Goal: Task Accomplishment & Management: Manage account settings

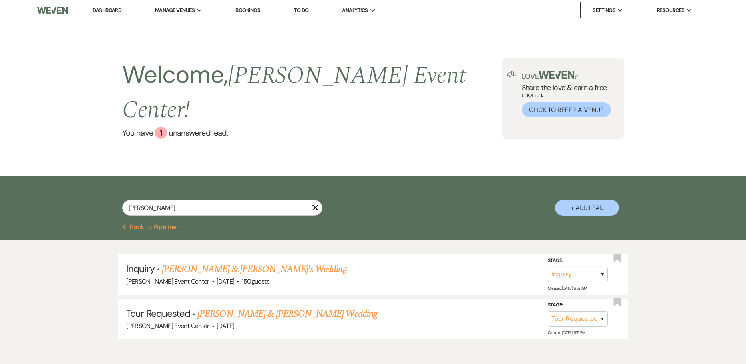
select select "2"
click at [202, 262] on link "[PERSON_NAME] & [PERSON_NAME]'s Wedding" at bounding box center [254, 269] width 185 height 14
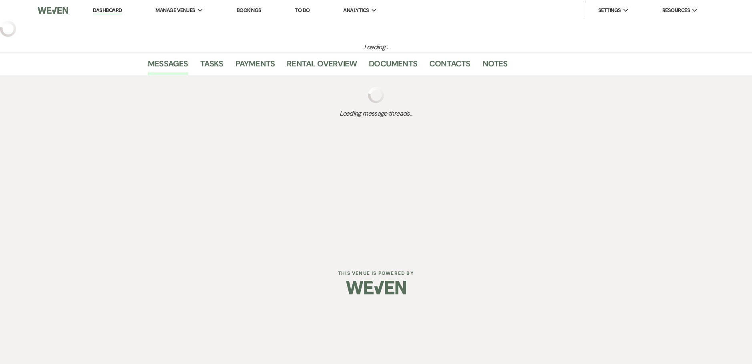
select select "5"
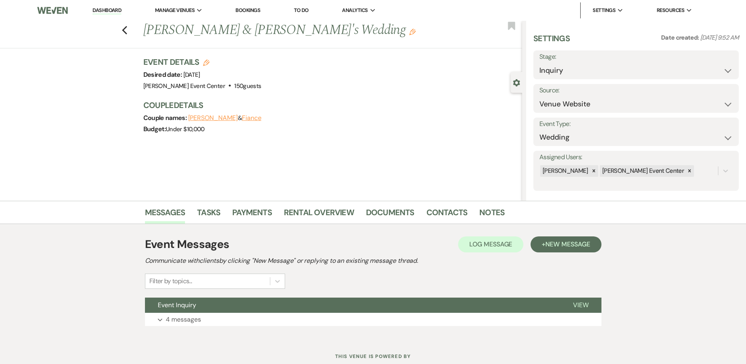
click at [209, 62] on use "button" at bounding box center [206, 63] width 6 height 6
select select "754"
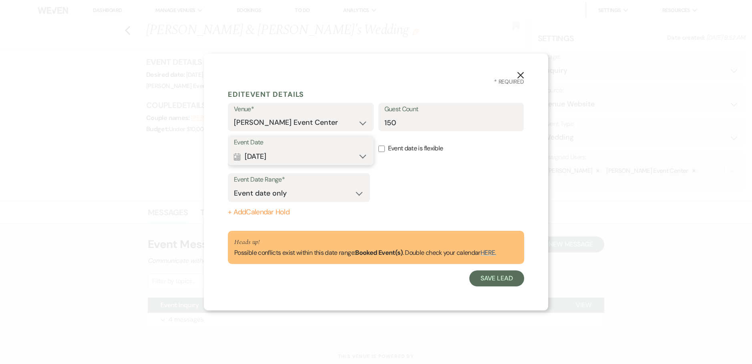
click at [269, 155] on button "Calendar [DATE] Expand" at bounding box center [301, 157] width 134 height 16
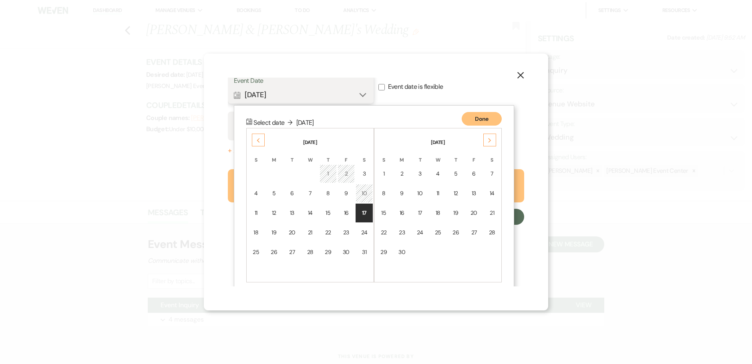
scroll to position [70, 0]
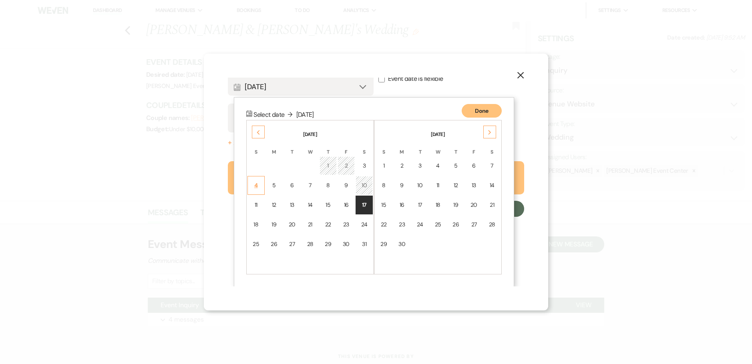
click at [259, 182] on td "4" at bounding box center [255, 185] width 17 height 19
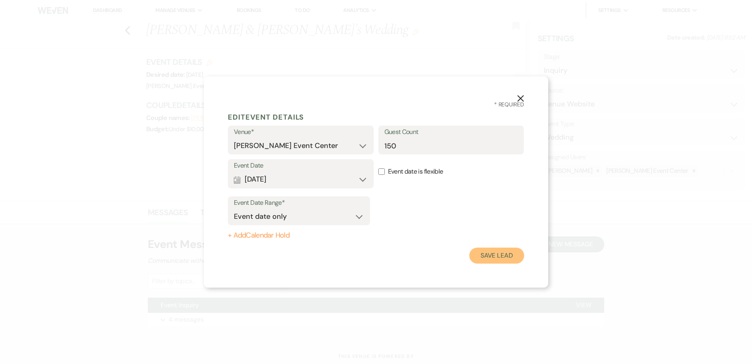
click at [486, 256] on button "Save Lead" at bounding box center [496, 256] width 55 height 16
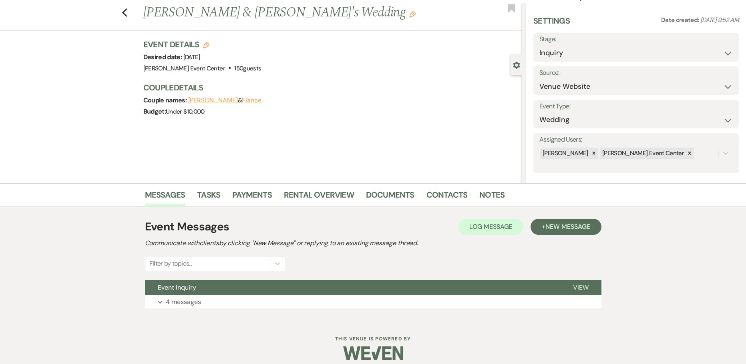
scroll to position [26, 0]
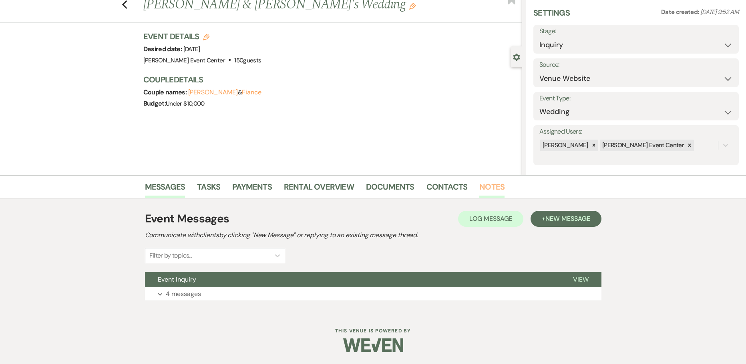
click at [491, 191] on link "Notes" at bounding box center [491, 190] width 25 height 18
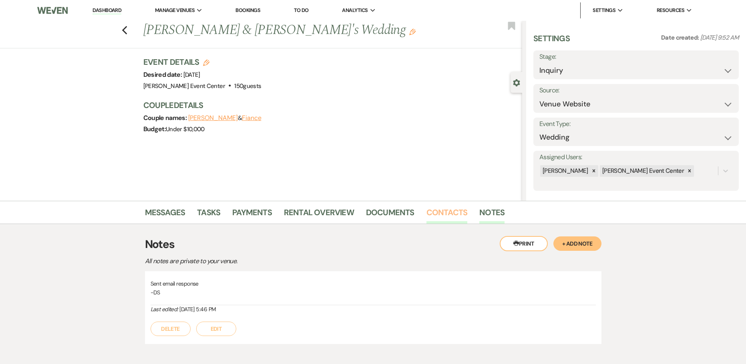
click at [430, 211] on link "Contacts" at bounding box center [446, 215] width 41 height 18
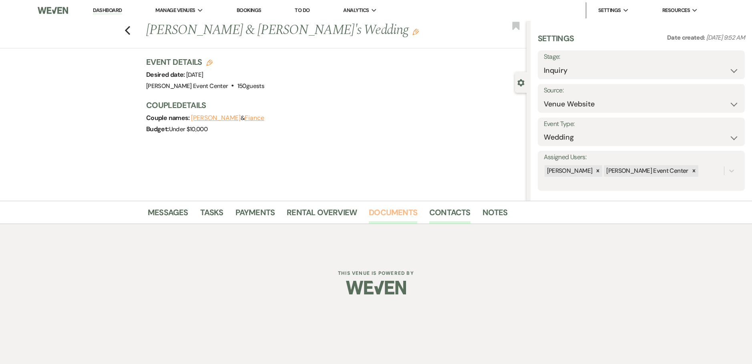
click at [376, 212] on link "Documents" at bounding box center [393, 215] width 48 height 18
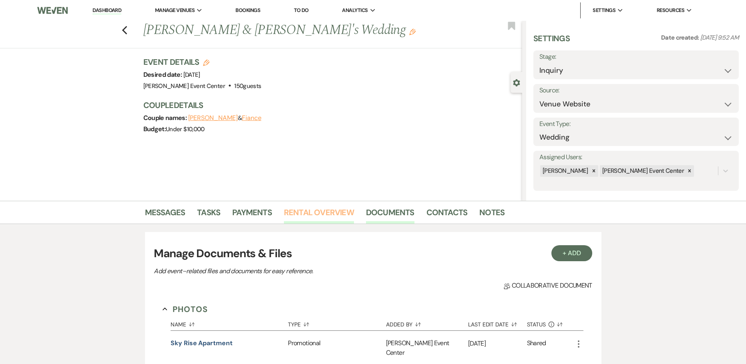
click at [326, 212] on link "Rental Overview" at bounding box center [319, 215] width 70 height 18
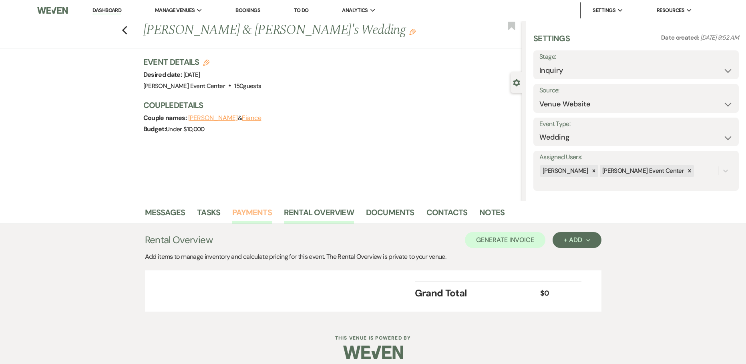
click at [232, 209] on link "Payments" at bounding box center [252, 215] width 40 height 18
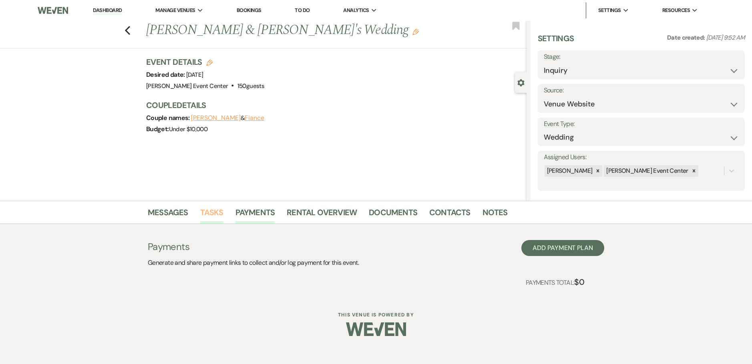
click at [214, 211] on link "Tasks" at bounding box center [211, 215] width 23 height 18
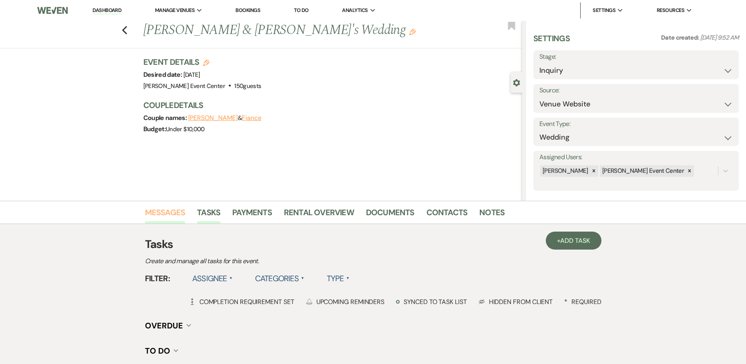
click at [160, 210] on link "Messages" at bounding box center [165, 215] width 40 height 18
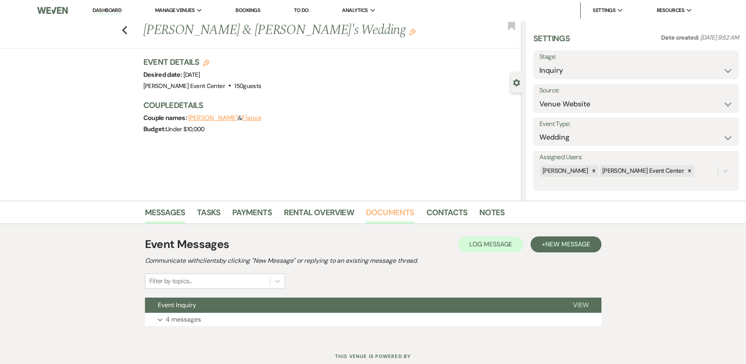
click at [383, 213] on link "Documents" at bounding box center [390, 215] width 48 height 18
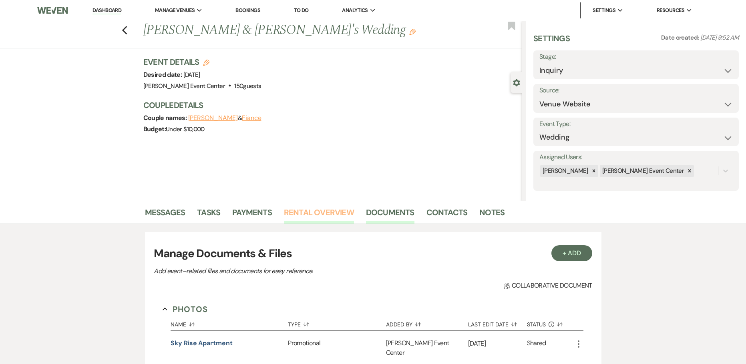
click at [331, 215] on link "Rental Overview" at bounding box center [319, 215] width 70 height 18
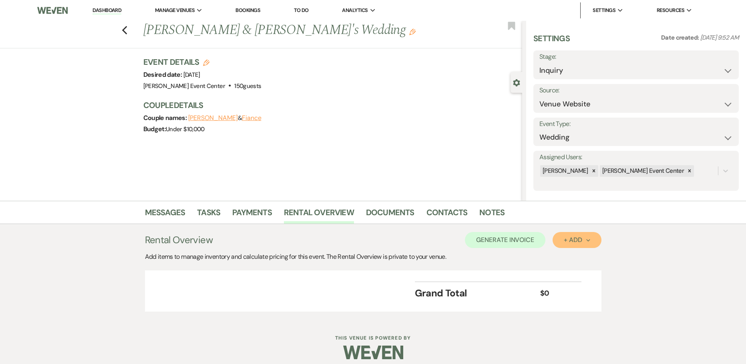
click at [575, 241] on div "+ Add Next" at bounding box center [577, 240] width 26 height 6
click at [569, 257] on button "Item" at bounding box center [572, 258] width 40 height 12
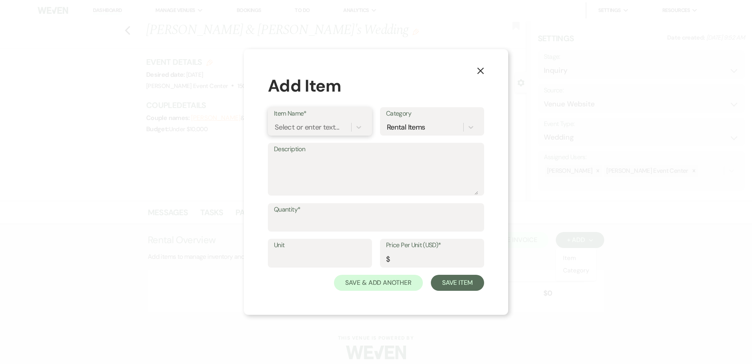
click at [327, 129] on div "Select or enter text..." at bounding box center [307, 127] width 64 height 11
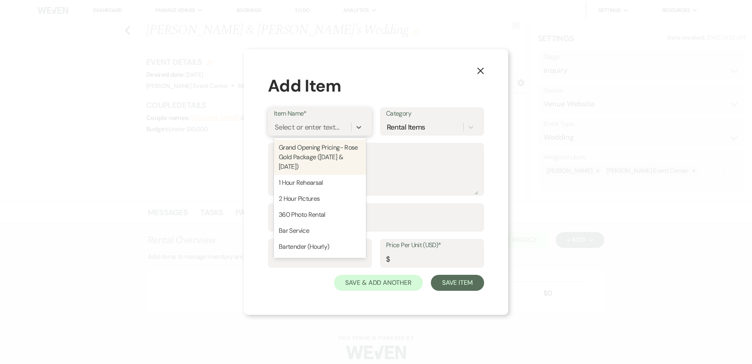
click at [331, 155] on div "Grand Opening Pricing- Rose Gold Package ([DATE] & [DATE])" at bounding box center [320, 157] width 92 height 35
type textarea "Includes: 8 Hour Rental, Open Vendor Policy, AEC Ballroom, Up to 150 Guests, Pr…"
type input "Package"
type input "5500"
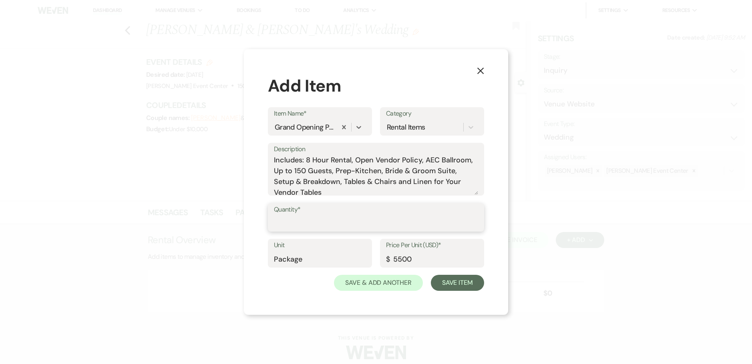
click at [306, 218] on input "Quantity*" at bounding box center [376, 223] width 204 height 16
type input "1"
click at [466, 282] on button "Save Item" at bounding box center [457, 283] width 53 height 16
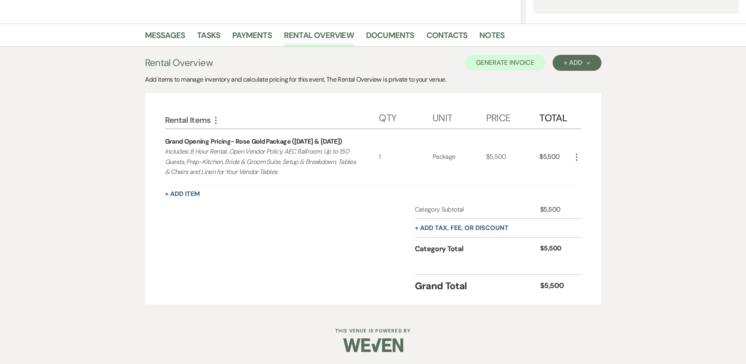
scroll to position [137, 0]
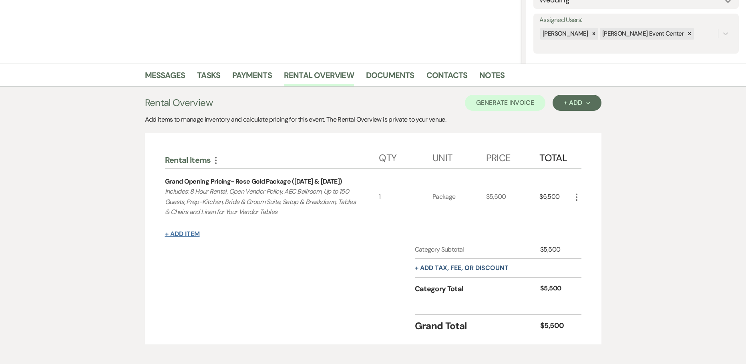
click at [193, 232] on button "+ Add Item" at bounding box center [182, 234] width 35 height 6
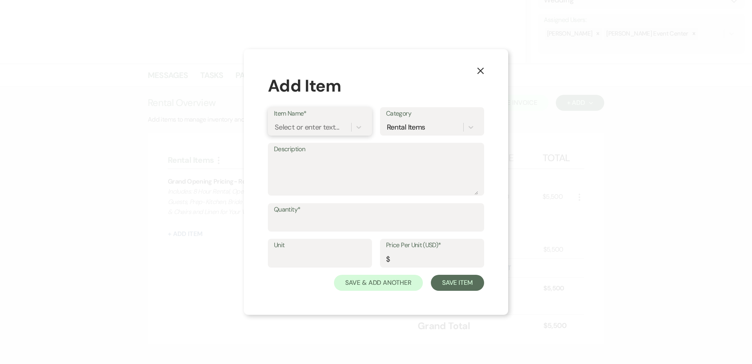
click at [319, 122] on div "Select or enter text..." at bounding box center [307, 127] width 64 height 11
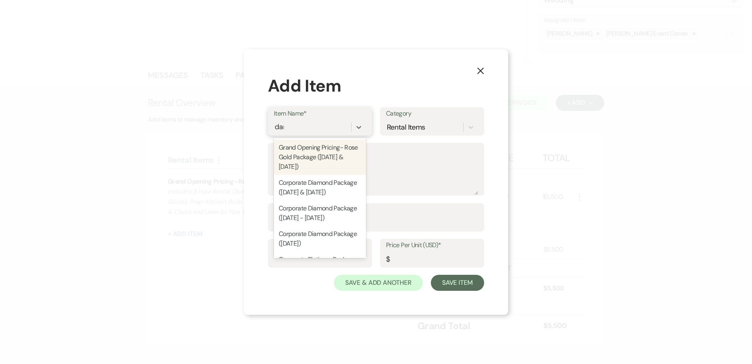
type input "dama"
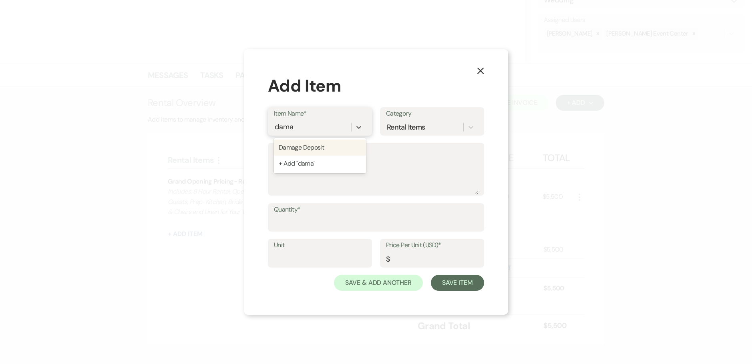
click at [317, 144] on div "Damage Deposit" at bounding box center [320, 148] width 92 height 16
type textarea "A refundable sum held as security against any potential damages incurred during…"
type input "1"
type input "1000"
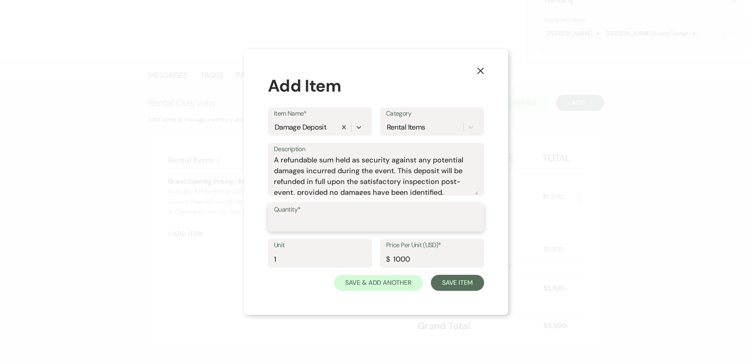
click at [312, 225] on input "Quantity*" at bounding box center [376, 223] width 204 height 16
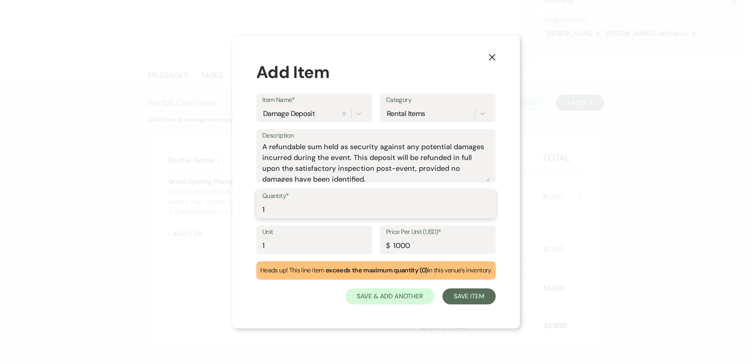
type input "1"
drag, startPoint x: 279, startPoint y: 244, endPoint x: 197, endPoint y: 246, distance: 81.7
click at [208, 245] on div "X Add Item Item Name* Damage Deposit Category Rental Items Description A refund…" at bounding box center [376, 182] width 752 height 364
type input "Refundable Deposit"
click at [475, 297] on button "Save Item" at bounding box center [468, 297] width 53 height 16
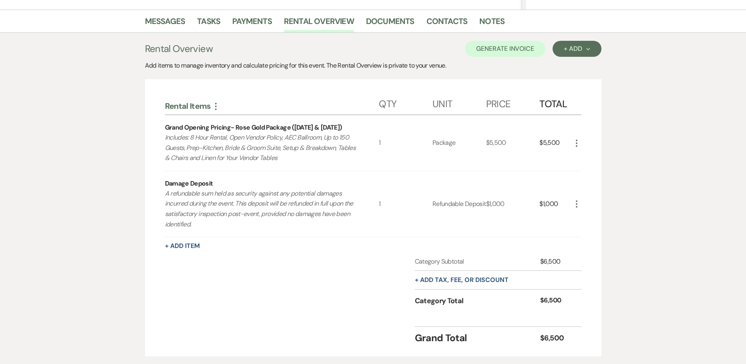
scroll to position [243, 0]
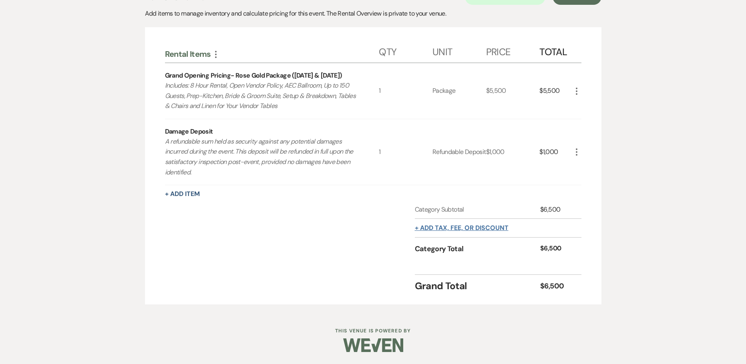
click at [478, 228] on button "+ Add tax, fee, or discount" at bounding box center [462, 228] width 94 height 6
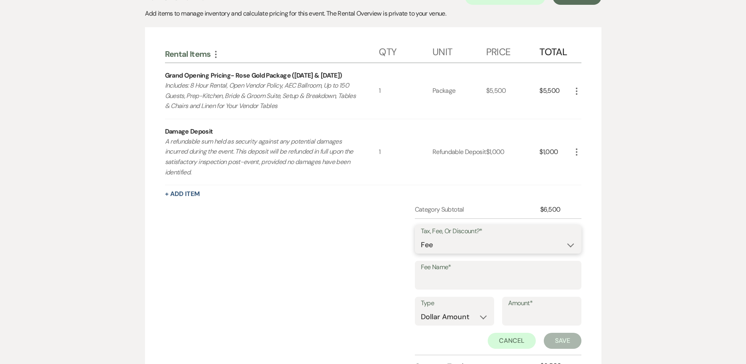
click at [460, 247] on select "Fee Discount Tax" at bounding box center [498, 245] width 155 height 16
select select "3"
click at [421, 237] on select "Fee Discount Tax" at bounding box center [498, 245] width 155 height 16
click at [443, 279] on input "Fee Name*" at bounding box center [498, 281] width 155 height 16
type input "Tax"
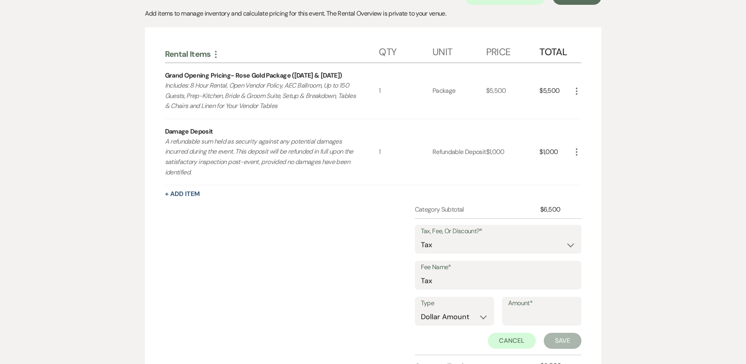
click at [424, 307] on label "Type" at bounding box center [454, 304] width 67 height 12
click at [464, 313] on select "Dollar Amount Percentage" at bounding box center [454, 317] width 67 height 16
select select "false"
click at [421, 309] on select "Dollar Amount Percentage" at bounding box center [454, 317] width 67 height 16
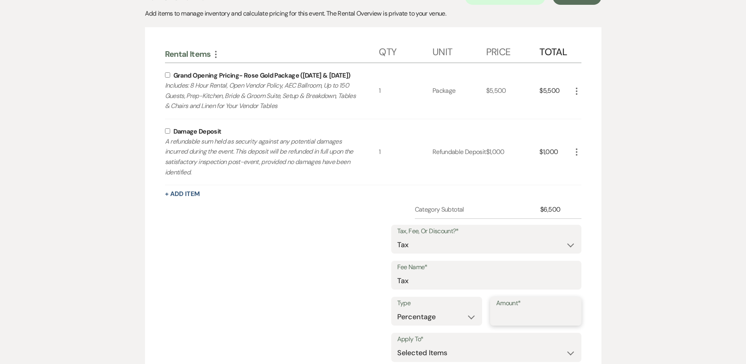
click at [523, 309] on input "Amount*" at bounding box center [535, 317] width 79 height 16
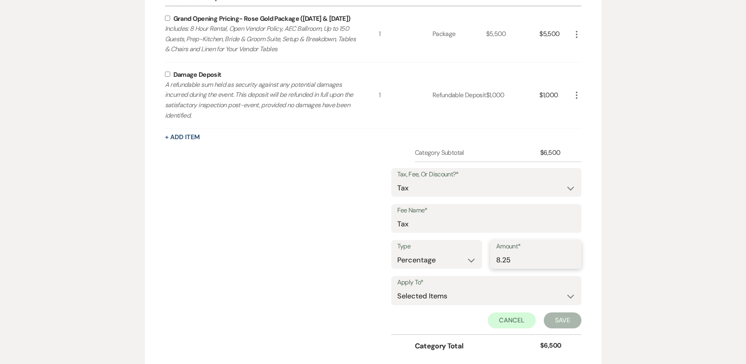
scroll to position [397, 0]
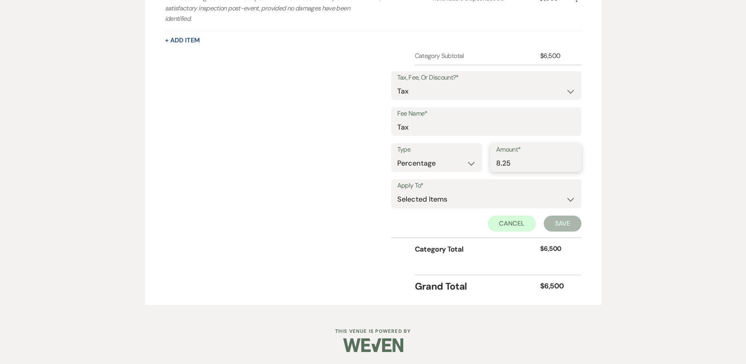
type input "8.25"
click at [468, 195] on select "Selected Items Category Subtotal (before all Taxes/Fees/Discounts) Category Tot…" at bounding box center [486, 200] width 178 height 16
select select "1"
click at [397, 192] on select "Selected Items Category Subtotal (before all Taxes/Fees/Discounts) Category Tot…" at bounding box center [486, 200] width 178 height 16
click at [562, 222] on button "Save" at bounding box center [563, 224] width 38 height 16
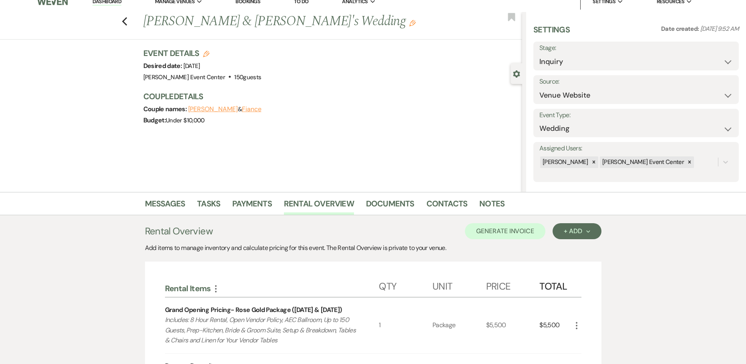
scroll to position [0, 0]
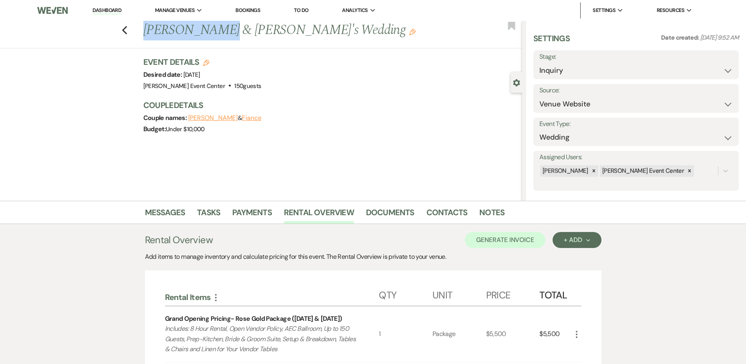
drag, startPoint x: 220, startPoint y: 30, endPoint x: 149, endPoint y: 27, distance: 70.9
click at [149, 27] on h1 "[PERSON_NAME] & [PERSON_NAME]'s Wedding Edit" at bounding box center [293, 30] width 300 height 19
copy h1 "[PERSON_NAME]"
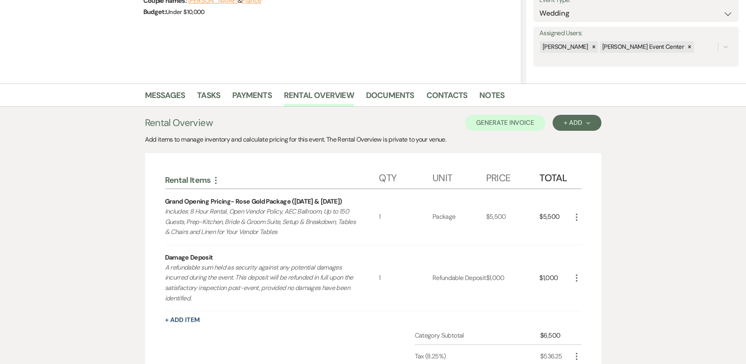
scroll to position [160, 0]
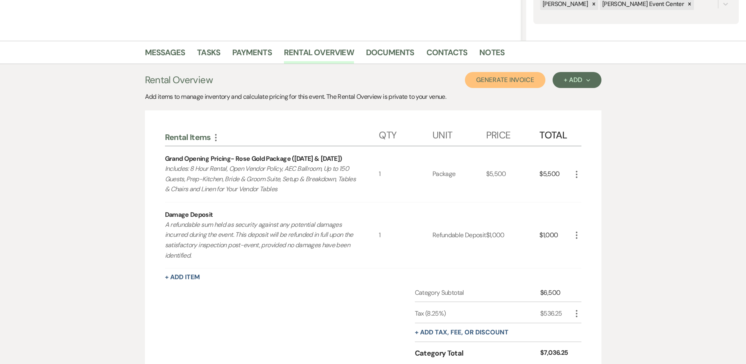
click at [512, 81] on button "Generate Invoice" at bounding box center [505, 80] width 80 height 16
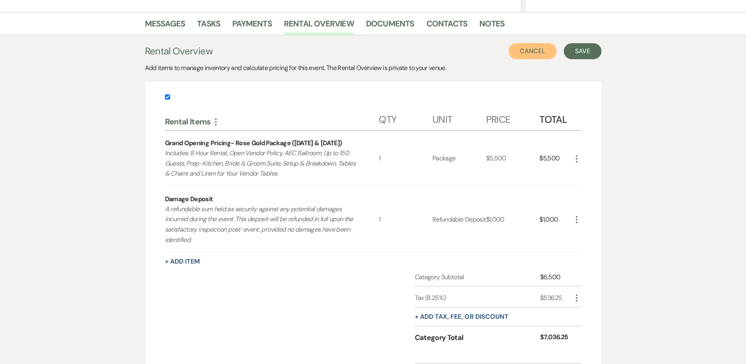
scroll to position [78, 0]
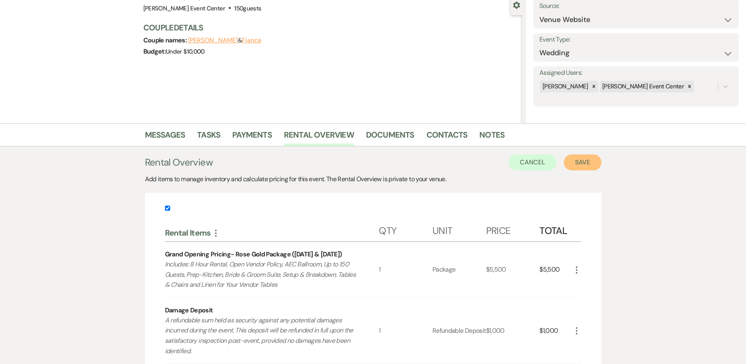
click at [581, 159] on button "Save" at bounding box center [583, 163] width 38 height 16
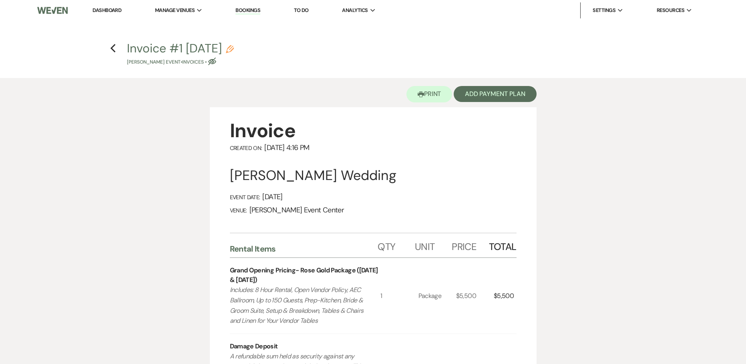
drag, startPoint x: 255, startPoint y: 49, endPoint x: 263, endPoint y: 53, distance: 8.6
click at [258, 51] on div "Invoice #1 [DATE] Pencil [PERSON_NAME] Event • Invoices • Eye Blocked" at bounding box center [375, 54] width 497 height 24
click at [234, 48] on use "button" at bounding box center [230, 49] width 8 height 8
select select "22"
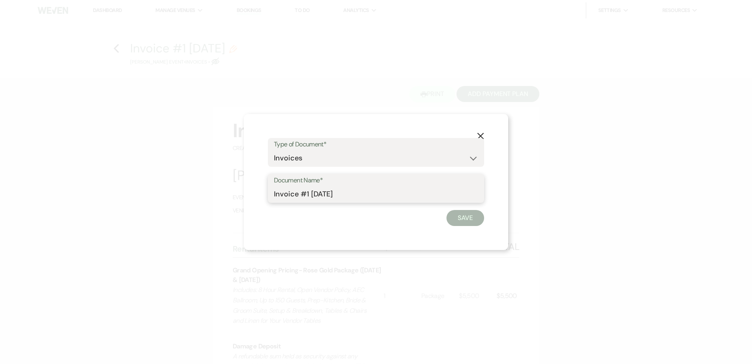
drag, startPoint x: 357, startPoint y: 192, endPoint x: 154, endPoint y: 167, distance: 204.9
click at [154, 167] on div "X Type of Document* Special Event Insurance Vendor Certificate of Insurance Con…" at bounding box center [376, 182] width 752 height 364
click at [362, 199] on input "Invoice #1 [DATE]" at bounding box center [376, 195] width 204 height 16
drag, startPoint x: 344, startPoint y: 194, endPoint x: 299, endPoint y: 196, distance: 44.9
click at [299, 196] on input "Invoice #1 [DATE]" at bounding box center [376, 195] width 204 height 16
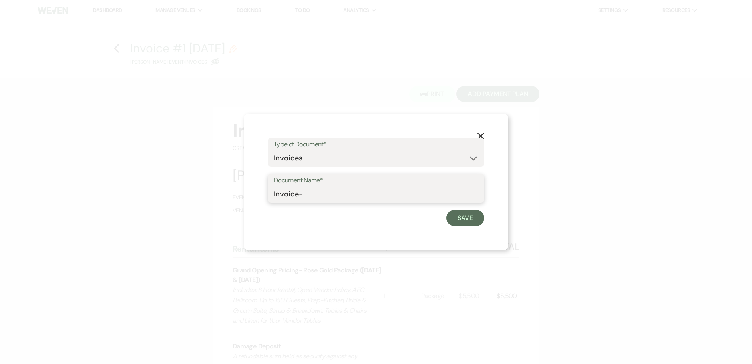
paste input "[PERSON_NAME]"
type input "Invoice-[PERSON_NAME] Gold-10.4.26"
click at [469, 217] on button "Save" at bounding box center [465, 218] width 38 height 16
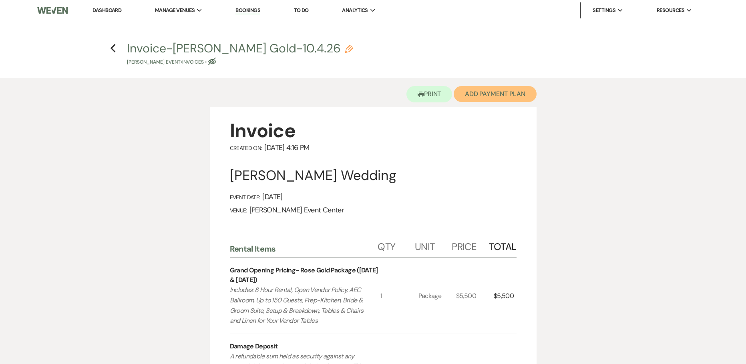
click at [506, 97] on button "Add Payment Plan" at bounding box center [495, 94] width 83 height 16
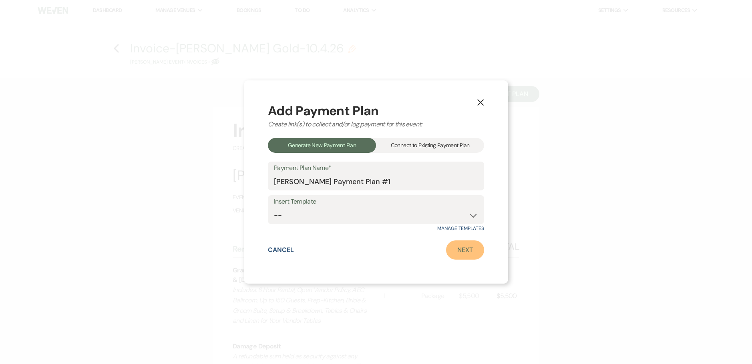
click at [460, 247] on link "Next" at bounding box center [465, 250] width 38 height 19
select select "28602"
select select "2"
select select "percentage"
select select "false"
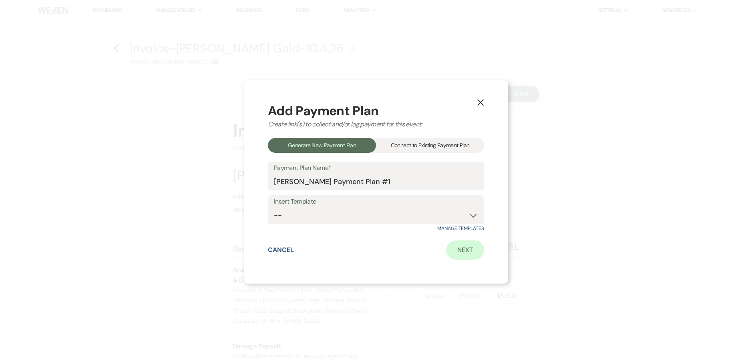
select select "client"
select select "weeks"
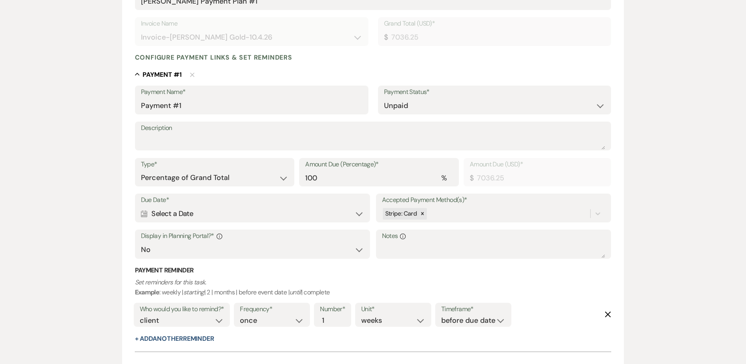
scroll to position [160, 0]
click at [208, 104] on input "Payment #1" at bounding box center [251, 105] width 221 height 16
drag, startPoint x: 185, startPoint y: 100, endPoint x: -9, endPoint y: 52, distance: 199.8
click at [0, 52] on html "Dashboard Manage Venues Expand [PERSON_NAME] Event Center Bookings To Do Analyt…" at bounding box center [373, 144] width 746 height 608
type input "Booking Deposit"
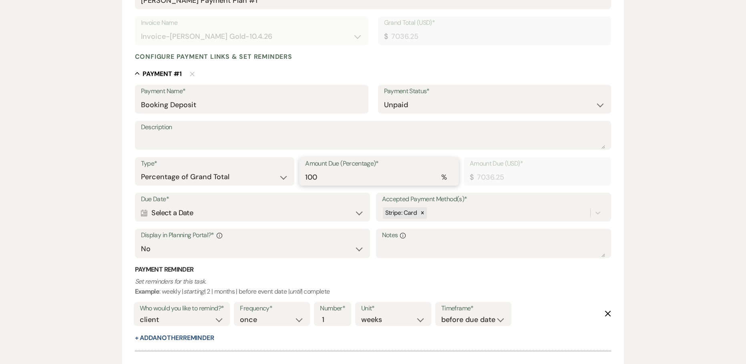
drag, startPoint x: 328, startPoint y: 183, endPoint x: 327, endPoint y: 179, distance: 4.0
click at [327, 179] on input "100" at bounding box center [379, 177] width 148 height 16
type input "10"
type input "703.63"
type input "10"
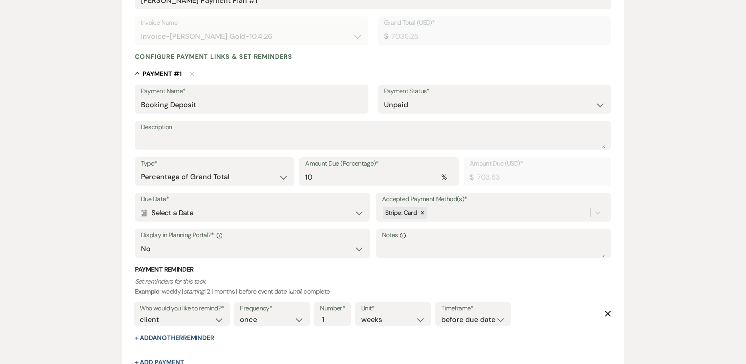
click at [193, 212] on div "Calendar Select a Date Expand" at bounding box center [252, 213] width 223 height 16
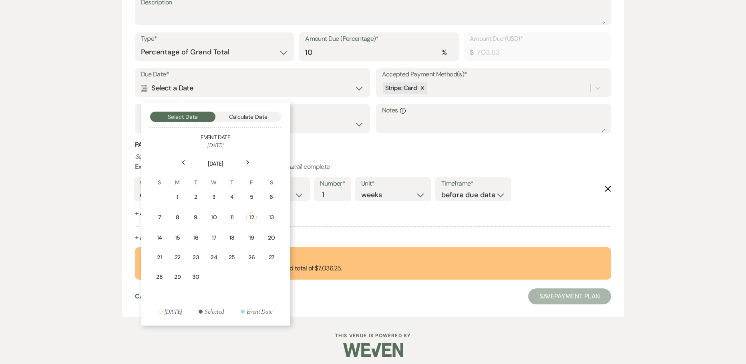
scroll to position [290, 0]
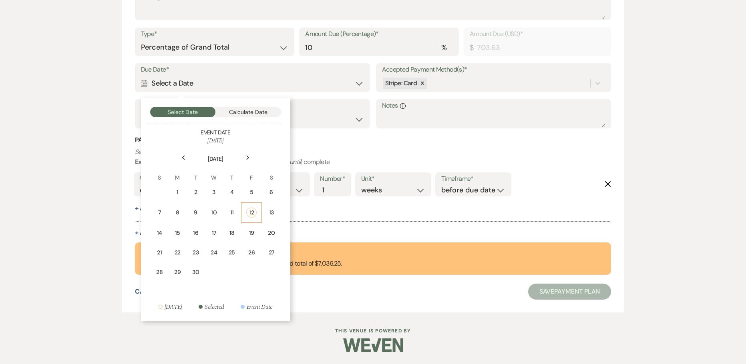
click at [248, 215] on div "12" at bounding box center [251, 213] width 10 height 10
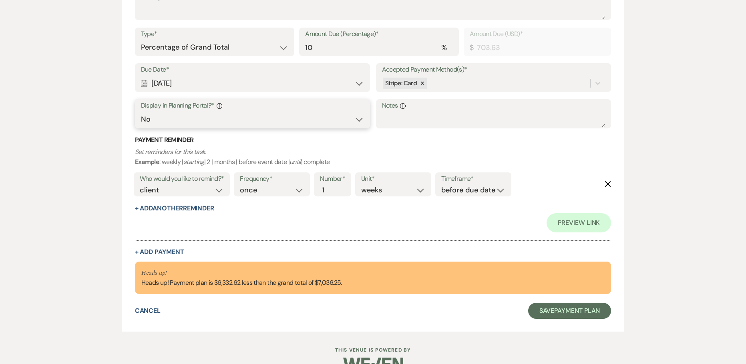
click at [155, 118] on select "Yes No" at bounding box center [252, 120] width 223 height 16
select select "true"
click at [141, 112] on select "Yes No" at bounding box center [252, 120] width 223 height 16
click at [122, 130] on form "Add Payment Plan Create link(s) to collect and/or log payments for this event: …" at bounding box center [373, 60] width 502 height 544
click at [185, 210] on button "+ Add Another Reminder" at bounding box center [174, 208] width 79 height 6
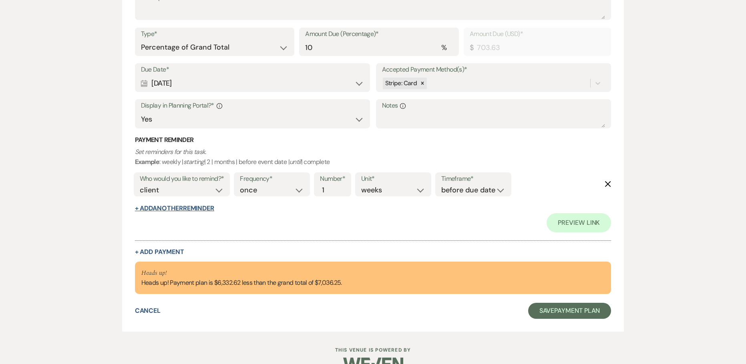
select select "client"
select select "days"
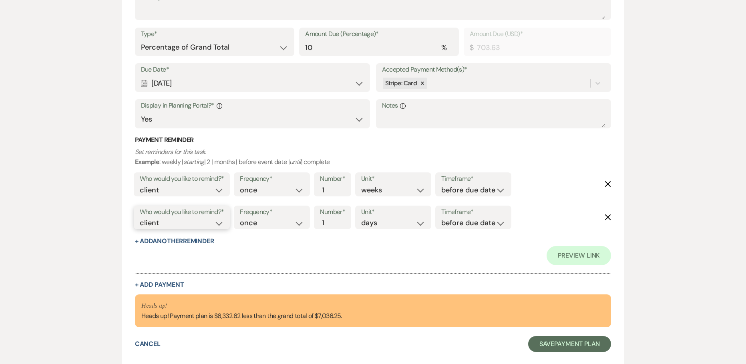
click at [220, 223] on select "client venue both" at bounding box center [182, 223] width 84 height 11
select select "host"
click at [140, 218] on select "client venue both" at bounding box center [182, 223] width 84 height 11
click at [484, 221] on select "before due date after due date on due date on custom date" at bounding box center [473, 223] width 64 height 11
select select "onDueDate"
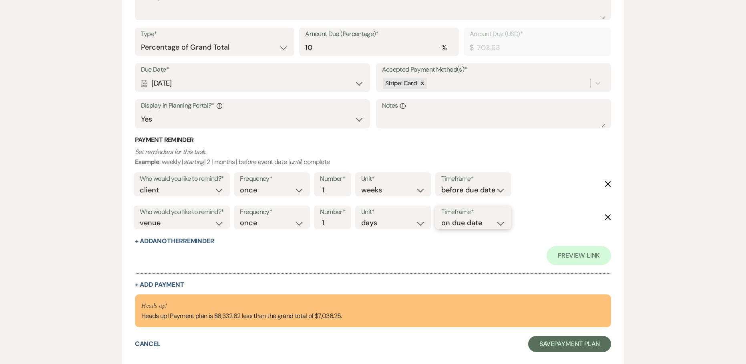
click at [441, 218] on select "before due date after due date on due date on custom date" at bounding box center [473, 223] width 64 height 11
click at [205, 223] on select "client venue both" at bounding box center [182, 223] width 84 height 11
select select "both"
click at [140, 218] on select "client venue both" at bounding box center [182, 223] width 84 height 11
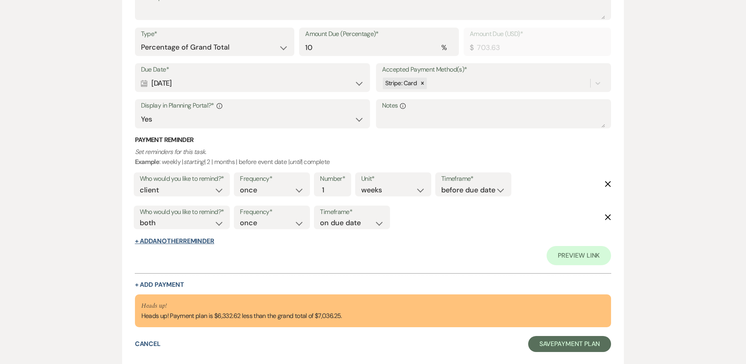
click at [171, 242] on button "+ Add Another Reminder" at bounding box center [174, 241] width 79 height 6
select select "client"
select select "days"
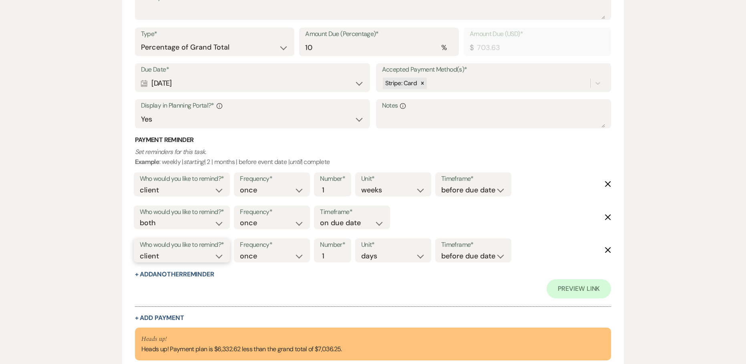
click at [172, 253] on select "client venue both" at bounding box center [182, 256] width 84 height 11
select select "host"
click at [140, 251] on select "client venue both" at bounding box center [182, 256] width 84 height 11
click at [331, 251] on input "2" at bounding box center [328, 256] width 17 height 11
type input "3"
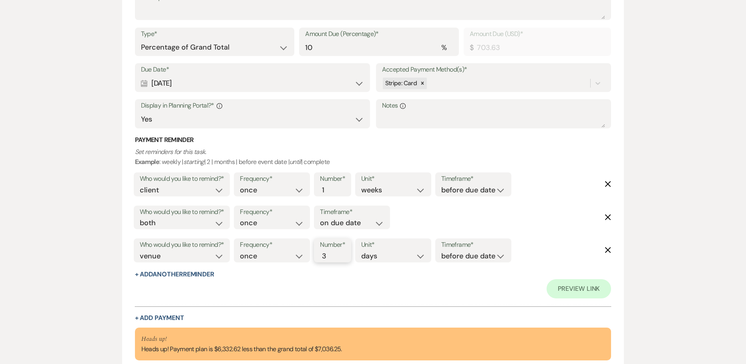
click at [331, 251] on input "3" at bounding box center [328, 256] width 17 height 11
click at [472, 257] on select "before due date after due date on due date on custom date" at bounding box center [473, 256] width 64 height 11
select select "afterDueDate"
click at [443, 251] on select "before due date after due date on due date on custom date" at bounding box center [473, 256] width 64 height 11
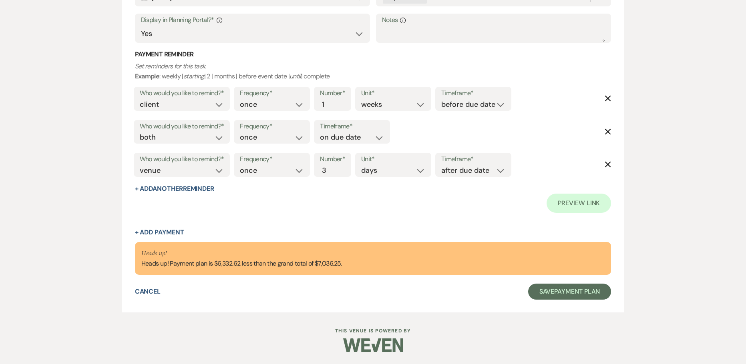
click at [167, 234] on button "+ Add Payment" at bounding box center [159, 232] width 49 height 6
select select "2"
select select "percentage"
select select "false"
select select "client"
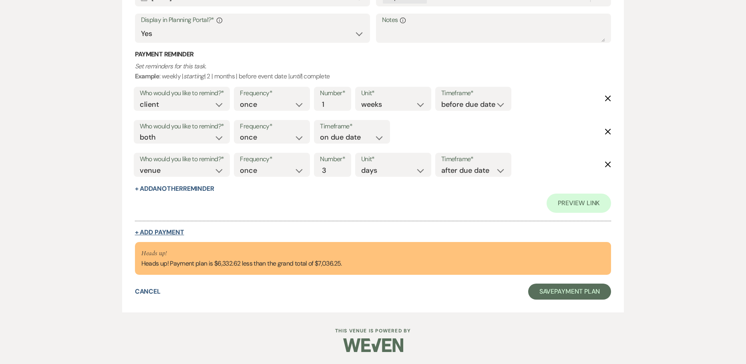
select select "weeks"
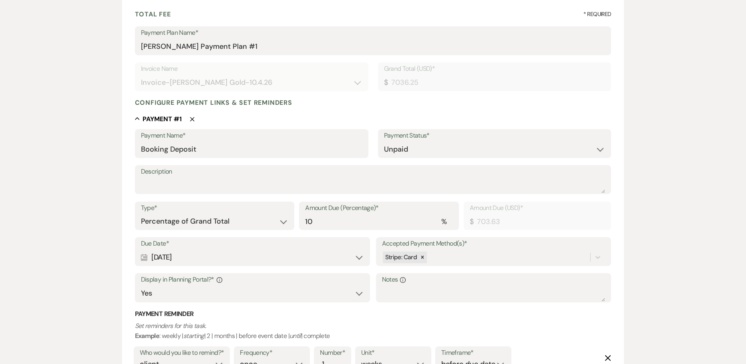
scroll to position [134, 0]
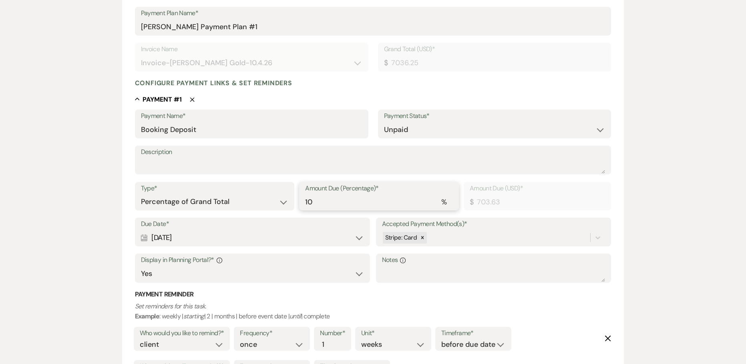
click at [338, 204] on input "10" at bounding box center [379, 202] width 148 height 16
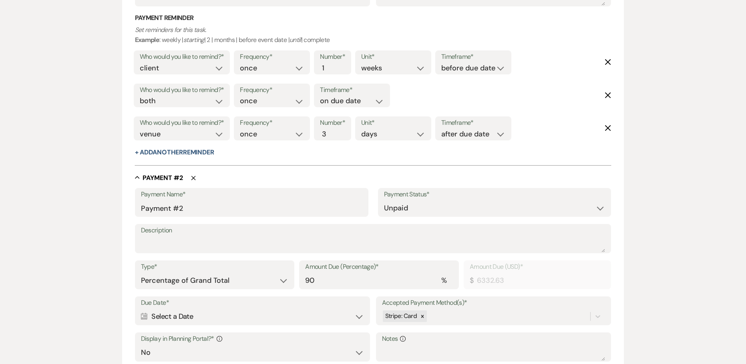
scroll to position [414, 0]
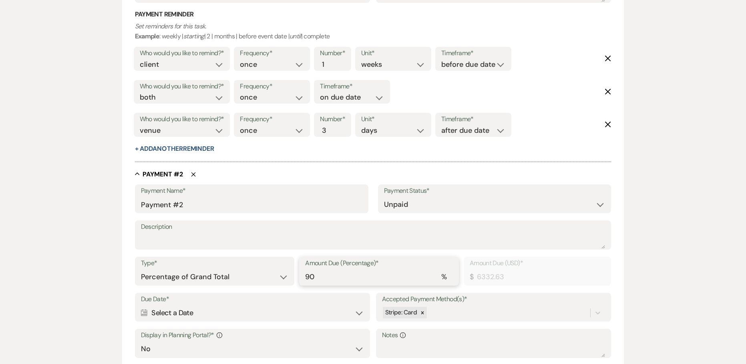
drag, startPoint x: 295, startPoint y: 273, endPoint x: 241, endPoint y: 267, distance: 54.4
click at [262, 270] on div "Type* Dollar Amount Percentage of Grand Total Amount Due (Percentage)* % 90 Amo…" at bounding box center [373, 275] width 476 height 36
type input "8"
type input "562.90"
type input "8.18"
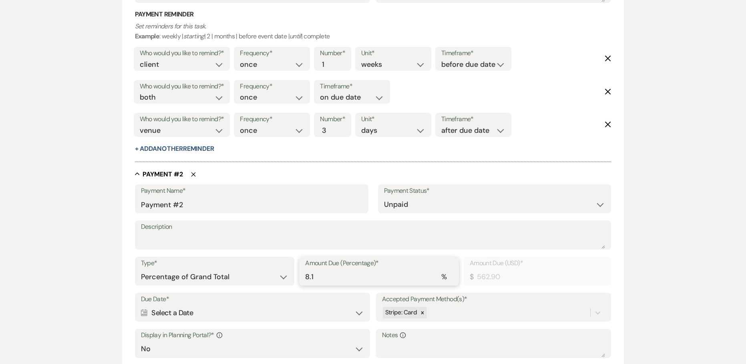
type input "575.57"
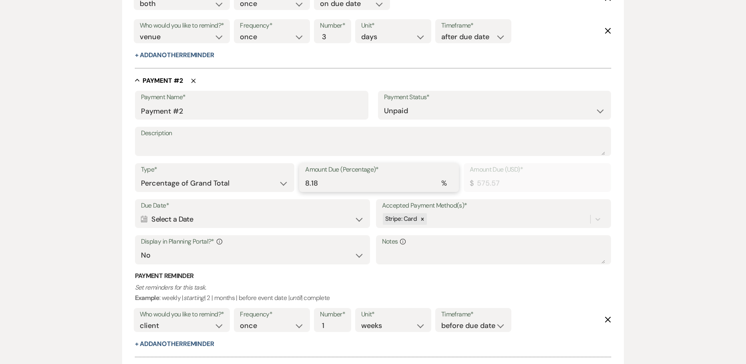
scroll to position [574, 0]
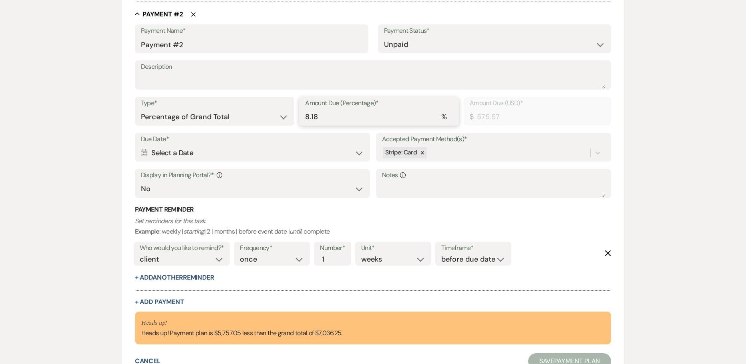
type input "8.18"
click at [219, 155] on div "Calendar Select a Date Expand" at bounding box center [252, 153] width 223 height 16
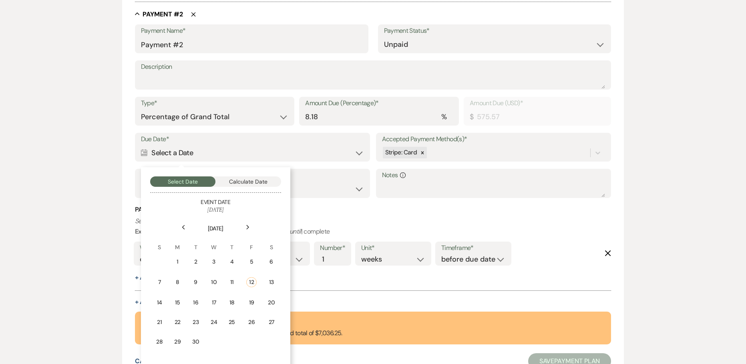
click at [219, 155] on div "Calendar Select a Date Collapse" at bounding box center [252, 153] width 223 height 16
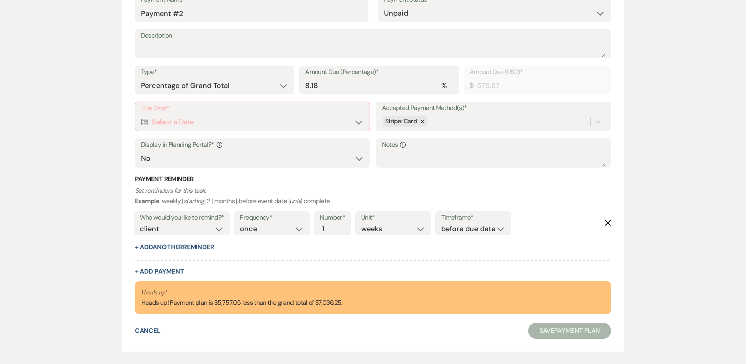
scroll to position [644, 0]
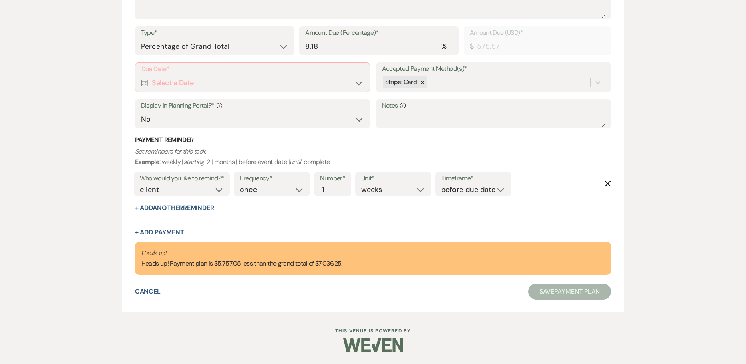
click at [164, 232] on button "+ Add Payment" at bounding box center [159, 232] width 49 height 6
select select "2"
select select "percentage"
select select "false"
select select "client"
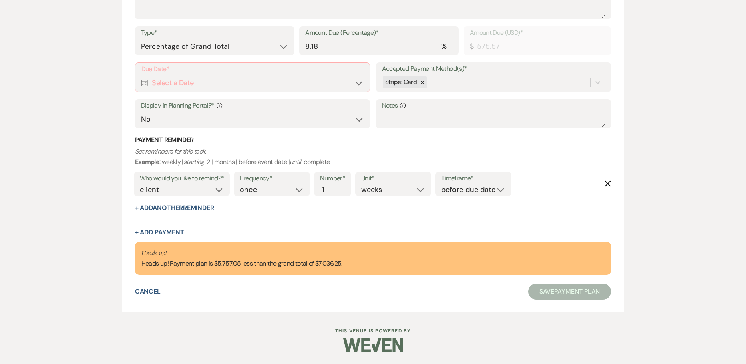
select select "weeks"
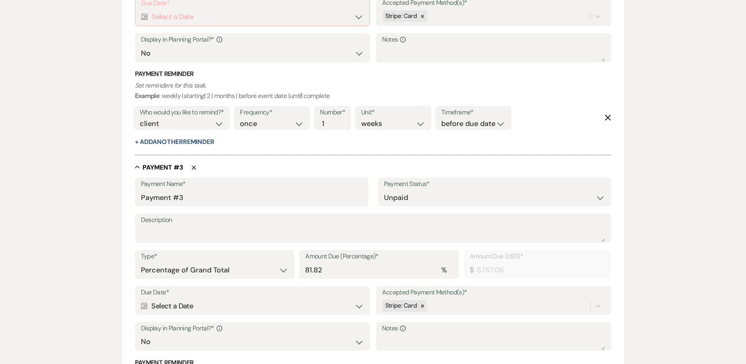
scroll to position [725, 0]
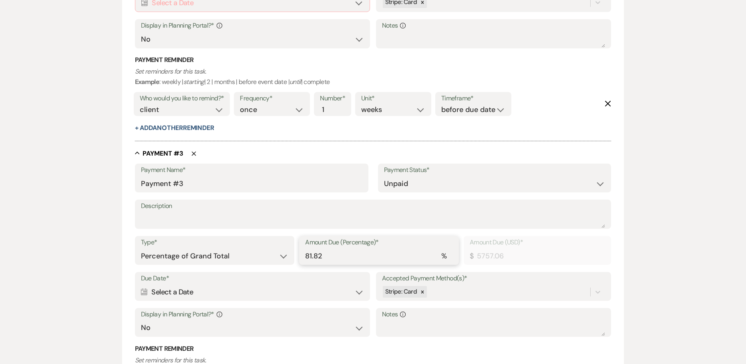
drag, startPoint x: 271, startPoint y: 255, endPoint x: 254, endPoint y: 255, distance: 17.2
click at [254, 255] on div "Type* Dollar Amount Percentage of Grand Total Amount Due (Percentage)* % 81.82 …" at bounding box center [373, 254] width 476 height 36
paste input ".18"
type input "8.18"
type input "575.57"
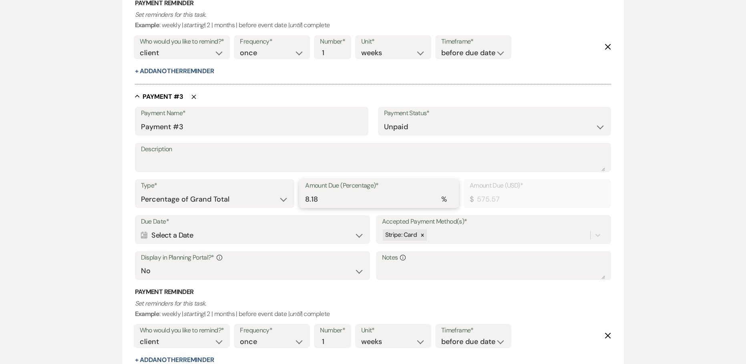
scroll to position [925, 0]
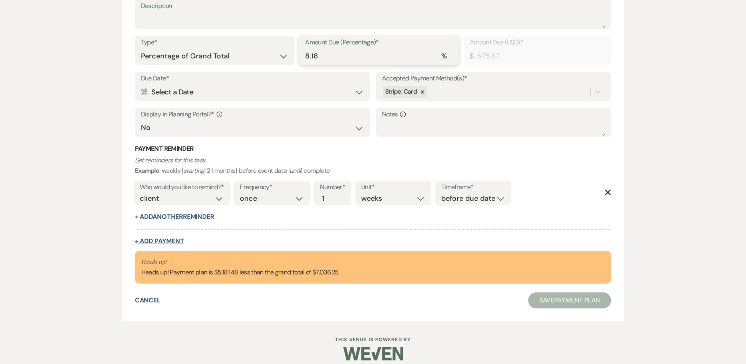
type input "8.18"
click at [172, 243] on button "+ Add Payment" at bounding box center [159, 241] width 49 height 6
select select "2"
select select "percentage"
select select "false"
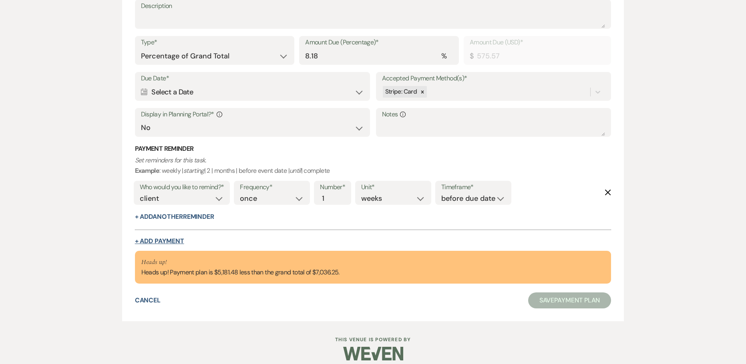
select select "client"
select select "weeks"
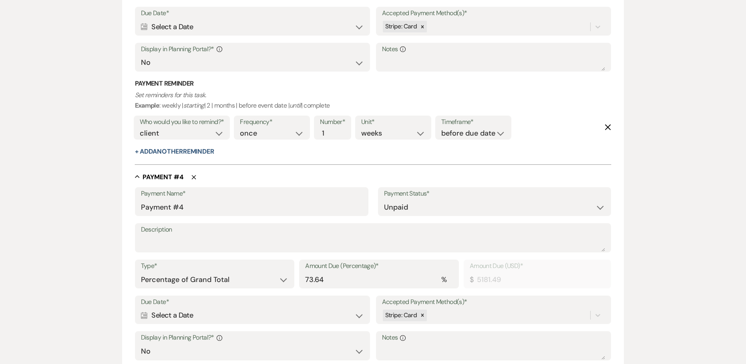
scroll to position [1045, 0]
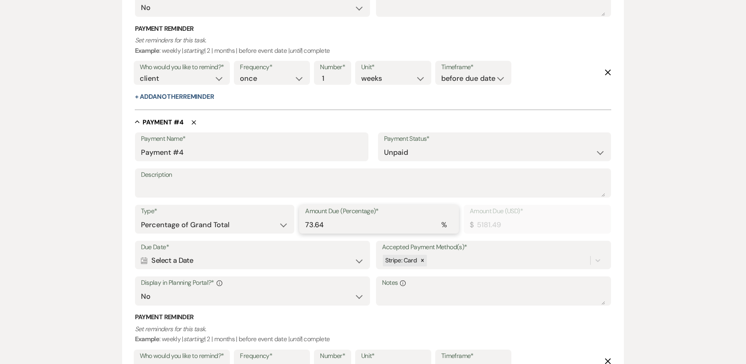
drag, startPoint x: 339, startPoint y: 227, endPoint x: 231, endPoint y: 228, distance: 108.1
click at [231, 228] on div "Type* Dollar Amount Percentage of Grand Total Amount Due (Percentage)* % 73.64 …" at bounding box center [373, 223] width 476 height 36
paste input "8.18"
type input "8.18"
type input "575.57"
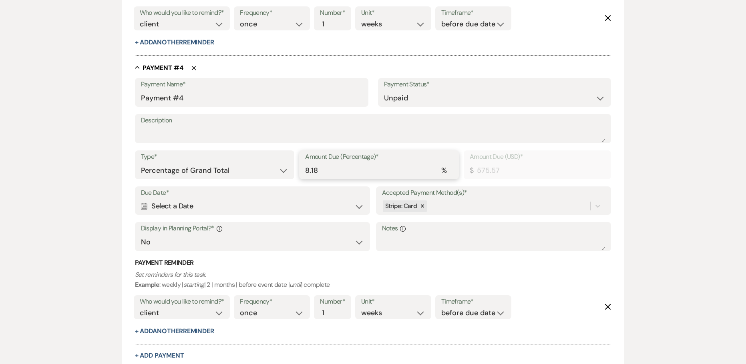
scroll to position [1222, 0]
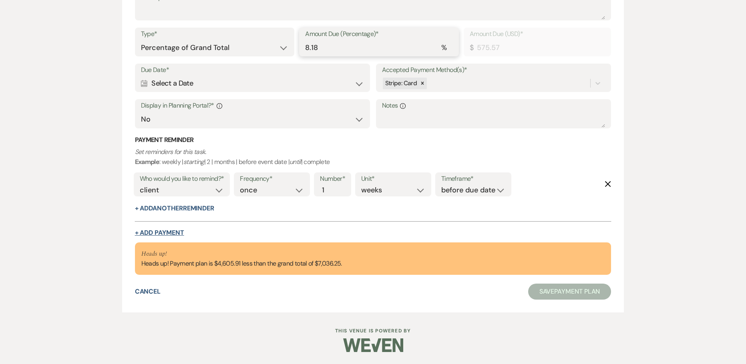
type input "8.18"
click at [166, 230] on button "+ Add Payment" at bounding box center [159, 233] width 49 height 6
select select "2"
select select "percentage"
select select "false"
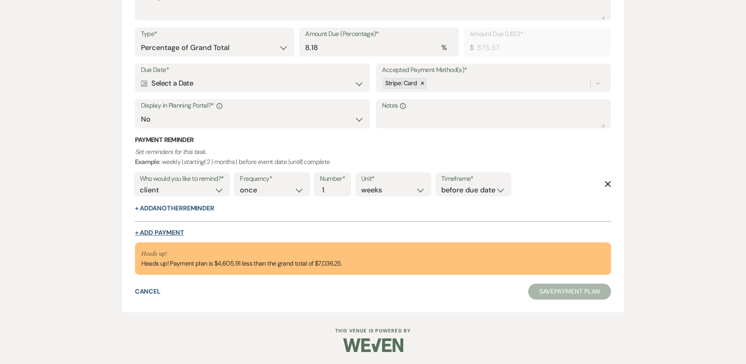
select select "client"
select select "weeks"
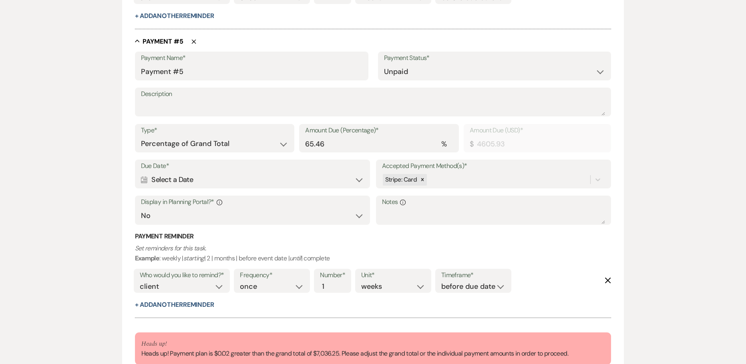
scroll to position [1422, 0]
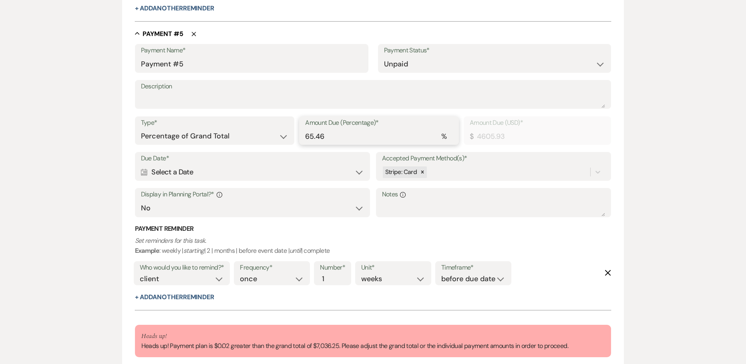
click at [245, 143] on div "Type* Dollar Amount Percentage of Grand Total Amount Due (Percentage)* % 65.46 …" at bounding box center [373, 134] width 476 height 36
paste input "8.18"
type input "8.18"
type input "575.57"
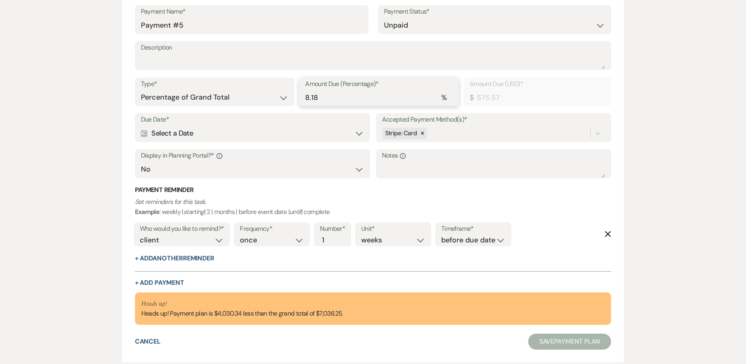
scroll to position [1511, 0]
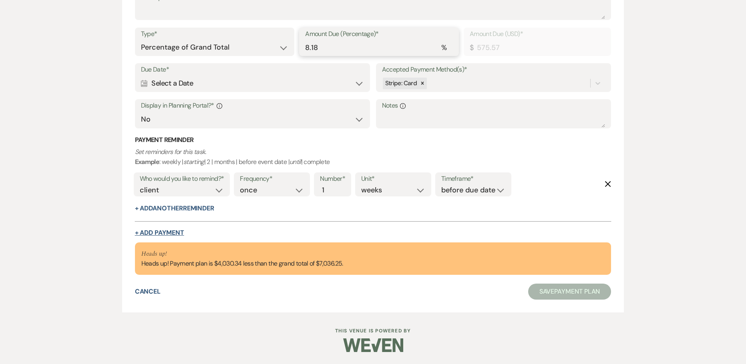
type input "8.18"
click at [159, 235] on button "+ Add Payment" at bounding box center [159, 233] width 49 height 6
select select "2"
select select "percentage"
select select "false"
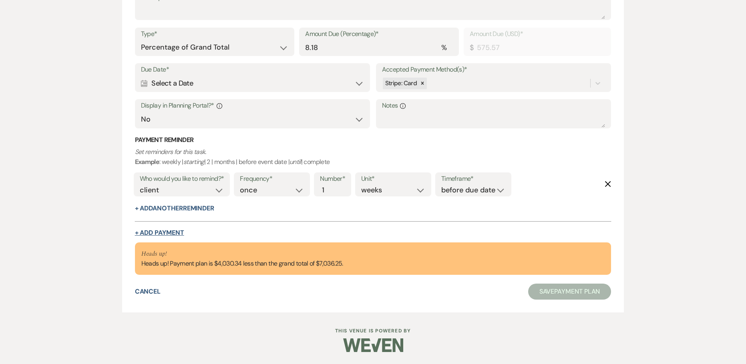
select select "client"
select select "weeks"
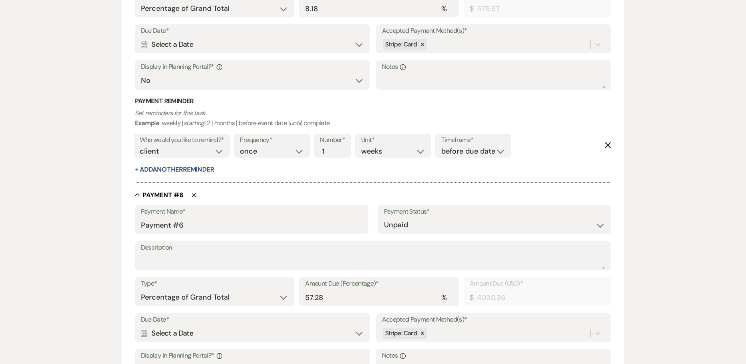
scroll to position [1631, 0]
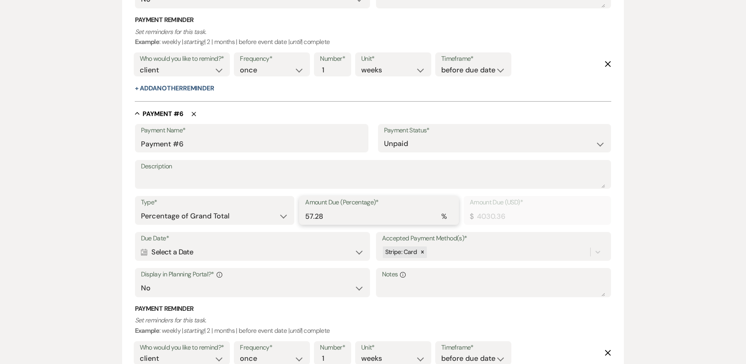
drag, startPoint x: 291, startPoint y: 217, endPoint x: 221, endPoint y: 221, distance: 70.2
click at [221, 221] on div "Type* Dollar Amount Percentage of Grand Total Amount Due (Percentage)* % 57.28 …" at bounding box center [373, 214] width 476 height 36
paste input "8.1"
type input "8.18"
type input "575.57"
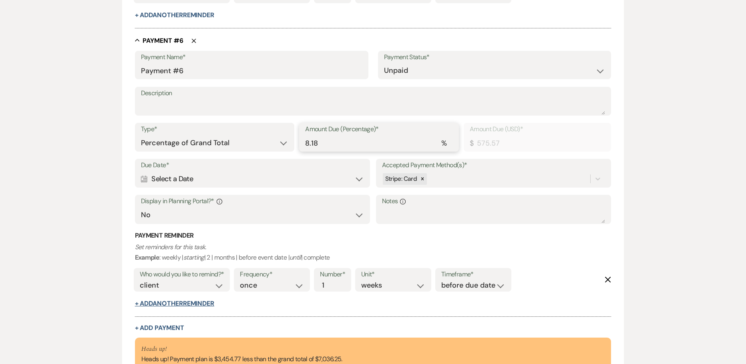
scroll to position [1791, 0]
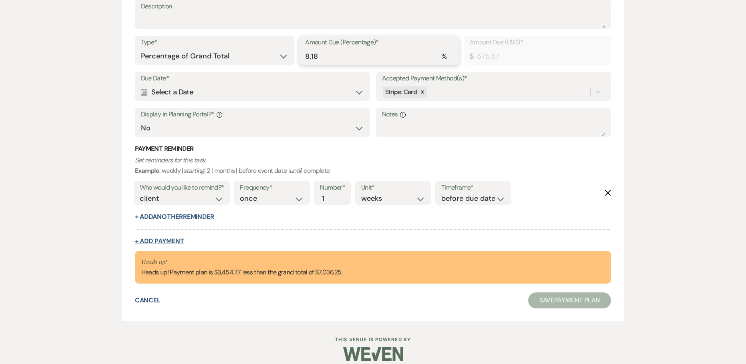
type input "8.18"
click at [178, 239] on button "+ Add Payment" at bounding box center [159, 241] width 49 height 6
select select "2"
select select "percentage"
select select "false"
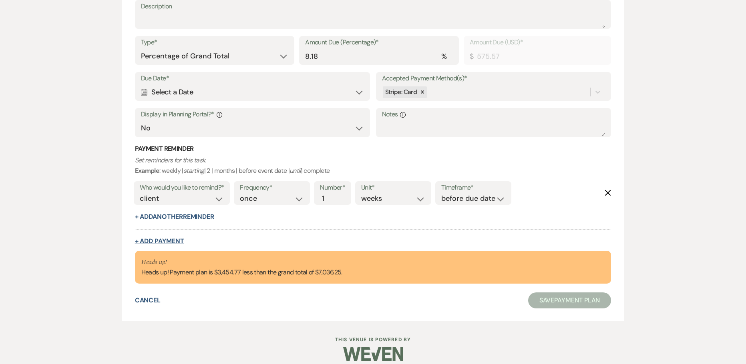
select select "client"
select select "weeks"
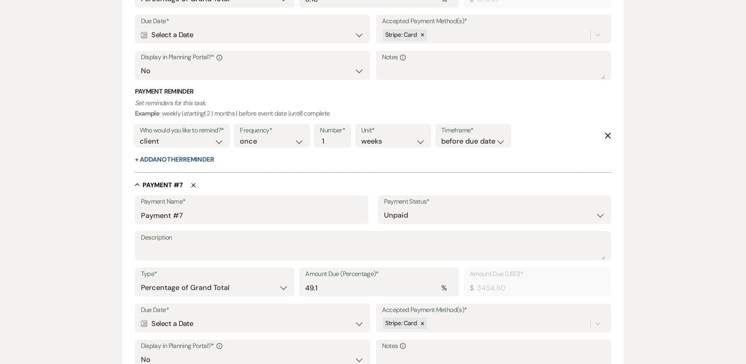
scroll to position [1951, 0]
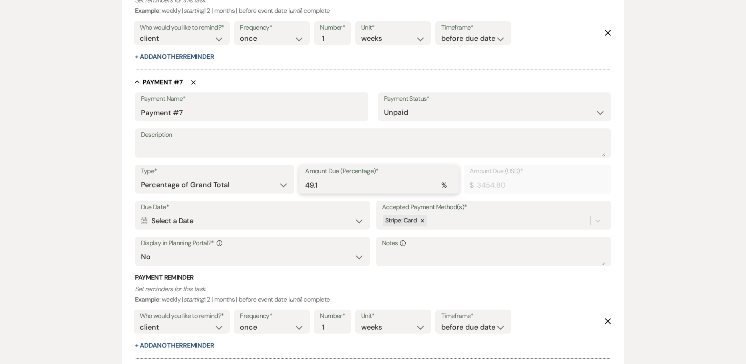
drag, startPoint x: 301, startPoint y: 188, endPoint x: 244, endPoint y: 188, distance: 56.8
click at [244, 188] on div "Type* Dollar Amount Percentage of Grand Total Amount Due (Percentage)* % 49.1 A…" at bounding box center [373, 183] width 476 height 36
paste input "8.18"
type input "8.18"
type input "575.57"
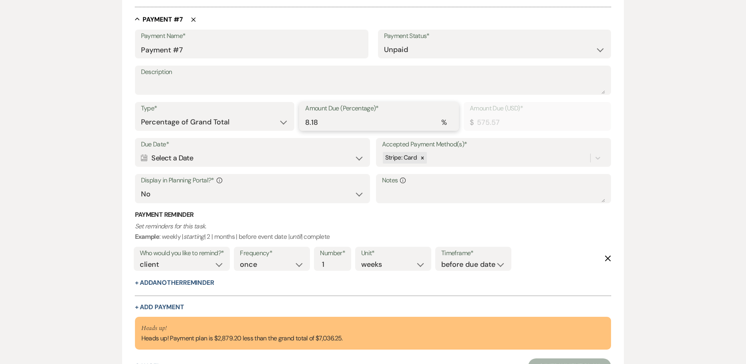
scroll to position [2089, 0]
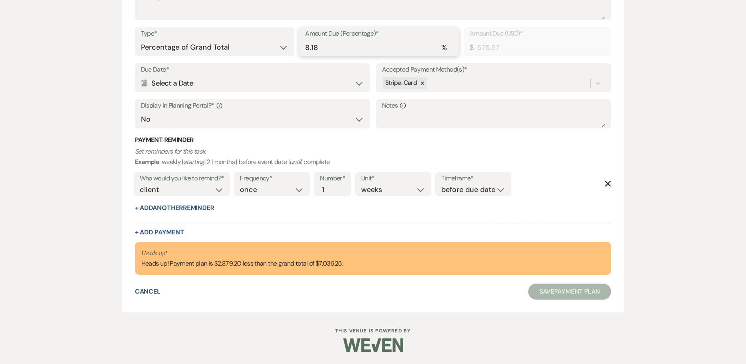
type input "8.18"
click at [177, 232] on button "+ Add Payment" at bounding box center [159, 232] width 49 height 6
select select "2"
select select "percentage"
select select "false"
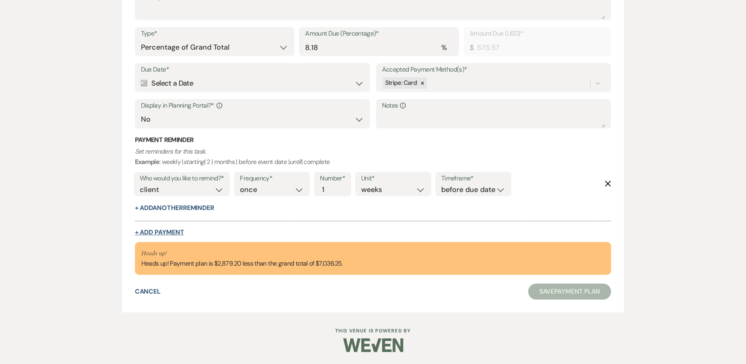
select select "client"
select select "weeks"
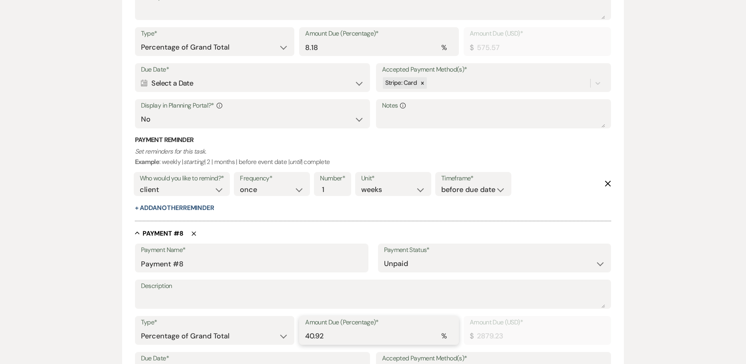
drag, startPoint x: 317, startPoint y: 334, endPoint x: 283, endPoint y: 337, distance: 34.1
click at [283, 337] on div "Type* Dollar Amount Percentage of Grand Total Amount Due (Percentage)* % 40.92 …" at bounding box center [373, 334] width 476 height 36
paste input "8.18"
type input "8.18"
type input "575.57"
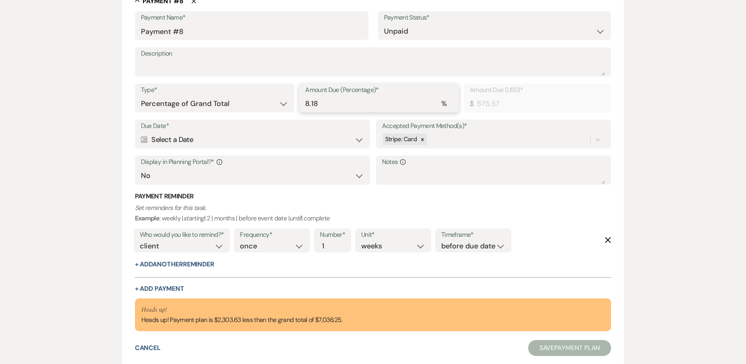
scroll to position [2329, 0]
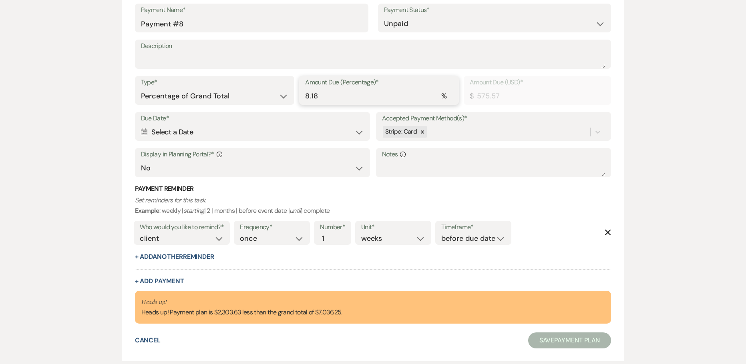
type input "8.18"
click at [163, 279] on button "+ Add Payment" at bounding box center [159, 281] width 49 height 6
select select "2"
select select "percentage"
select select "false"
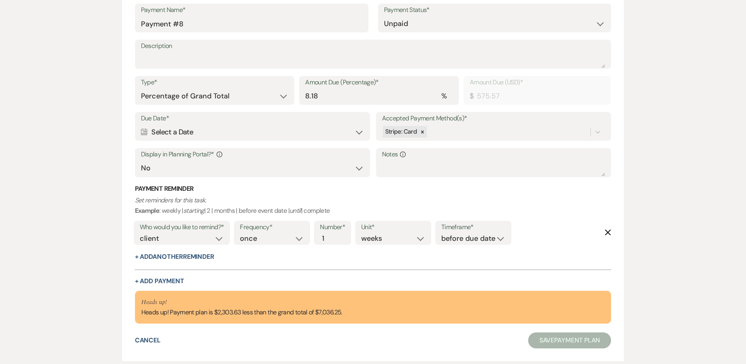
select select "client"
select select "weeks"
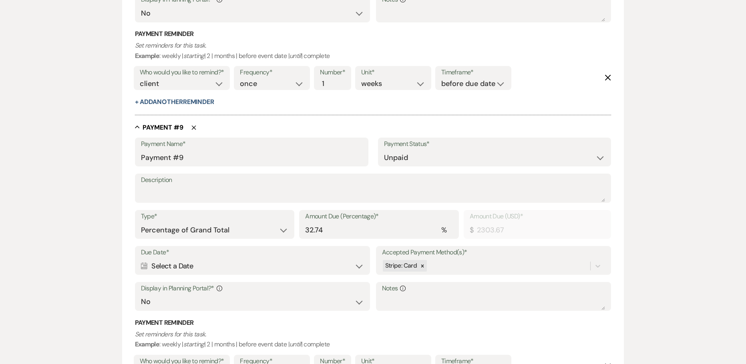
scroll to position [2489, 0]
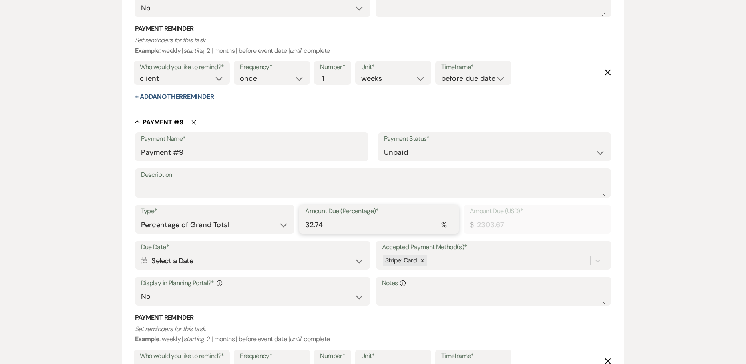
click at [250, 236] on div "Type* Dollar Amount Percentage of Grand Total Amount Due (Percentage)* % 32.74 …" at bounding box center [373, 223] width 476 height 36
paste input "8.18"
type input "8.18"
type input "575.57"
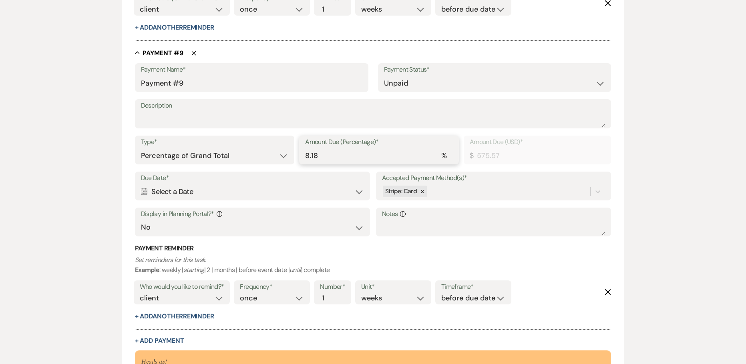
scroll to position [2667, 0]
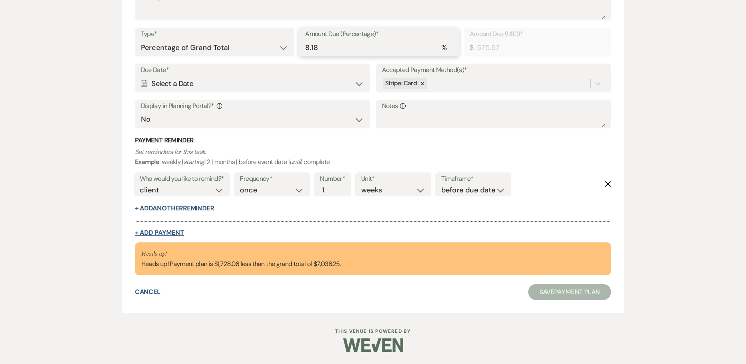
type input "8.18"
click at [163, 233] on button "+ Add Payment" at bounding box center [159, 233] width 49 height 6
select select "2"
select select "percentage"
select select "false"
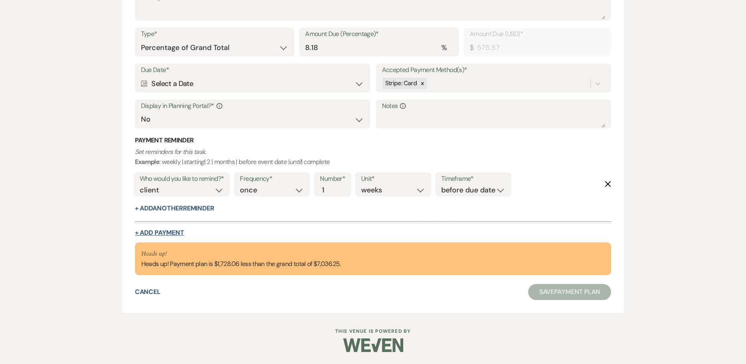
select select "client"
select select "weeks"
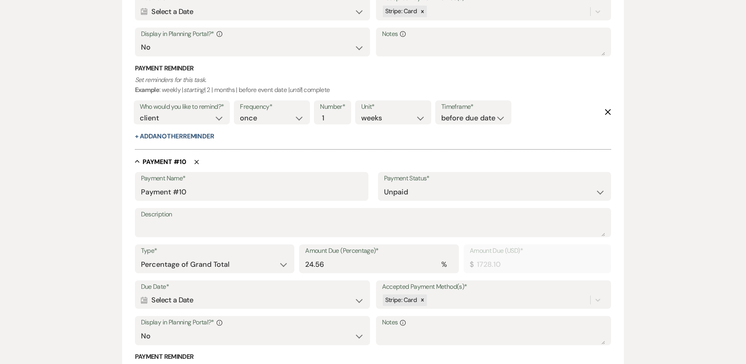
scroll to position [2867, 0]
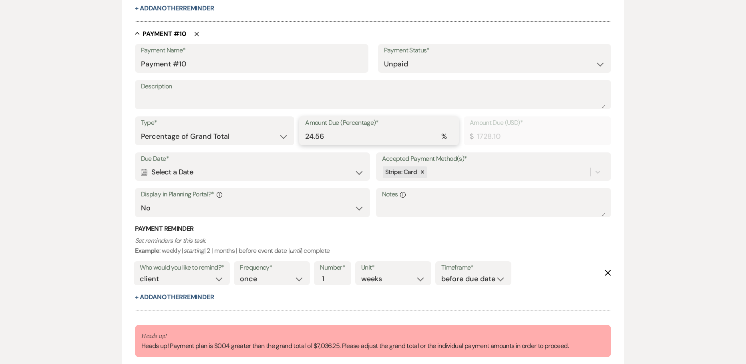
click at [255, 146] on div "Type* Dollar Amount Percentage of Grand Total Amount Due (Percentage)* % 24.56 …" at bounding box center [373, 134] width 476 height 36
paste input "8.18"
type input "8.18"
type input "575.57"
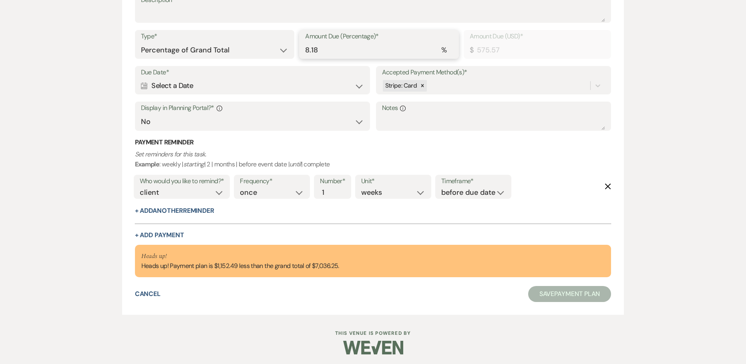
scroll to position [2956, 0]
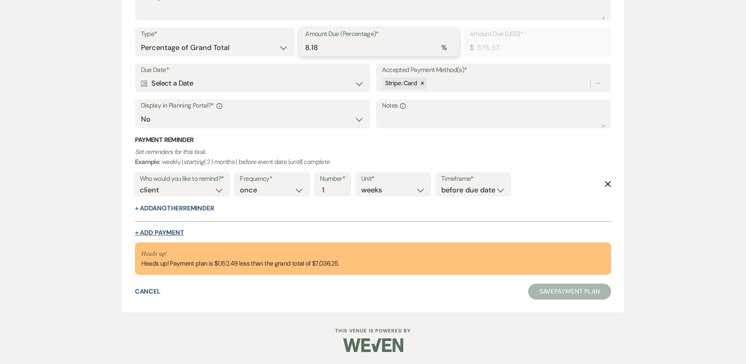
type input "8.18"
click at [169, 230] on button "+ Add Payment" at bounding box center [159, 233] width 49 height 6
select select "2"
select select "percentage"
select select "false"
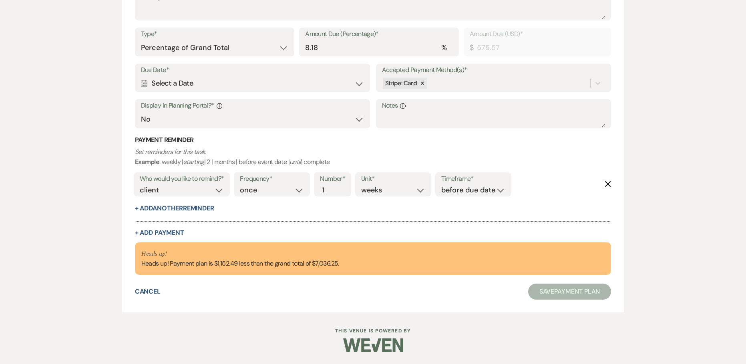
select select "client"
select select "weeks"
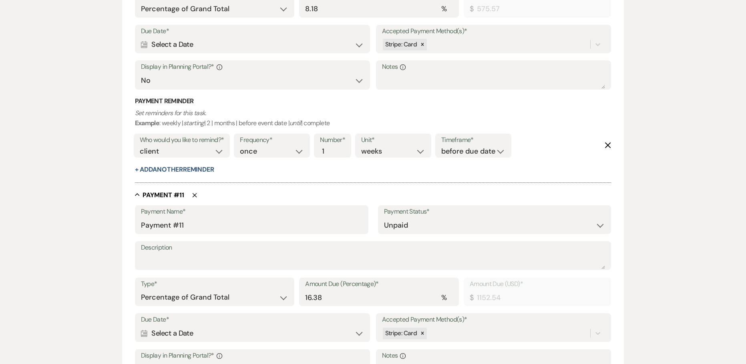
scroll to position [3076, 0]
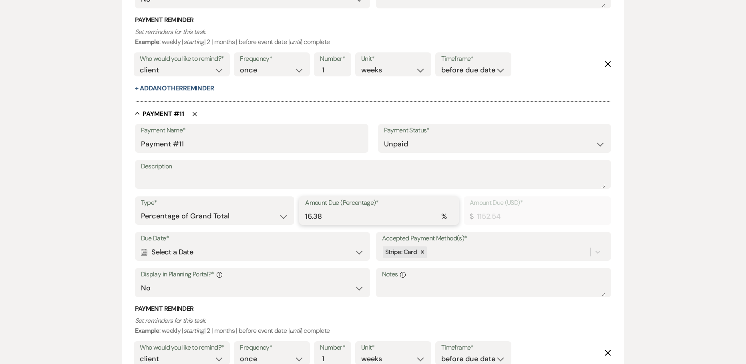
drag, startPoint x: 306, startPoint y: 217, endPoint x: 255, endPoint y: 225, distance: 51.9
click at [255, 225] on div "Type* Dollar Amount Percentage of Grand Total Amount Due (Percentage)* % 16.38 …" at bounding box center [373, 215] width 476 height 36
paste input "8.1"
type input "8.18"
type input "575.57"
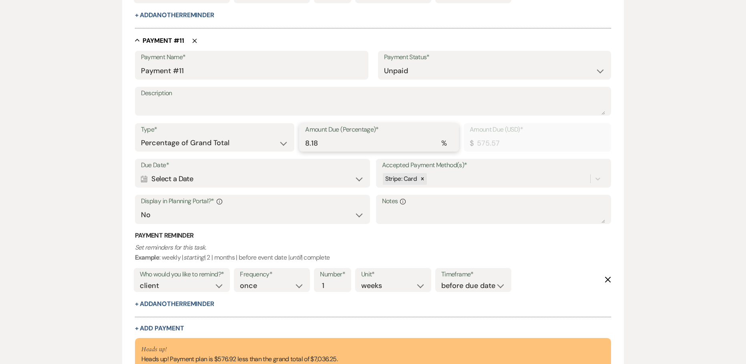
scroll to position [3236, 0]
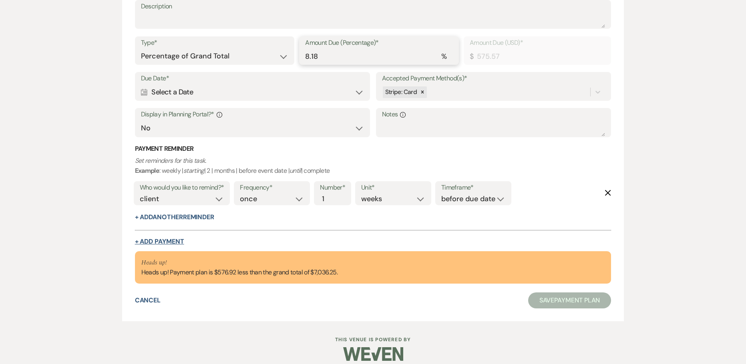
type input "8.18"
click at [178, 240] on button "+ Add Payment" at bounding box center [159, 242] width 49 height 6
select select "2"
select select "percentage"
select select "false"
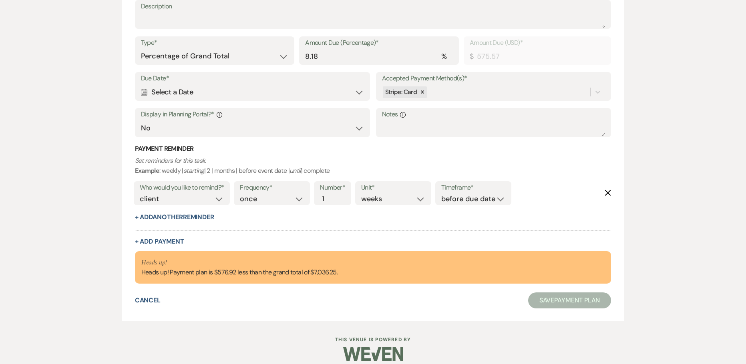
select select "client"
select select "weeks"
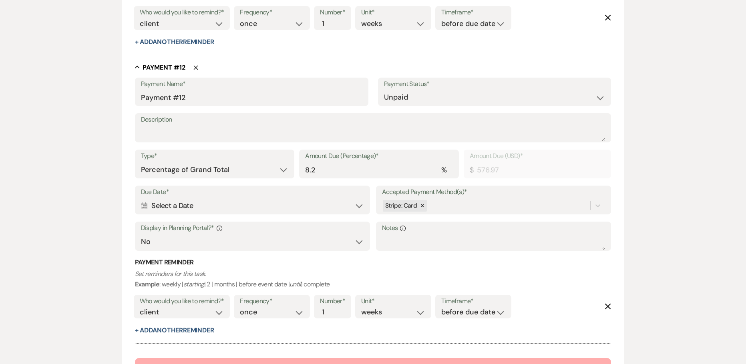
scroll to position [3436, 0]
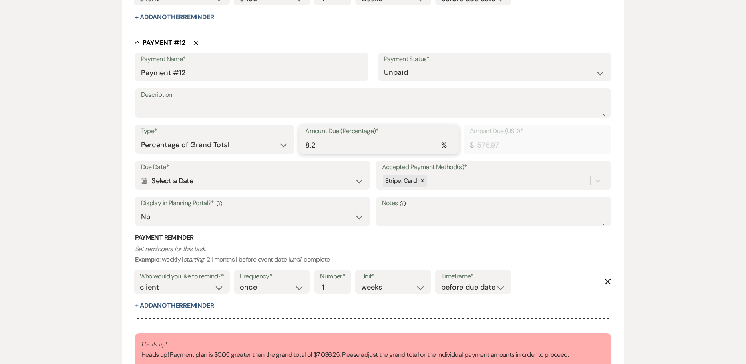
click at [262, 151] on div "Type* Dollar Amount Percentage of Grand Total Amount Due (Percentage)* % 8.2 Am…" at bounding box center [373, 143] width 476 height 36
paste input "18"
type input "8.18"
type input "575.57"
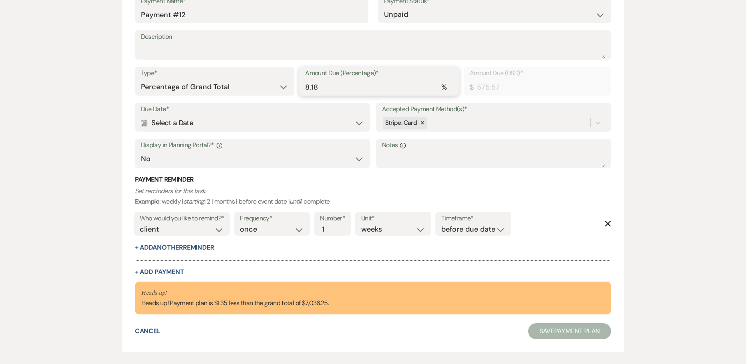
scroll to position [3476, 0]
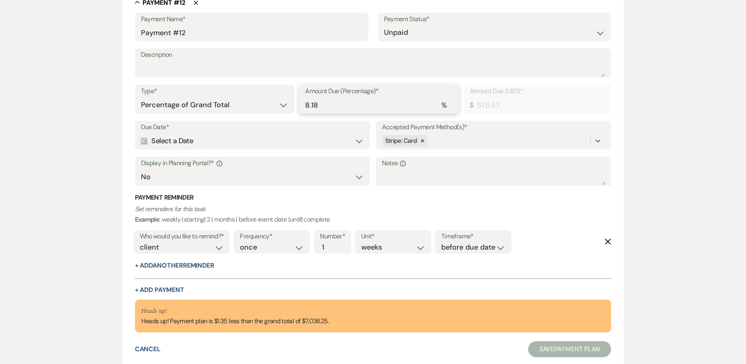
click at [330, 104] on input "8.18" at bounding box center [379, 105] width 148 height 16
type input "8.1"
type input "569.94"
type input "8.19"
type input "576.27"
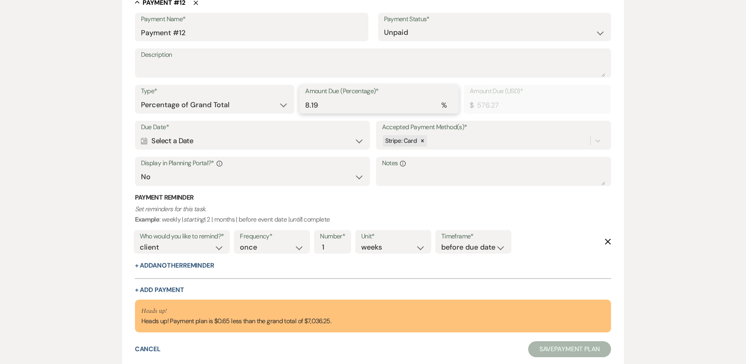
click at [331, 108] on input "8.19" at bounding box center [379, 105] width 148 height 16
type input "8.1"
type input "569.94"
type input "8"
type input "562.90"
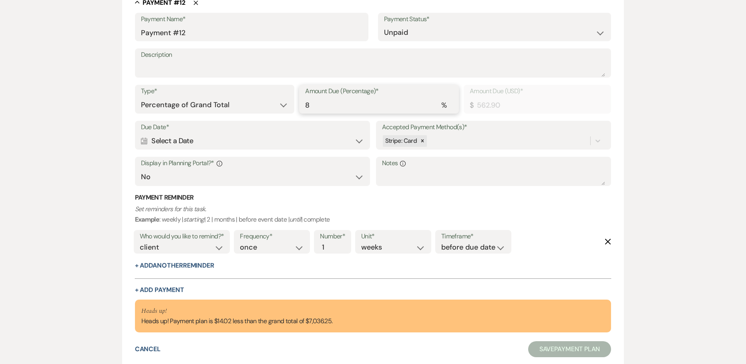
type input "8.2"
type input "576.97"
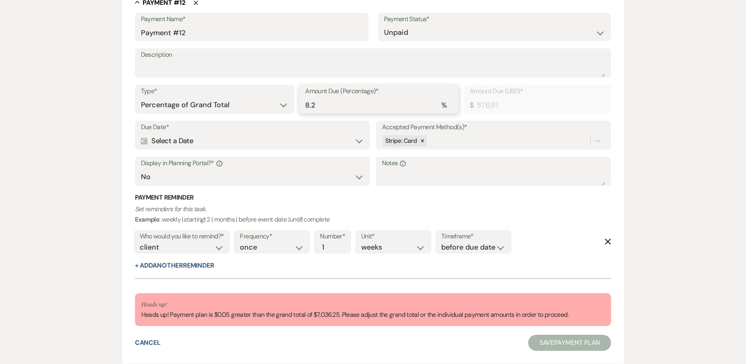
type input "8.2"
click at [238, 100] on select "Dollar Amount Percentage of Grand Total" at bounding box center [215, 105] width 148 height 16
select select "flat"
click at [141, 97] on select "Dollar Amount Percentage of Grand Total" at bounding box center [215, 105] width 148 height 16
click at [440, 105] on input "576.97" at bounding box center [496, 105] width 218 height 16
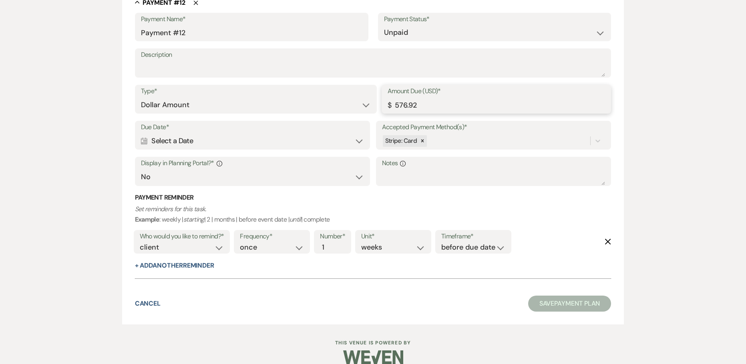
type input "576.92"
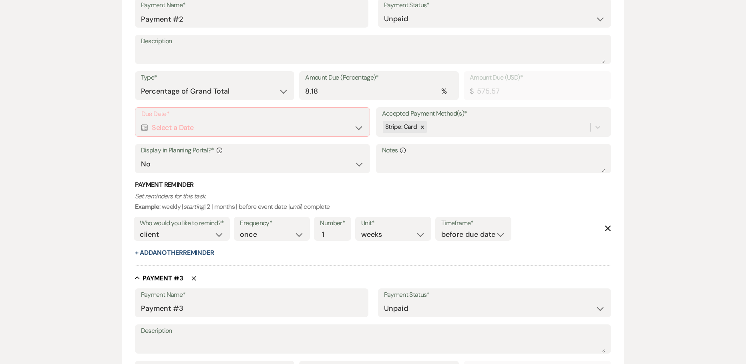
scroll to position [612, 0]
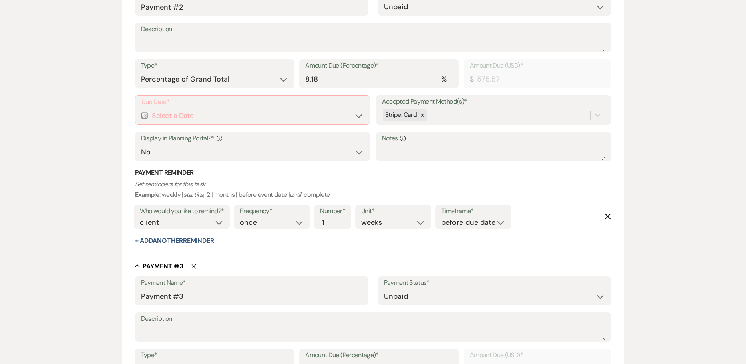
click at [176, 110] on div "Calendar Select a Date Expand" at bounding box center [252, 116] width 223 height 16
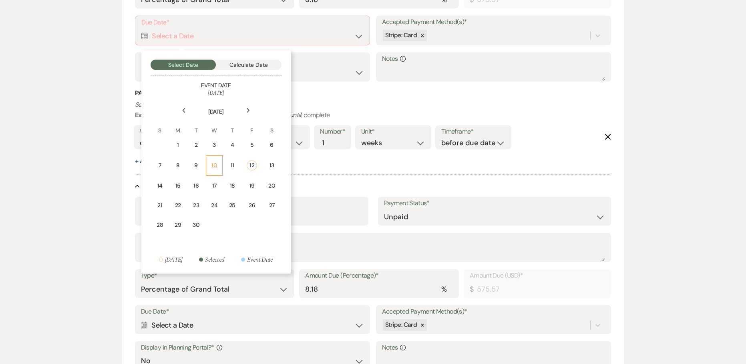
scroll to position [692, 0]
click at [248, 113] on div "Next" at bounding box center [248, 110] width 13 height 13
click at [215, 182] on div "15" at bounding box center [215, 184] width 7 height 8
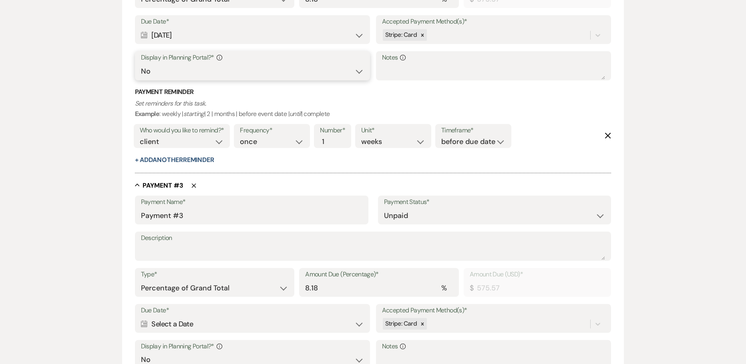
click at [200, 68] on select "Yes No" at bounding box center [252, 72] width 223 height 16
select select "true"
click at [141, 64] on select "Yes No" at bounding box center [252, 72] width 223 height 16
click at [177, 160] on button "+ Add Another Reminder" at bounding box center [174, 160] width 79 height 6
select select "client"
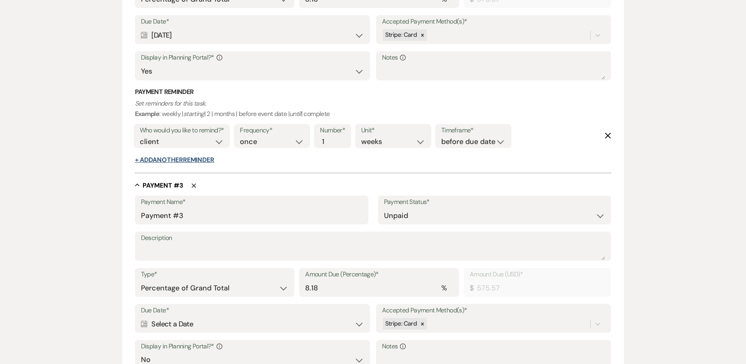
select select "days"
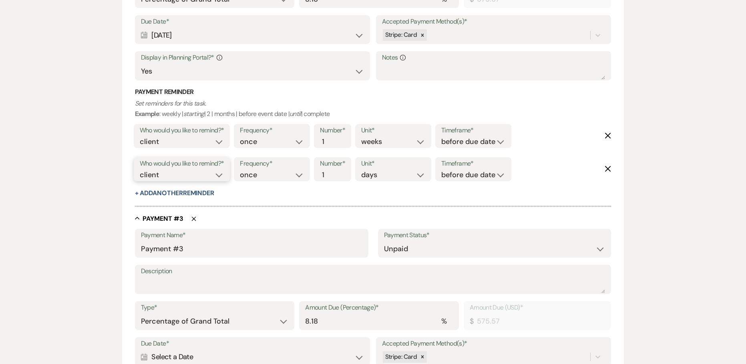
click at [194, 173] on select "client venue both" at bounding box center [182, 175] width 84 height 11
select select "both"
click at [140, 170] on select "client venue both" at bounding box center [182, 175] width 84 height 11
click at [456, 173] on select "before due date after due date on due date on custom date" at bounding box center [473, 175] width 64 height 11
select select "onDueDate"
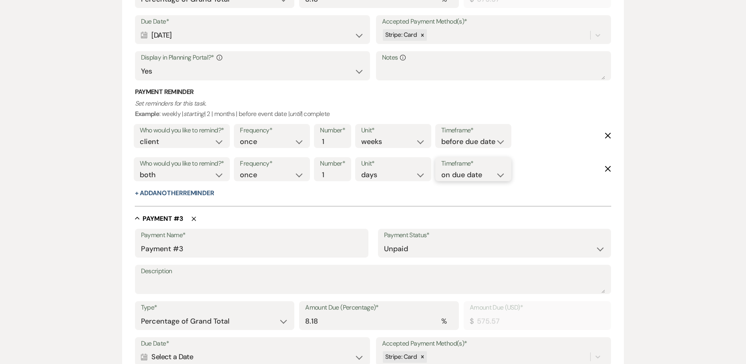
click at [441, 170] on select "before due date after due date on due date on custom date" at bounding box center [473, 175] width 64 height 11
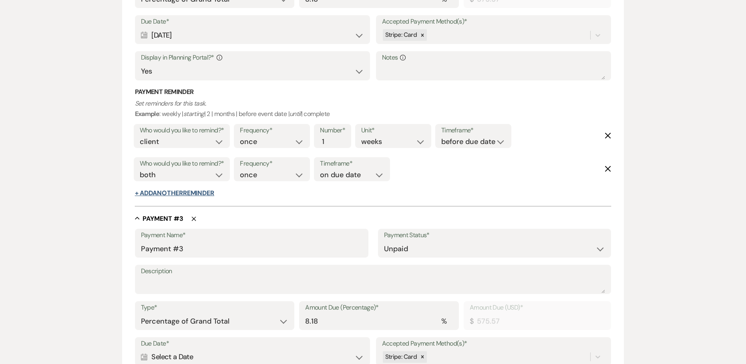
click at [213, 193] on button "+ Add Another Reminder" at bounding box center [174, 193] width 79 height 6
select select "client"
select select "days"
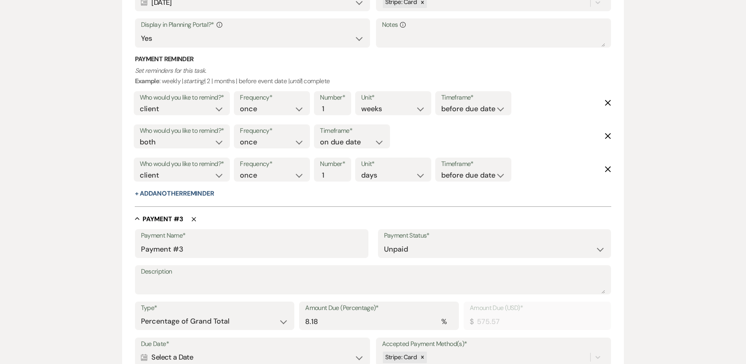
scroll to position [772, 0]
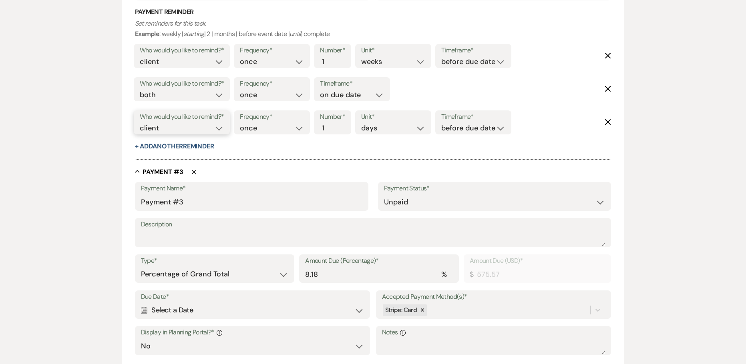
click at [191, 124] on select "client venue both" at bounding box center [182, 128] width 84 height 11
select select "host"
click at [140, 123] on select "client venue both" at bounding box center [182, 128] width 84 height 11
click at [333, 126] on input "2" at bounding box center [328, 128] width 17 height 11
type input "3"
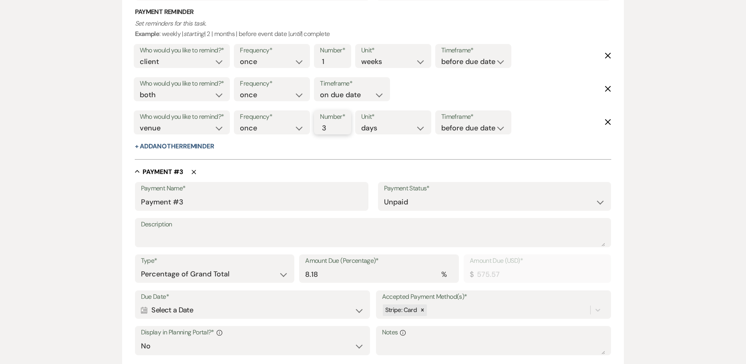
click at [333, 126] on input "3" at bounding box center [328, 128] width 17 height 11
click at [456, 129] on select "before due date after due date on due date on custom date" at bounding box center [473, 128] width 64 height 11
select select "afterDueDate"
click at [443, 123] on select "before due date after due date on due date on custom date" at bounding box center [473, 128] width 64 height 11
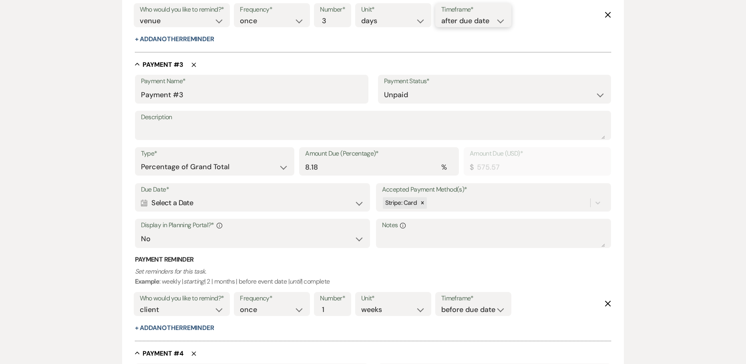
scroll to position [892, 0]
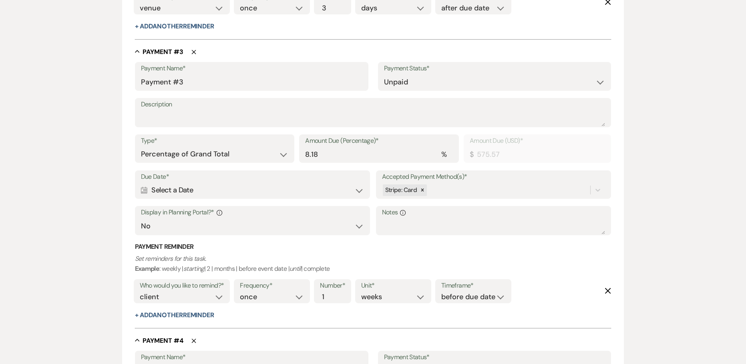
click at [264, 188] on div "Calendar Select a Date Expand" at bounding box center [252, 191] width 223 height 16
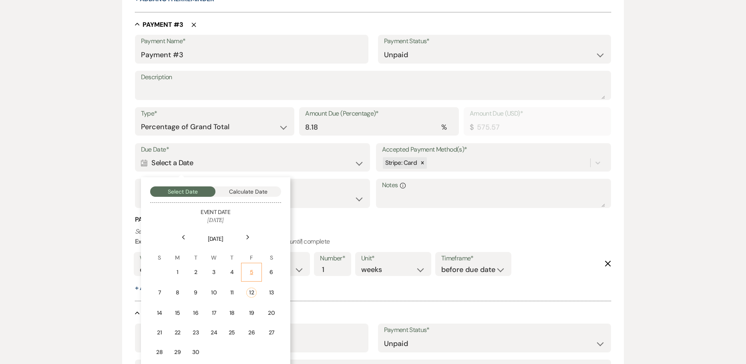
scroll to position [972, 0]
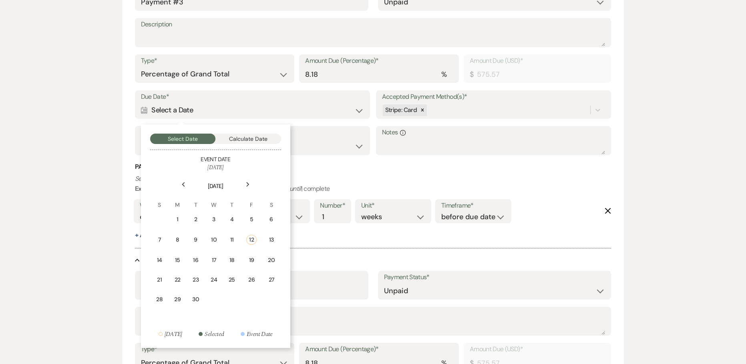
click at [246, 187] on icon "Next" at bounding box center [248, 184] width 4 height 5
click at [269, 258] on div "15" at bounding box center [270, 259] width 7 height 8
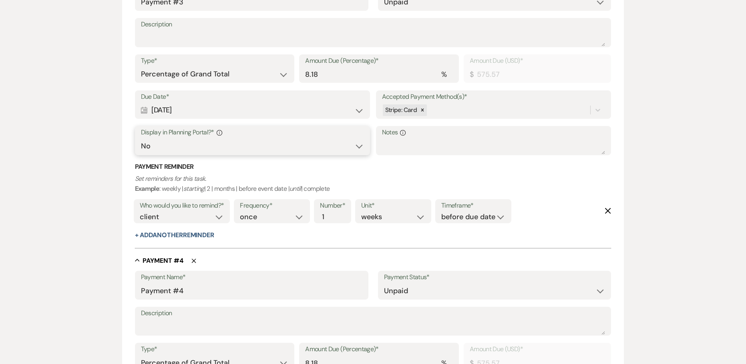
click at [178, 148] on select "Yes No" at bounding box center [252, 147] width 223 height 16
select select "true"
click at [141, 139] on select "Yes No" at bounding box center [252, 147] width 223 height 16
click at [177, 234] on button "+ Add Another Reminder" at bounding box center [174, 235] width 79 height 6
select select "client"
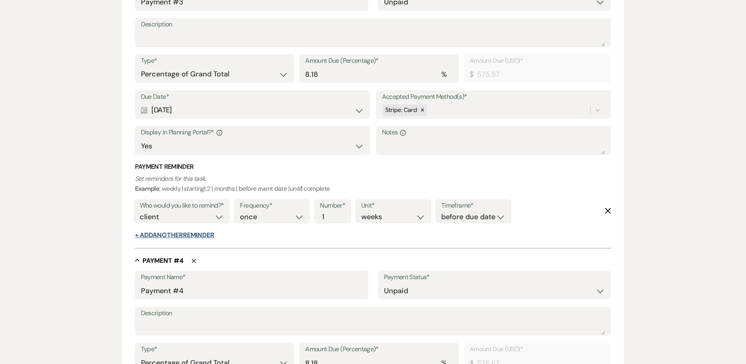
select select "days"
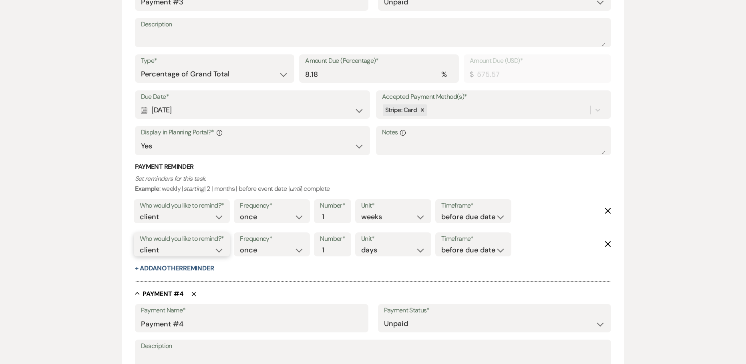
click at [194, 251] on select "client venue both" at bounding box center [182, 250] width 84 height 11
select select "both"
click at [140, 245] on select "client venue both" at bounding box center [182, 250] width 84 height 11
click at [459, 251] on select "before due date after due date on due date on custom date" at bounding box center [473, 250] width 64 height 11
select select "onDueDate"
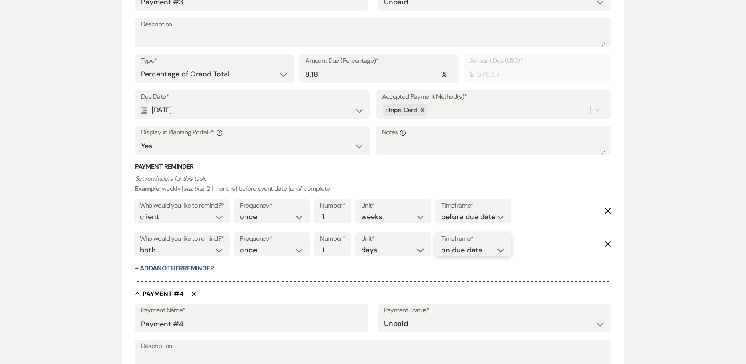
click at [441, 245] on select "before due date after due date on due date on custom date" at bounding box center [473, 250] width 64 height 11
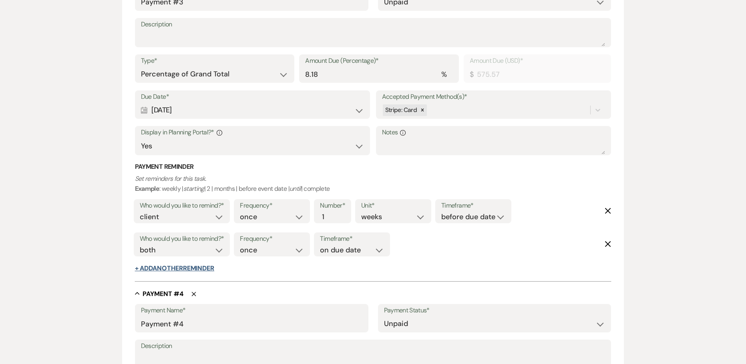
click at [190, 269] on button "+ Add Another Reminder" at bounding box center [174, 268] width 79 height 6
select select "client"
select select "days"
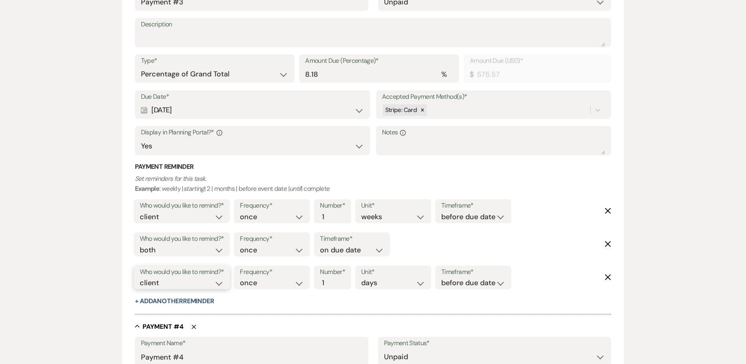
click at [187, 283] on select "client venue both" at bounding box center [182, 283] width 84 height 11
select select "host"
click at [140, 278] on select "client venue both" at bounding box center [182, 283] width 84 height 11
click at [332, 281] on input "2" at bounding box center [328, 283] width 17 height 11
type input "3"
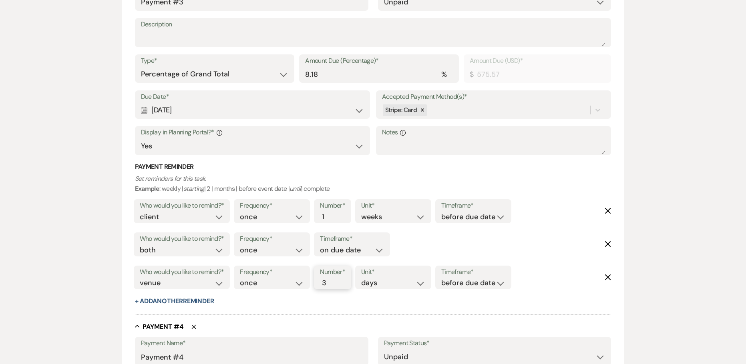
click at [332, 281] on input "3" at bounding box center [328, 283] width 17 height 11
click at [464, 286] on select "before due date after due date on due date on custom date" at bounding box center [473, 283] width 64 height 11
select select "afterDueDate"
click at [443, 278] on select "before due date after due date on due date on custom date" at bounding box center [473, 283] width 64 height 11
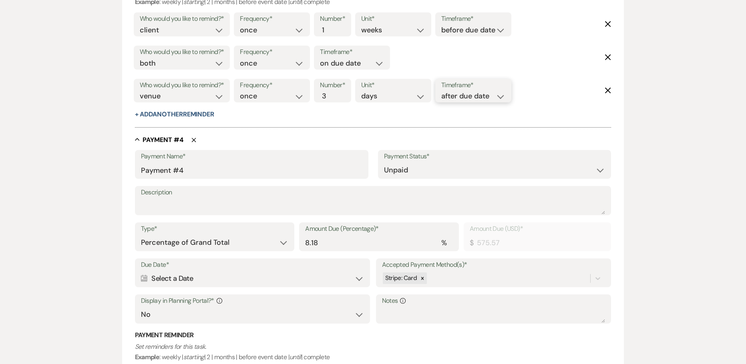
scroll to position [1212, 0]
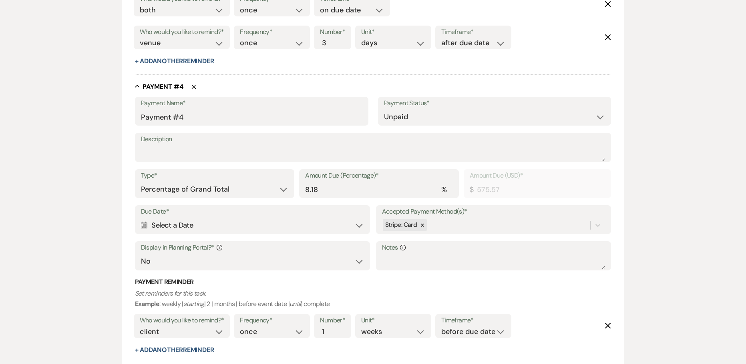
click at [201, 224] on div "Calendar Select a Date Expand" at bounding box center [252, 226] width 223 height 16
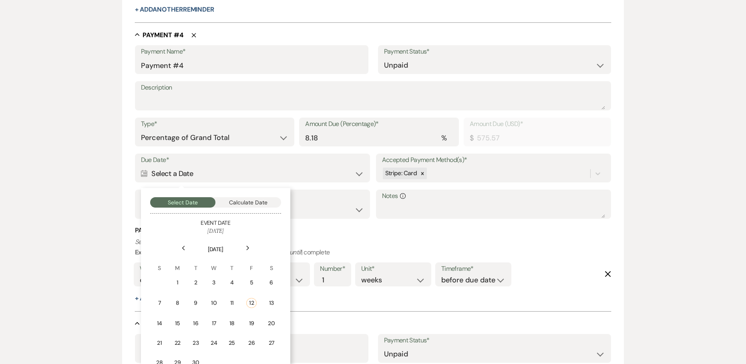
scroll to position [1412, 0]
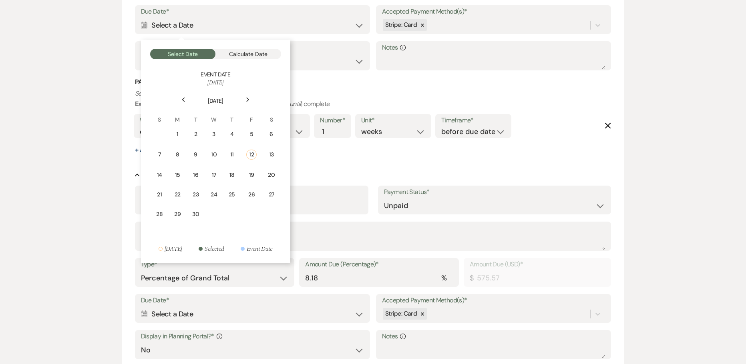
click at [247, 97] on icon "Next" at bounding box center [248, 99] width 4 height 5
click at [183, 171] on td "15" at bounding box center [178, 173] width 18 height 19
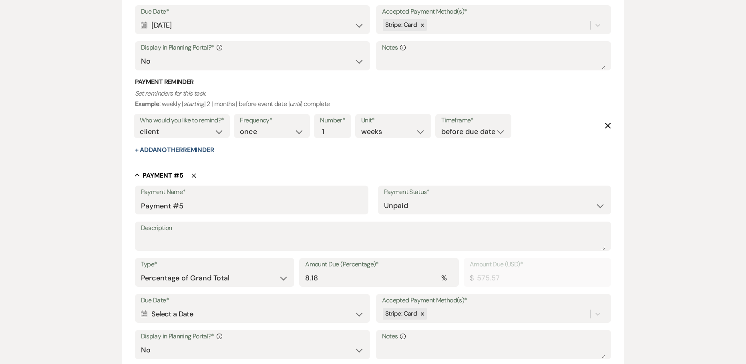
click at [175, 155] on div "Payment Reminder Set reminders for this task. Example : weekly | starting | 2 |…" at bounding box center [373, 116] width 476 height 77
click at [177, 152] on button "+ Add Another Reminder" at bounding box center [174, 150] width 79 height 6
select select "client"
select select "days"
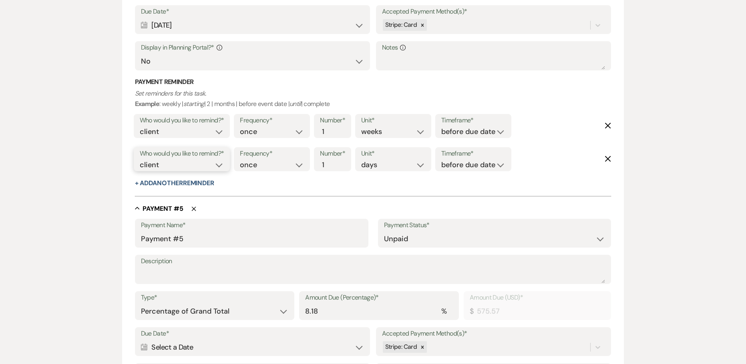
click at [208, 163] on select "client venue both" at bounding box center [182, 165] width 84 height 11
select select "both"
click at [140, 160] on select "client venue both" at bounding box center [182, 165] width 84 height 11
click at [474, 164] on select "before due date after due date on due date on custom date" at bounding box center [473, 165] width 64 height 11
select select "onDueDate"
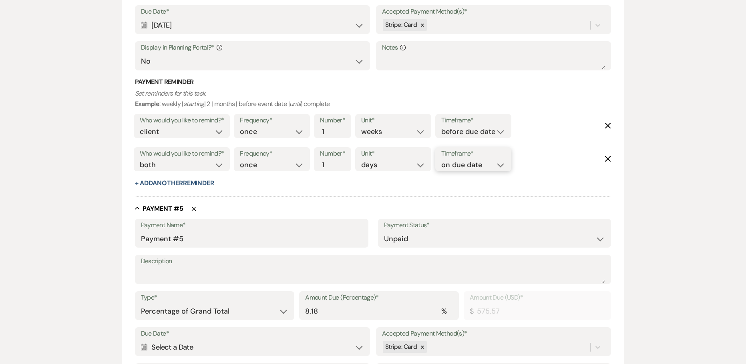
click at [441, 160] on select "before due date after due date on due date on custom date" at bounding box center [473, 165] width 64 height 11
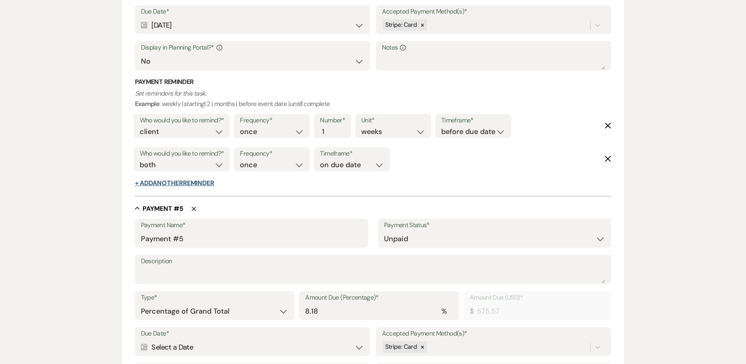
click at [179, 183] on button "+ Add Another Reminder" at bounding box center [174, 183] width 79 height 6
select select "client"
select select "days"
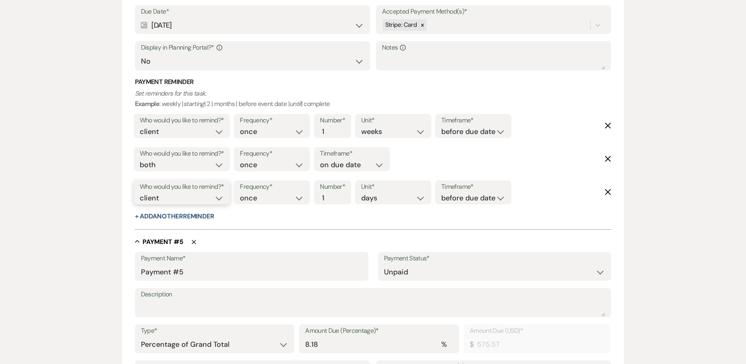
click at [182, 201] on select "client venue both" at bounding box center [182, 198] width 84 height 11
select select "host"
click at [140, 193] on select "client venue both" at bounding box center [182, 198] width 84 height 11
click at [333, 193] on input "2" at bounding box center [328, 198] width 17 height 11
type input "3"
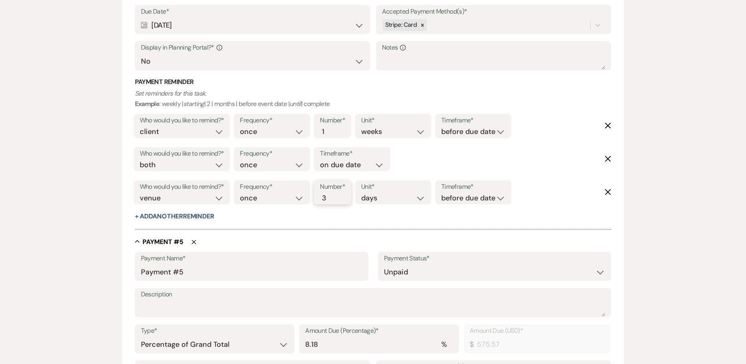
click at [333, 193] on input "3" at bounding box center [328, 198] width 17 height 11
click at [468, 197] on select "before due date after due date on due date on custom date" at bounding box center [473, 198] width 64 height 11
select select "afterDueDate"
click at [443, 193] on select "before due date after due date on due date on custom date" at bounding box center [473, 198] width 64 height 11
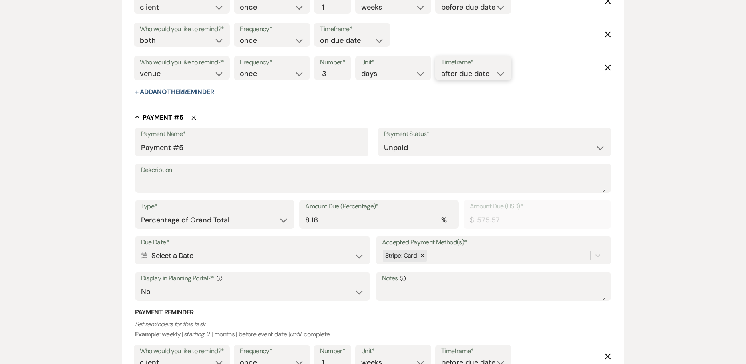
scroll to position [1612, 0]
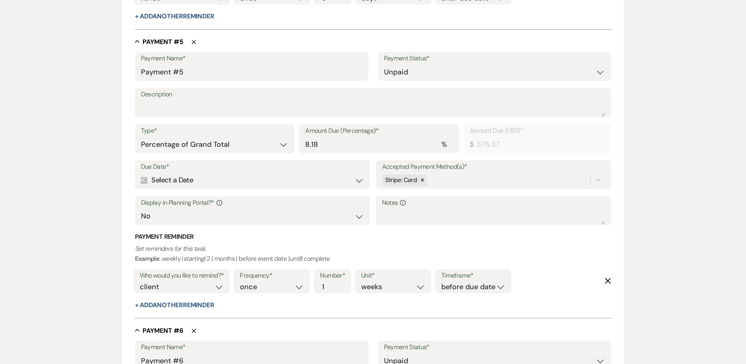
click at [187, 179] on div "Calendar Select a Date Expand" at bounding box center [252, 181] width 223 height 16
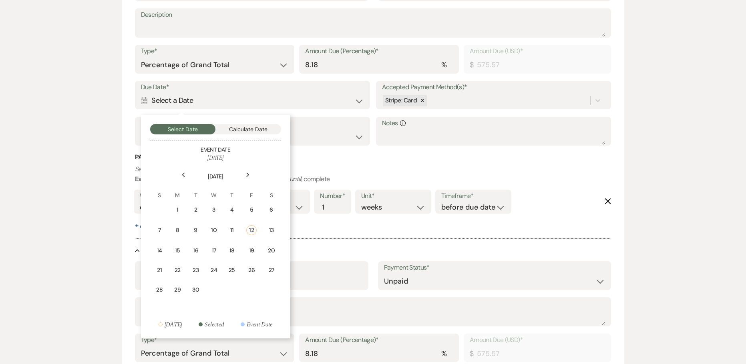
scroll to position [1692, 0]
click at [246, 175] on icon "Next" at bounding box center [248, 174] width 4 height 5
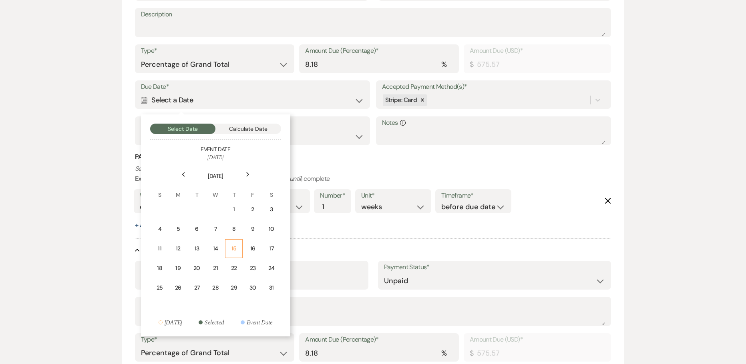
click at [230, 249] on div "15" at bounding box center [233, 249] width 7 height 8
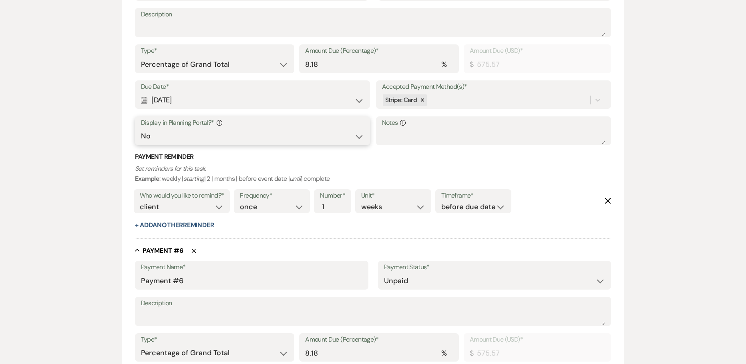
click at [172, 139] on select "Yes No" at bounding box center [252, 136] width 223 height 16
select select "true"
click at [141, 128] on select "Yes No" at bounding box center [252, 136] width 223 height 16
click at [170, 219] on div "Who would you like to remind?* client venue both" at bounding box center [182, 203] width 100 height 33
click at [172, 227] on button "+ Add Another Reminder" at bounding box center [174, 225] width 79 height 6
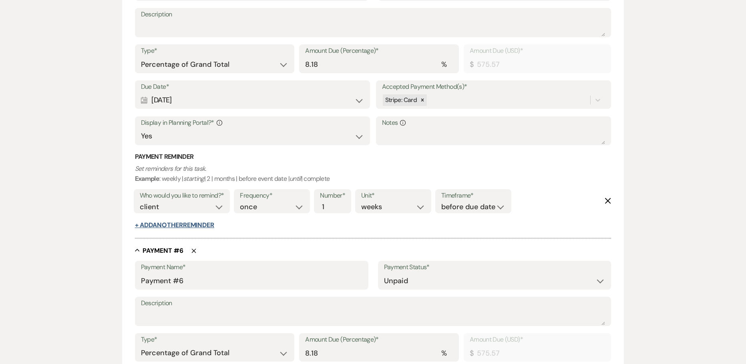
select select "client"
select select "days"
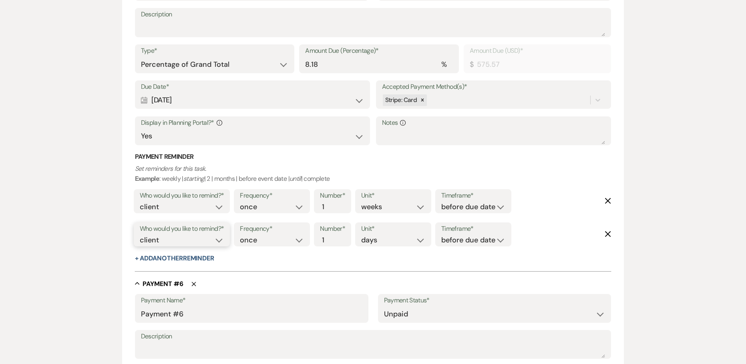
click at [179, 243] on select "client venue both" at bounding box center [182, 240] width 84 height 11
select select "both"
click at [140, 235] on select "client venue both" at bounding box center [182, 240] width 84 height 11
click at [175, 256] on button "+ Add Another Reminder" at bounding box center [174, 258] width 79 height 6
select select "client"
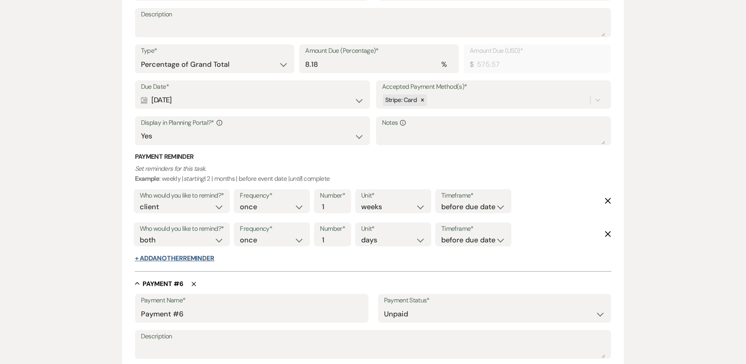
select select "days"
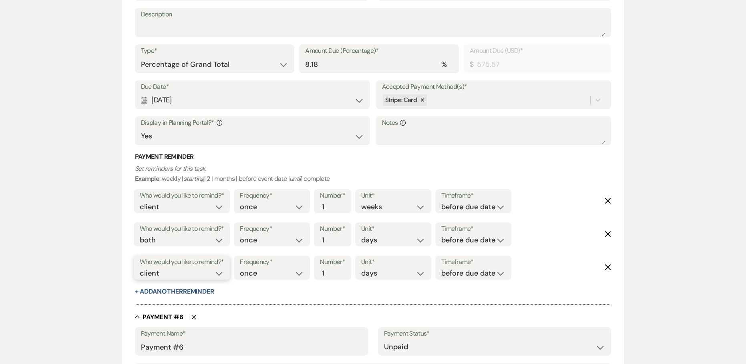
click at [177, 272] on select "client venue both" at bounding box center [182, 273] width 84 height 11
select select "host"
click at [140, 268] on select "client venue both" at bounding box center [182, 273] width 84 height 11
click at [461, 243] on select "before due date after due date on due date on custom date" at bounding box center [473, 240] width 64 height 11
select select "onDueDate"
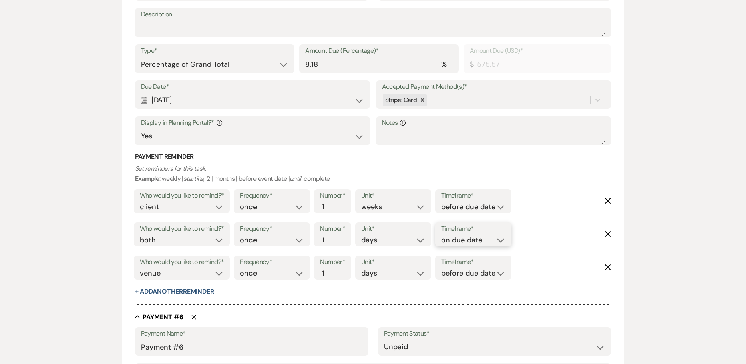
click at [441, 235] on select "before due date after due date on due date on custom date" at bounding box center [473, 240] width 64 height 11
click at [333, 270] on input "2" at bounding box center [328, 273] width 17 height 11
type input "3"
click at [333, 270] on input "3" at bounding box center [328, 273] width 17 height 11
click at [477, 273] on select "before due date after due date on due date on custom date" at bounding box center [473, 273] width 64 height 11
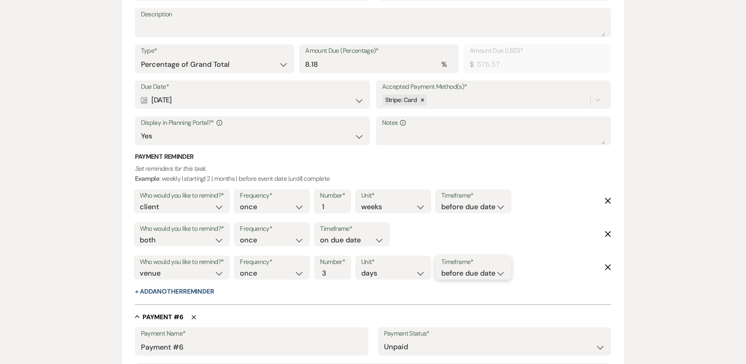
select select "afterDueDate"
click at [443, 268] on select "before due date after due date on due date on custom date" at bounding box center [473, 273] width 64 height 11
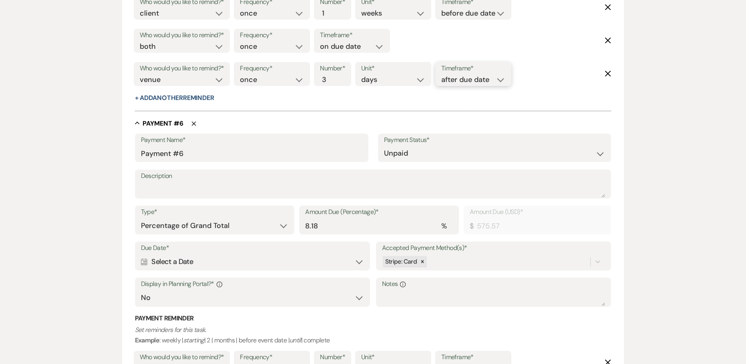
scroll to position [1933, 0]
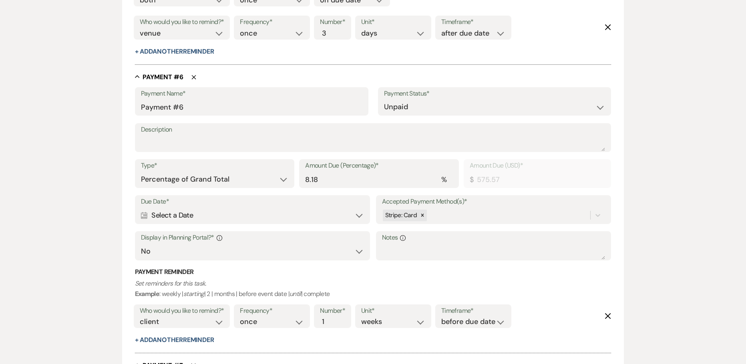
click at [212, 218] on div "Calendar Select a Date Expand" at bounding box center [252, 216] width 223 height 16
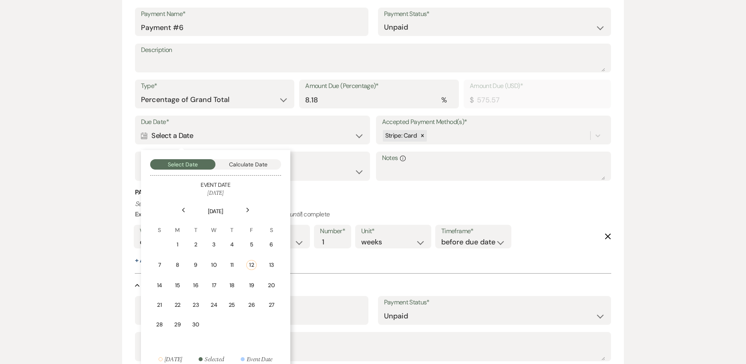
scroll to position [2013, 0]
click at [243, 211] on div "Next" at bounding box center [247, 209] width 13 height 13
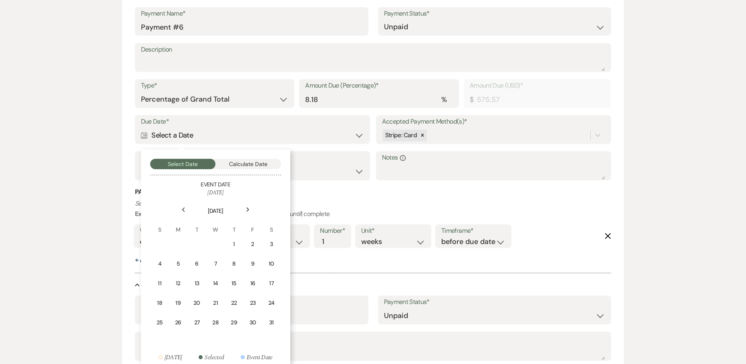
click at [243, 211] on div "Next" at bounding box center [247, 209] width 13 height 13
click at [160, 277] on td "15" at bounding box center [160, 283] width 18 height 19
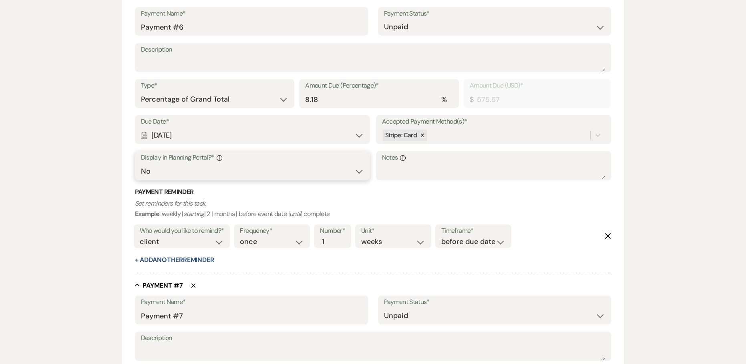
click at [165, 174] on select "Yes No" at bounding box center [252, 172] width 223 height 16
select select "true"
click at [141, 164] on select "Yes No" at bounding box center [252, 172] width 223 height 16
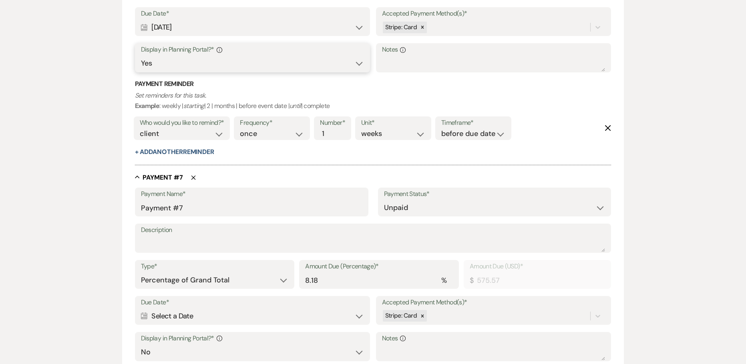
scroll to position [2133, 0]
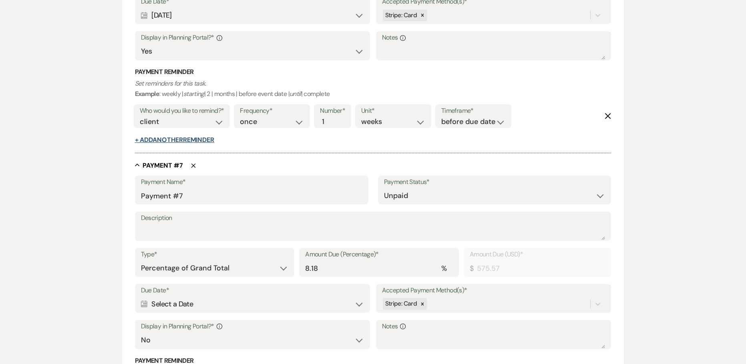
click at [195, 137] on button "+ Add Another Reminder" at bounding box center [174, 140] width 79 height 6
select select "client"
select select "days"
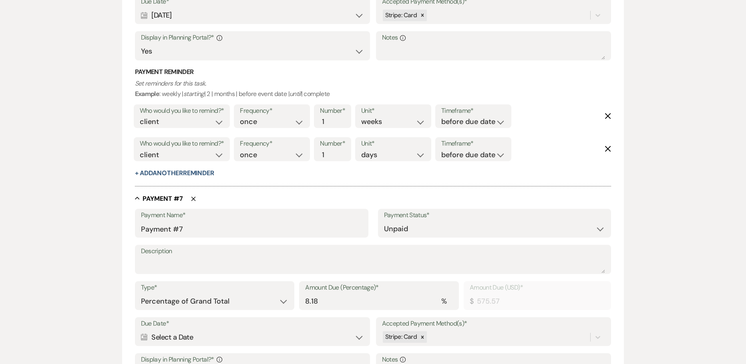
click at [185, 167] on div "Who would you like to remind?* client venue both" at bounding box center [182, 151] width 100 height 33
click at [185, 172] on button "+ Add Another Reminder" at bounding box center [174, 173] width 79 height 6
select select "client"
select select "days"
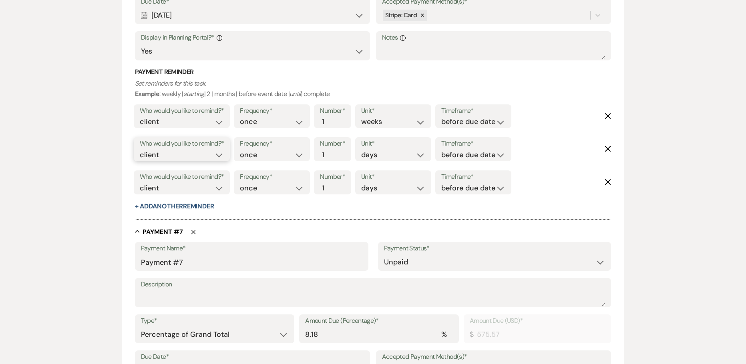
click at [190, 153] on select "client venue both" at bounding box center [182, 155] width 84 height 11
select select "both"
click at [140, 150] on select "client venue both" at bounding box center [182, 155] width 84 height 11
click at [468, 156] on select "before due date after due date on due date on custom date" at bounding box center [473, 155] width 64 height 11
select select "onDueDate"
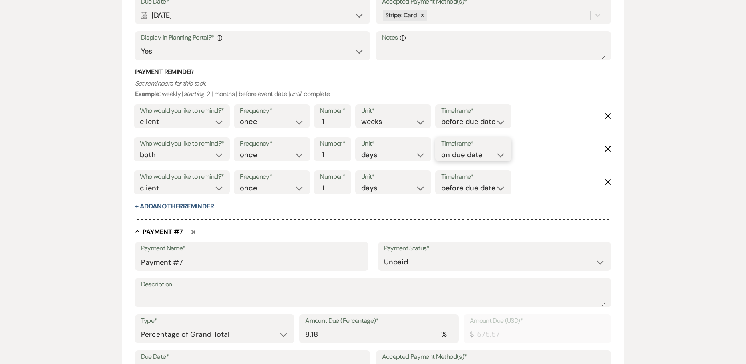
click at [441, 150] on select "before due date after due date on due date on custom date" at bounding box center [473, 155] width 64 height 11
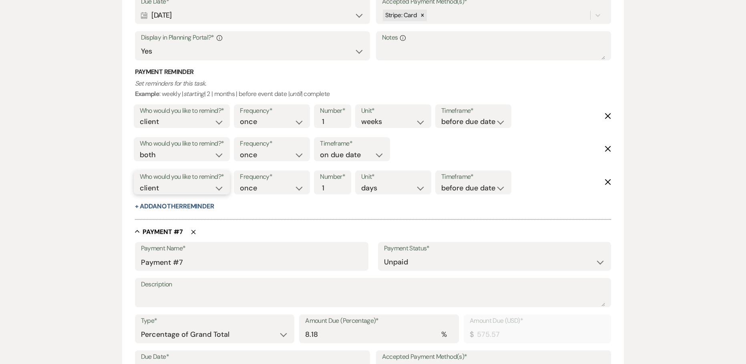
click at [171, 185] on select "client venue both" at bounding box center [182, 188] width 84 height 11
select select "host"
click at [140, 183] on select "client venue both" at bounding box center [182, 188] width 84 height 11
click at [335, 184] on input "2" at bounding box center [328, 188] width 17 height 11
type input "3"
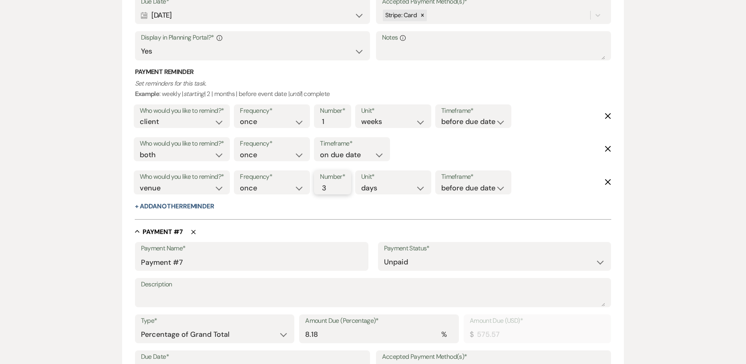
click at [333, 185] on input "3" at bounding box center [328, 188] width 17 height 11
click at [462, 183] on label "Timeframe*" at bounding box center [473, 177] width 64 height 12
click at [462, 193] on select "before due date after due date on due date on custom date" at bounding box center [473, 188] width 64 height 11
select select "afterDueDate"
click at [443, 183] on select "before due date after due date on due date on custom date" at bounding box center [473, 188] width 64 height 11
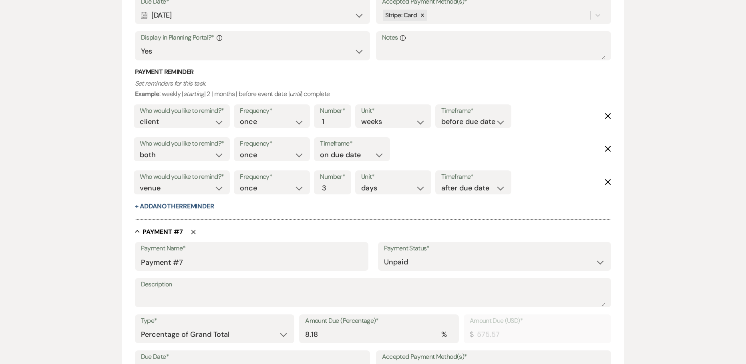
click at [298, 209] on div "Payment Reminder Set reminders for this task. Example : weekly | starting | 2 |…" at bounding box center [373, 140] width 476 height 144
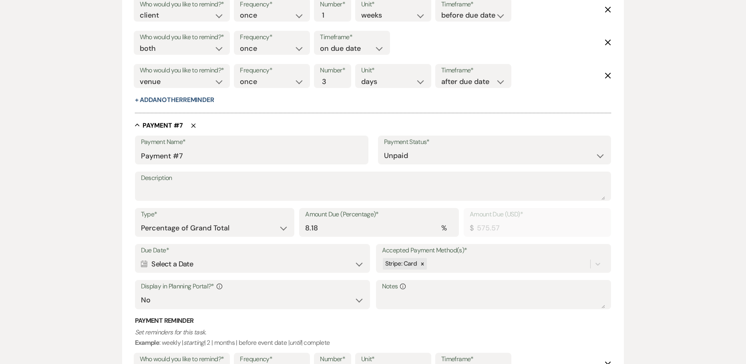
scroll to position [2253, 0]
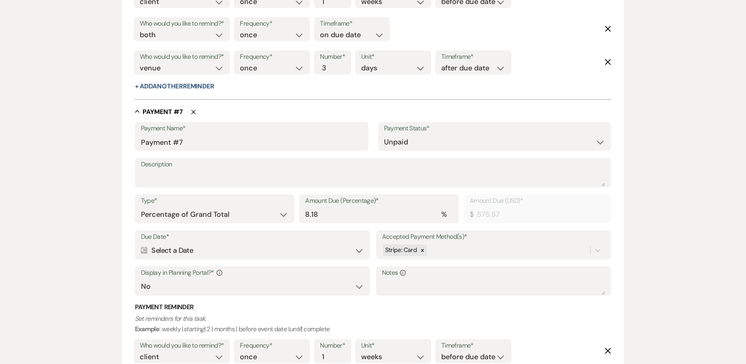
click at [201, 245] on div "Calendar Select a Date Expand" at bounding box center [252, 251] width 223 height 16
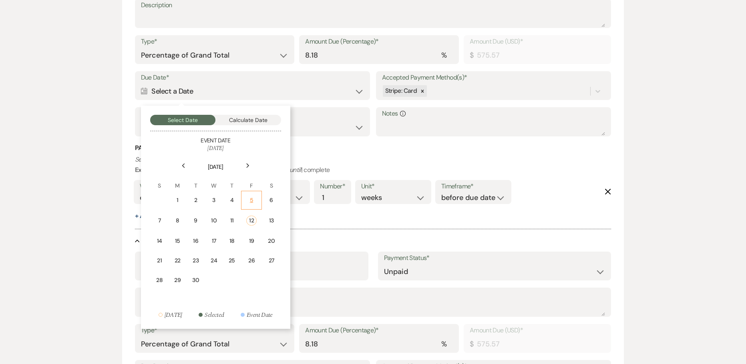
scroll to position [2413, 0]
click at [246, 163] on icon "Next" at bounding box center [248, 165] width 4 height 5
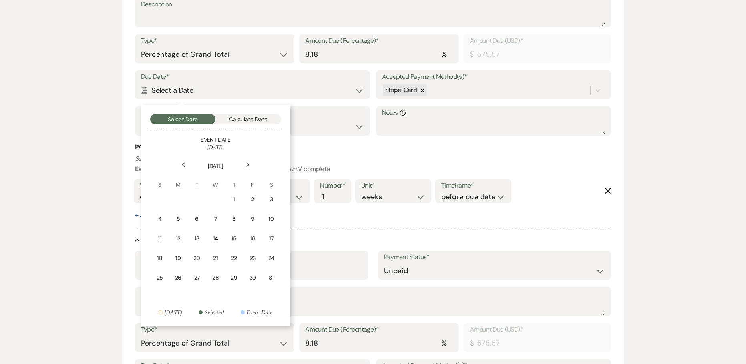
click at [246, 163] on icon "Next" at bounding box center [248, 165] width 4 height 5
click at [162, 237] on div "15" at bounding box center [159, 239] width 7 height 8
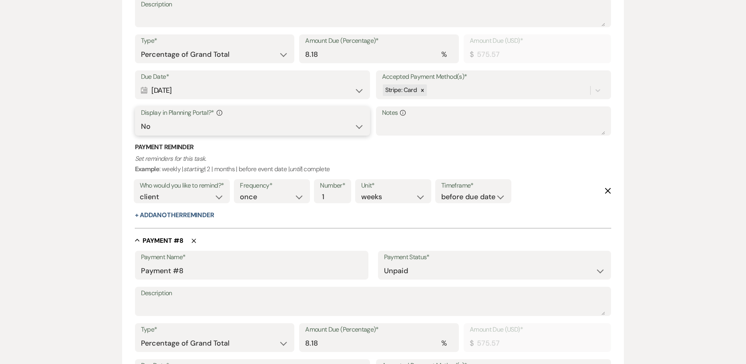
click at [213, 131] on select "Yes No" at bounding box center [252, 127] width 223 height 16
select select "true"
click at [141, 119] on select "Yes No" at bounding box center [252, 127] width 223 height 16
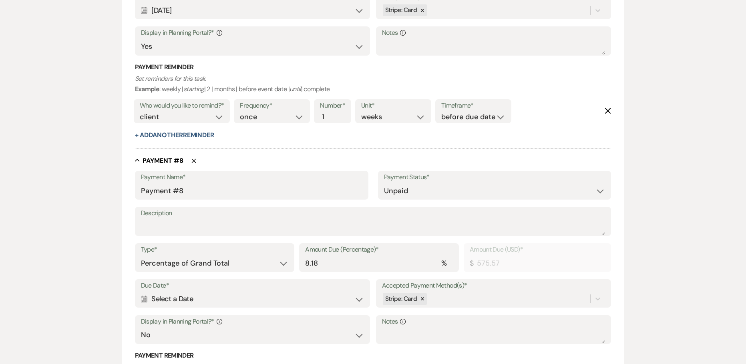
click at [203, 140] on div "Payment Reminder Set reminders for this task. Example : weekly | starting | 2 |…" at bounding box center [373, 101] width 476 height 77
click at [204, 133] on button "+ Add Another Reminder" at bounding box center [174, 135] width 79 height 6
select select "client"
select select "days"
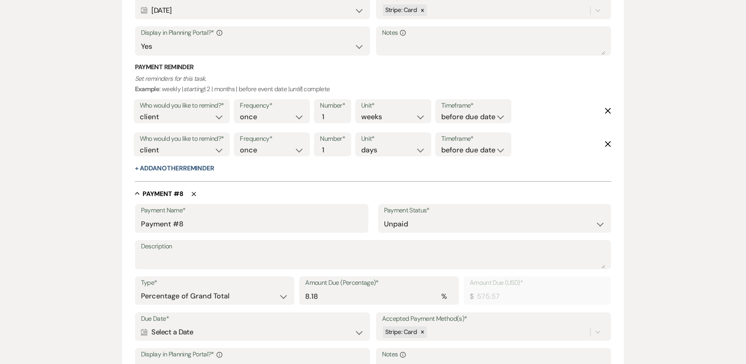
click at [194, 175] on div at bounding box center [373, 177] width 476 height 8
click at [199, 167] on button "+ Add Another Reminder" at bounding box center [174, 168] width 79 height 6
select select "client"
select select "days"
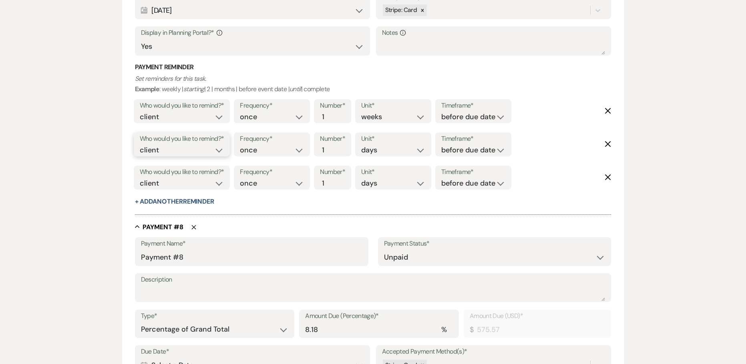
click at [192, 147] on select "client venue both" at bounding box center [182, 150] width 84 height 11
select select "both"
click at [140, 145] on select "client venue both" at bounding box center [182, 150] width 84 height 11
click at [458, 153] on select "before due date after due date on due date on custom date" at bounding box center [473, 150] width 64 height 11
select select "onDueDate"
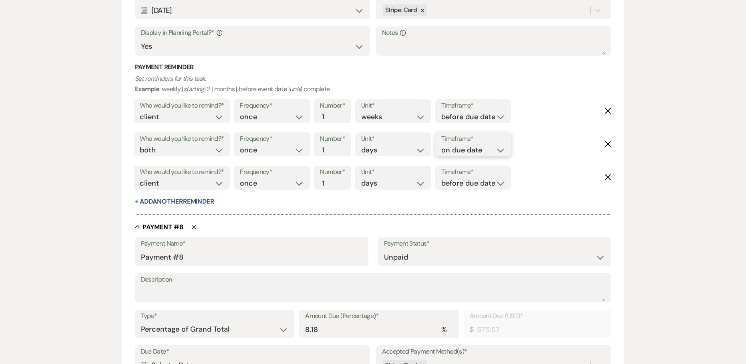
click at [441, 145] on select "before due date after due date on due date on custom date" at bounding box center [473, 150] width 64 height 11
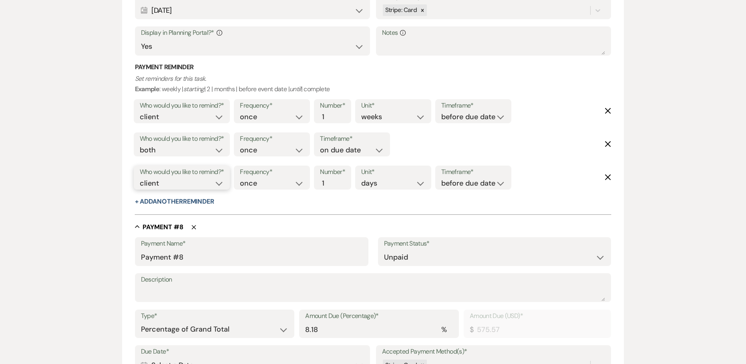
click at [173, 185] on select "client venue both" at bounding box center [182, 183] width 84 height 11
click at [140, 178] on select "client venue both" at bounding box center [182, 183] width 84 height 11
click at [333, 179] on input "2" at bounding box center [328, 183] width 17 height 11
click at [333, 179] on input "3" at bounding box center [328, 183] width 17 height 11
click at [458, 184] on select "before due date after due date on due date on custom date" at bounding box center [473, 183] width 64 height 11
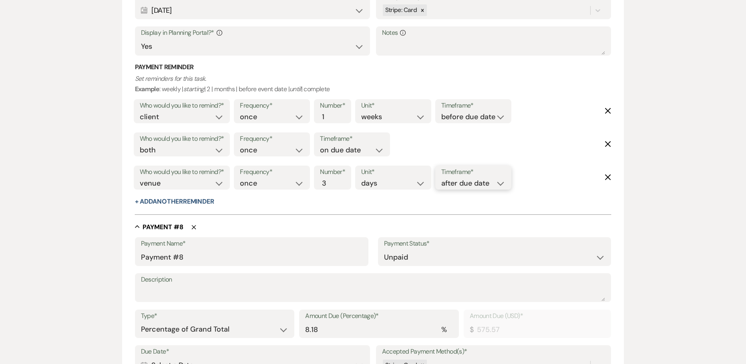
click at [443, 178] on select "before due date after due date on due date on custom date" at bounding box center [473, 183] width 64 height 11
click at [273, 215] on div at bounding box center [373, 211] width 476 height 8
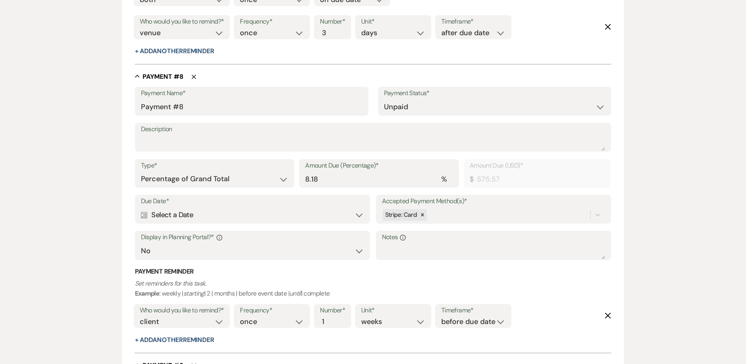
scroll to position [2653, 0]
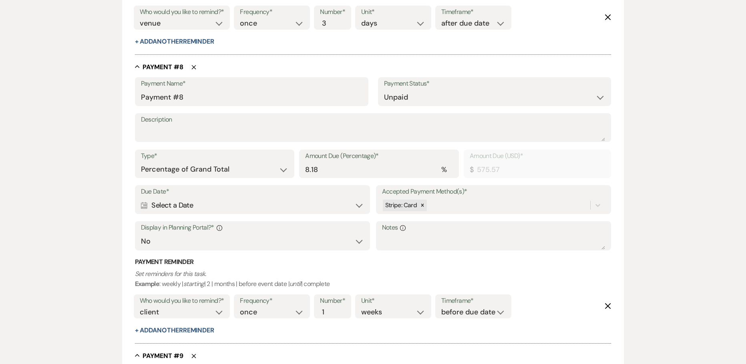
click at [211, 209] on div "Calendar Select a Date Expand" at bounding box center [252, 206] width 223 height 16
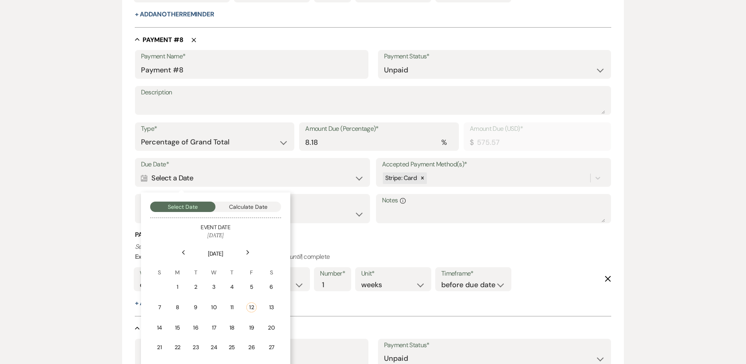
scroll to position [2693, 0]
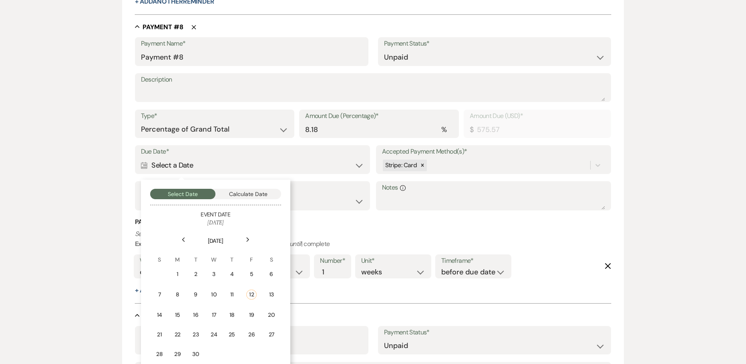
click at [252, 240] on div "Next" at bounding box center [247, 239] width 13 height 13
click at [251, 240] on div "Next" at bounding box center [247, 239] width 13 height 13
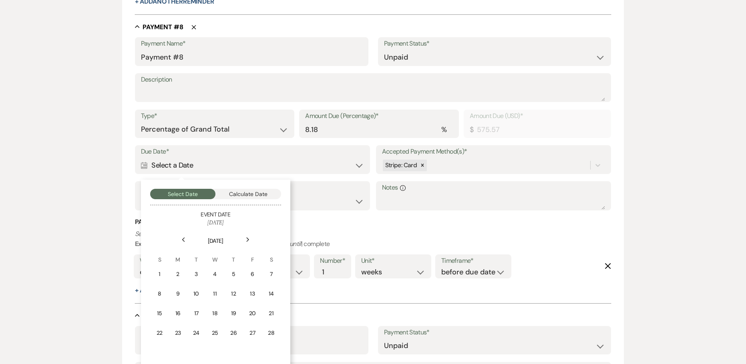
click at [251, 240] on div "Next" at bounding box center [247, 239] width 13 height 13
click at [212, 315] on div "15" at bounding box center [215, 313] width 7 height 8
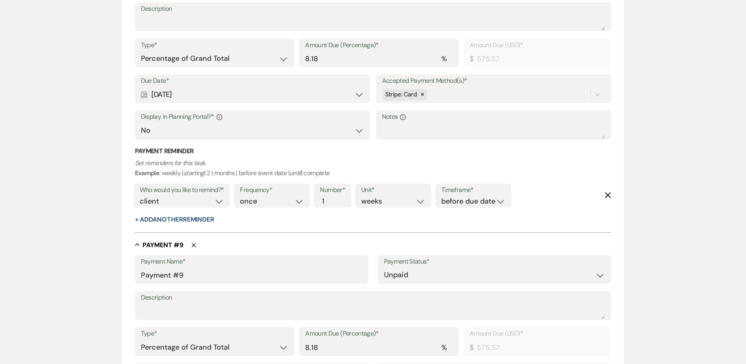
scroll to position [2773, 0]
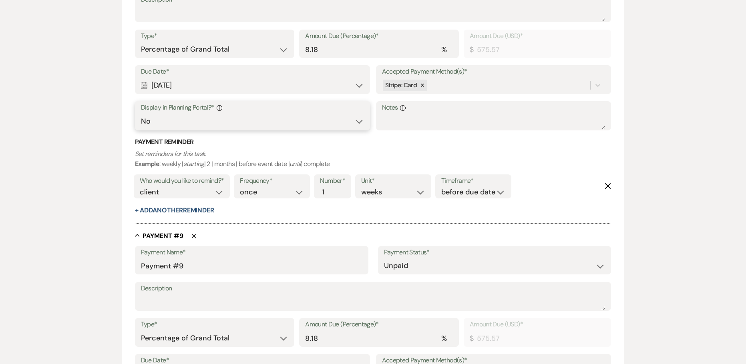
click at [249, 122] on select "Yes No" at bounding box center [252, 122] width 223 height 16
click at [141, 114] on select "Yes No" at bounding box center [252, 122] width 223 height 16
click at [165, 209] on button "+ Add Another Reminder" at bounding box center [174, 210] width 79 height 6
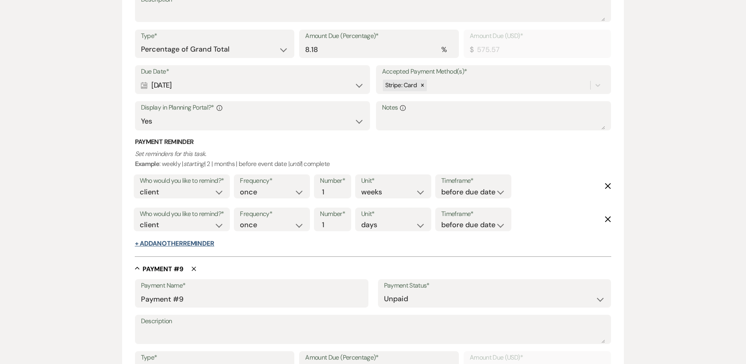
click at [171, 241] on button "+ Add Another Reminder" at bounding box center [174, 244] width 79 height 6
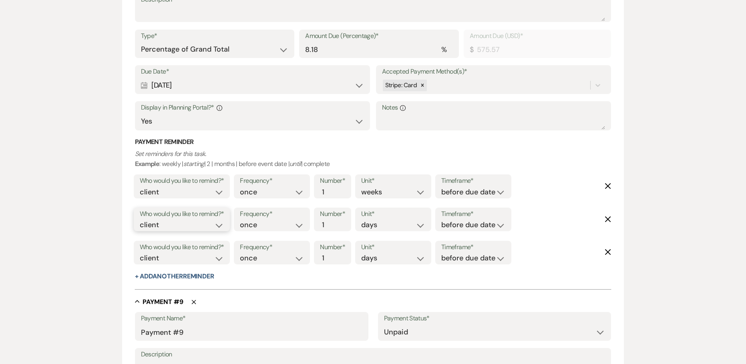
click at [209, 226] on select "client venue both" at bounding box center [182, 225] width 84 height 11
click at [140, 220] on select "client venue both" at bounding box center [182, 225] width 84 height 11
click at [452, 227] on select "before due date after due date on due date on custom date" at bounding box center [473, 225] width 64 height 11
click at [441, 220] on select "before due date after due date on due date on custom date" at bounding box center [473, 225] width 64 height 11
click at [205, 255] on select "client venue both" at bounding box center [182, 258] width 84 height 11
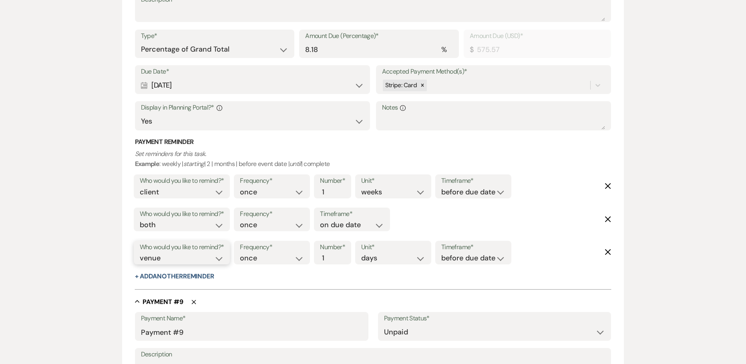
click at [140, 253] on select "client venue both" at bounding box center [182, 258] width 84 height 11
click at [332, 255] on input "2" at bounding box center [328, 258] width 17 height 11
click at [332, 255] on input "3" at bounding box center [328, 258] width 17 height 11
click at [460, 263] on select "before due date after due date on due date on custom date" at bounding box center [473, 258] width 64 height 11
click at [443, 253] on select "before due date after due date on due date on custom date" at bounding box center [473, 258] width 64 height 11
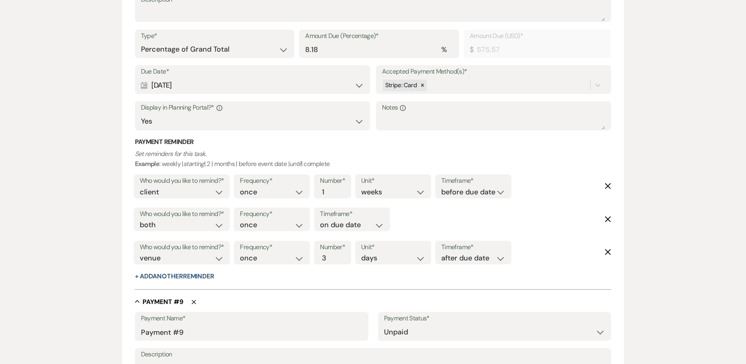
click at [252, 281] on div at bounding box center [373, 285] width 476 height 8
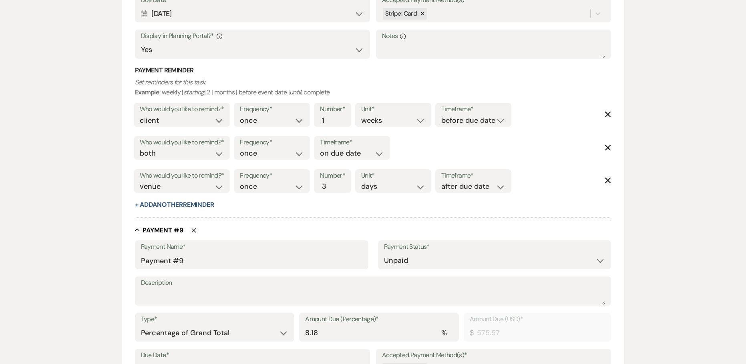
scroll to position [2933, 0]
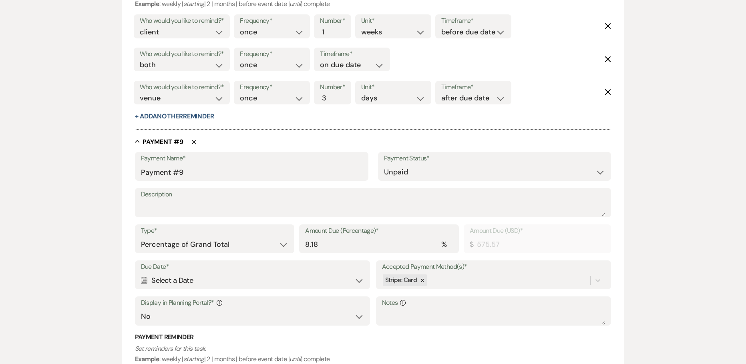
click at [185, 277] on div "Calendar Select a Date Expand" at bounding box center [252, 281] width 223 height 16
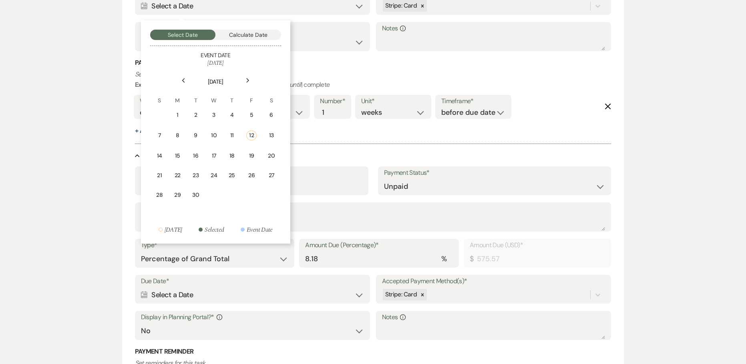
scroll to position [3214, 0]
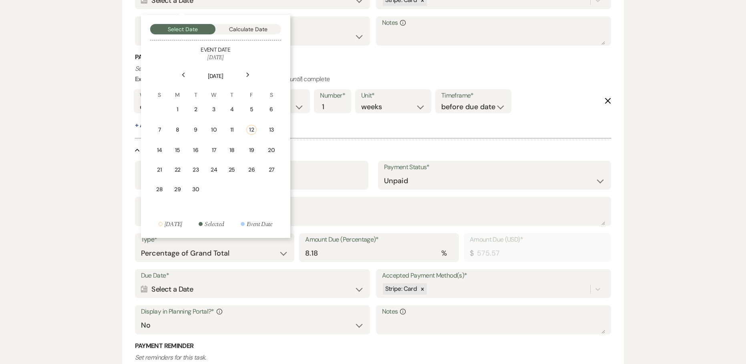
click at [246, 78] on div "Next" at bounding box center [247, 74] width 13 height 13
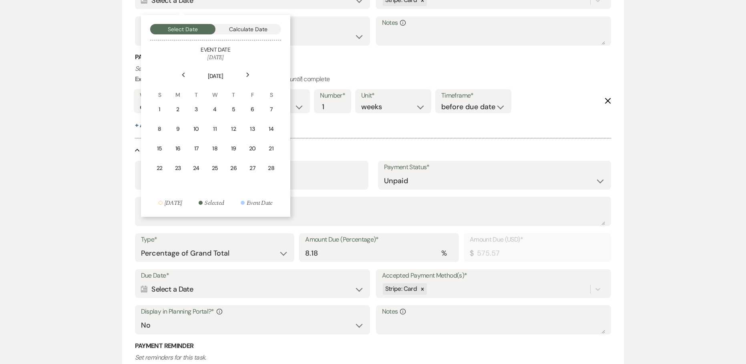
click at [246, 78] on div "Next" at bounding box center [247, 74] width 13 height 13
click at [248, 149] on td "15" at bounding box center [252, 148] width 18 height 19
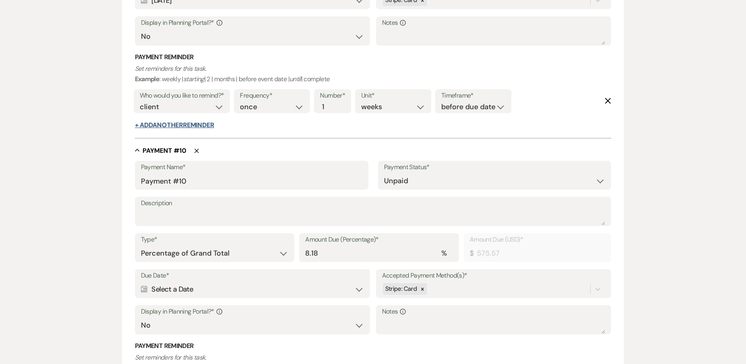
click at [202, 126] on button "+ Add Another Reminder" at bounding box center [174, 125] width 79 height 6
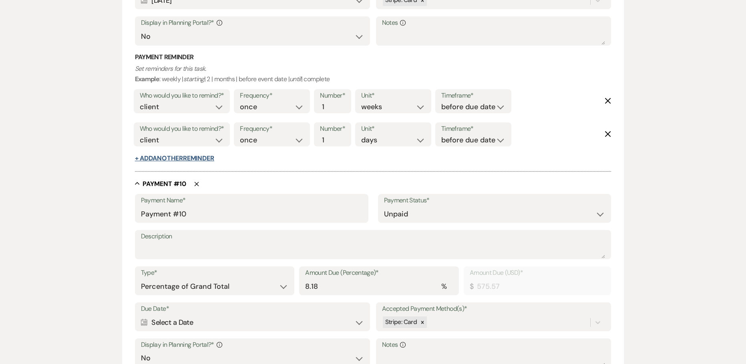
click at [201, 158] on button "+ Add Another Reminder" at bounding box center [174, 158] width 79 height 6
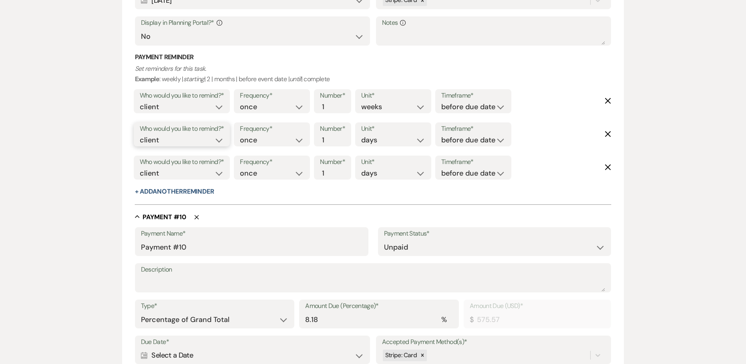
click at [199, 140] on select "client venue both" at bounding box center [182, 140] width 84 height 11
click at [140, 135] on select "client venue both" at bounding box center [182, 140] width 84 height 11
click at [464, 133] on label "Timeframe*" at bounding box center [473, 129] width 64 height 12
click at [462, 147] on div "Frequency* once daily weekly monthly Number* 1 Unit* days weeks months Timefram…" at bounding box center [372, 136] width 281 height 33
click at [463, 137] on select "before due date after due date on due date on custom date" at bounding box center [473, 140] width 64 height 11
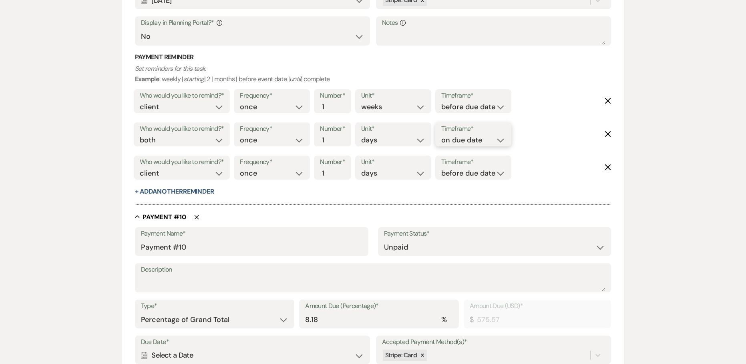
click at [441, 135] on select "before due date after due date on due date on custom date" at bounding box center [473, 140] width 64 height 11
click at [333, 169] on input "2" at bounding box center [328, 173] width 17 height 11
click at [333, 169] on input "3" at bounding box center [328, 173] width 17 height 11
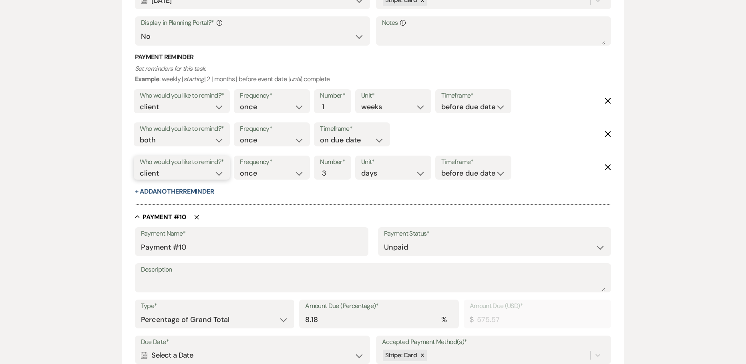
click at [202, 171] on select "client venue both" at bounding box center [182, 173] width 84 height 11
click at [140, 168] on select "client venue both" at bounding box center [182, 173] width 84 height 11
click at [477, 177] on select "before due date after due date on due date on custom date" at bounding box center [473, 173] width 64 height 11
click at [443, 168] on select "before due date after due date on due date on custom date" at bounding box center [473, 173] width 64 height 11
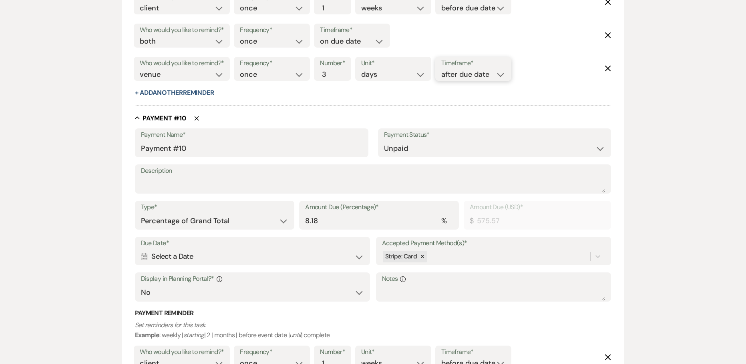
scroll to position [3334, 0]
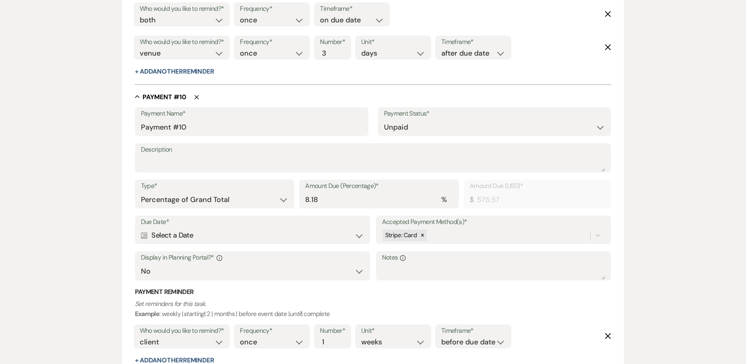
click at [199, 237] on div "Calendar Select a Date Expand" at bounding box center [252, 236] width 223 height 16
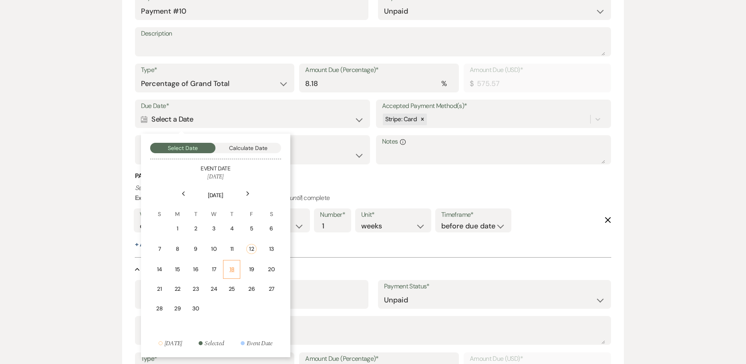
scroll to position [3454, 0]
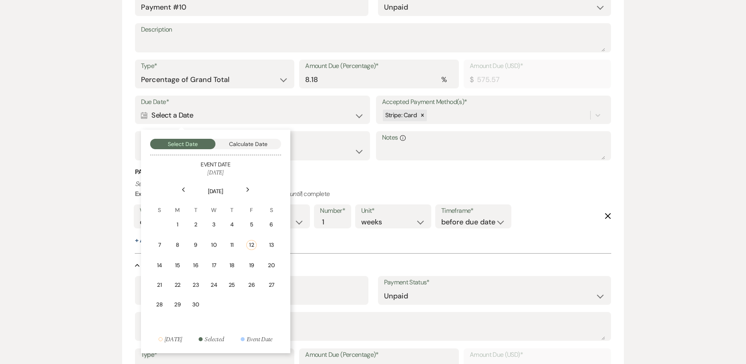
click at [246, 189] on icon "Next" at bounding box center [248, 189] width 4 height 5
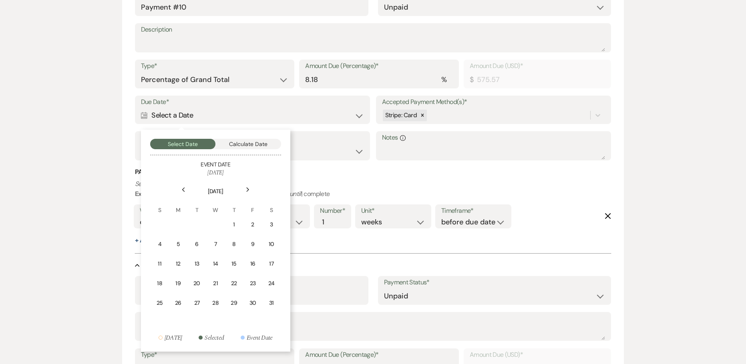
click at [246, 189] on icon "Next" at bounding box center [248, 189] width 4 height 5
click at [175, 266] on div "15" at bounding box center [178, 264] width 7 height 8
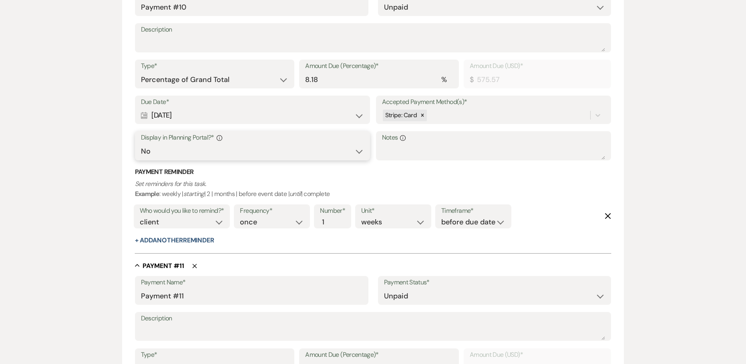
click at [185, 153] on select "Yes No" at bounding box center [252, 152] width 223 height 16
click at [141, 144] on select "Yes No" at bounding box center [252, 152] width 223 height 16
click at [192, 151] on select "Yes No" at bounding box center [252, 152] width 223 height 16
click at [141, 144] on select "Yes No" at bounding box center [252, 152] width 223 height 16
click at [170, 221] on select "client venue both" at bounding box center [182, 222] width 84 height 11
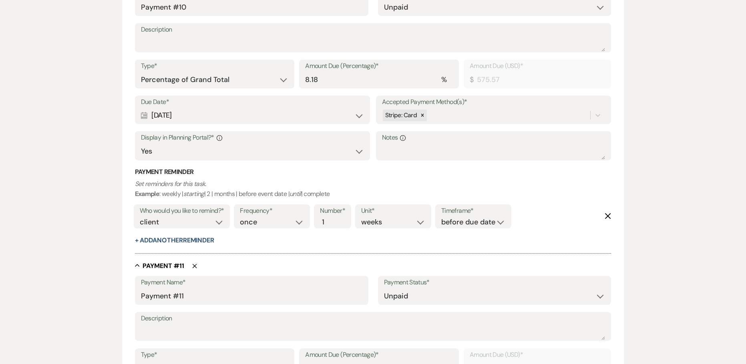
click at [152, 241] on button "+ Add Another Reminder" at bounding box center [174, 240] width 79 height 6
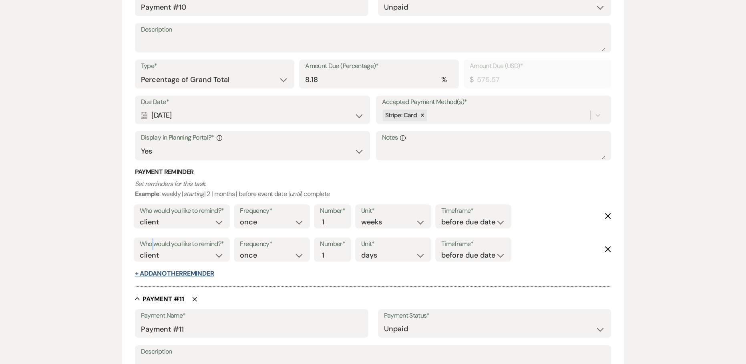
click at [159, 271] on button "+ Add Another Reminder" at bounding box center [174, 274] width 79 height 6
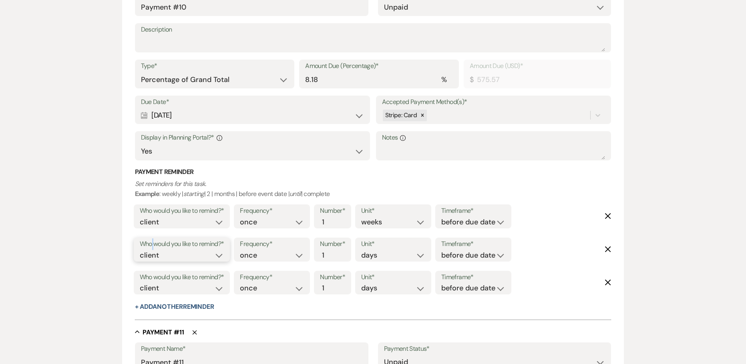
click at [175, 251] on select "client venue both" at bounding box center [182, 255] width 84 height 11
click at [140, 250] on select "client venue both" at bounding box center [182, 255] width 84 height 11
click at [168, 301] on div "Who would you like to remind?* client venue both" at bounding box center [182, 285] width 100 height 33
click at [165, 289] on select "client venue both" at bounding box center [182, 288] width 84 height 11
click at [140, 283] on select "client venue both" at bounding box center [182, 288] width 84 height 11
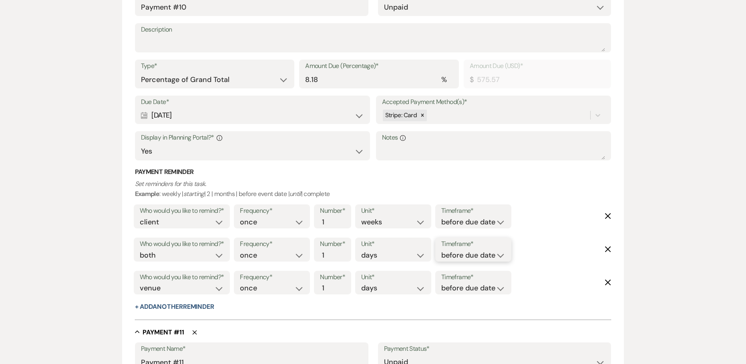
click at [452, 259] on select "before due date after due date on due date on custom date" at bounding box center [473, 255] width 64 height 11
click at [441, 250] on select "before due date after due date on due date on custom date" at bounding box center [473, 255] width 64 height 11
click at [334, 287] on input "2" at bounding box center [328, 288] width 17 height 11
click at [334, 287] on input "3" at bounding box center [328, 288] width 17 height 11
click at [470, 286] on select "before due date after due date on due date on custom date" at bounding box center [473, 288] width 64 height 11
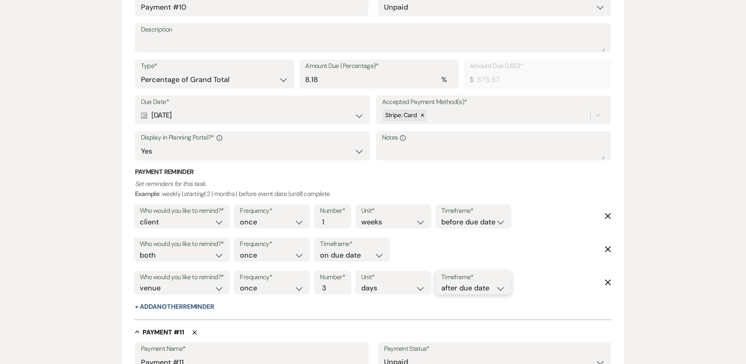
click at [443, 283] on select "before due date after due date on due date on custom date" at bounding box center [473, 288] width 64 height 11
click at [387, 313] on div at bounding box center [373, 316] width 476 height 8
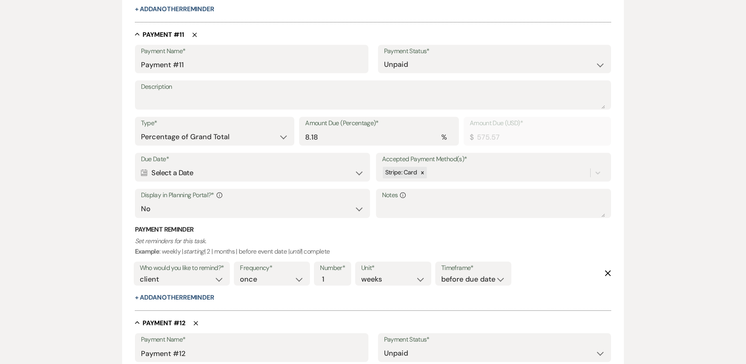
scroll to position [3774, 0]
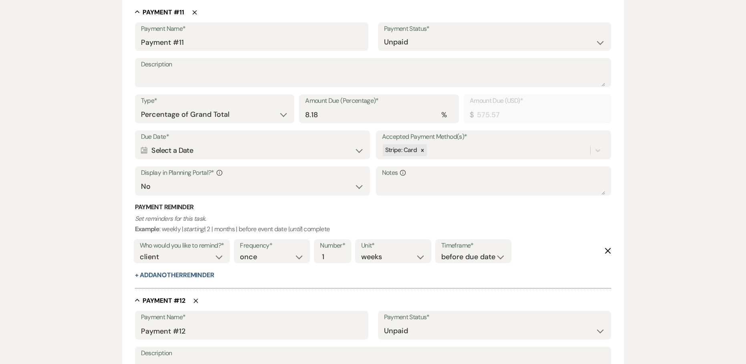
click at [269, 144] on div "Calendar Select a Date Expand" at bounding box center [252, 151] width 223 height 16
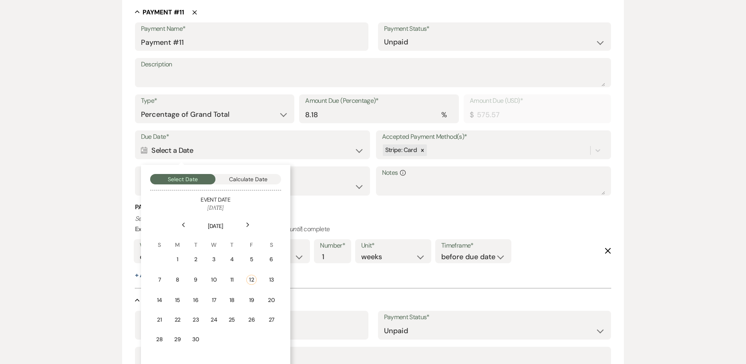
click at [247, 227] on use at bounding box center [247, 225] width 3 height 4
click at [247, 227] on icon "Next" at bounding box center [248, 225] width 4 height 5
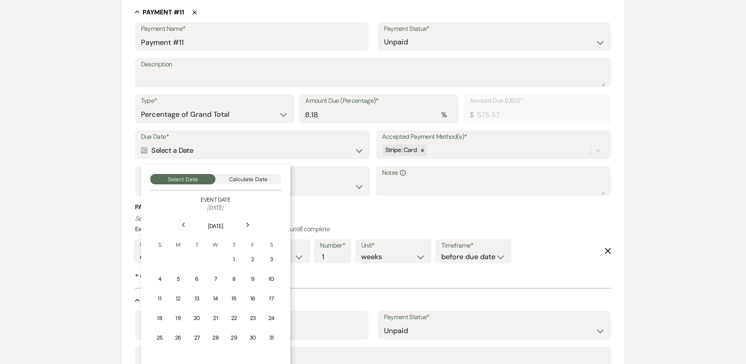
click at [247, 227] on icon "Next" at bounding box center [248, 225] width 4 height 5
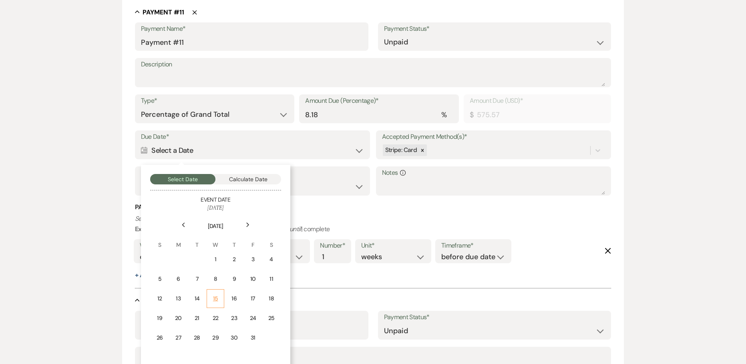
click at [213, 301] on div "15" at bounding box center [215, 299] width 7 height 8
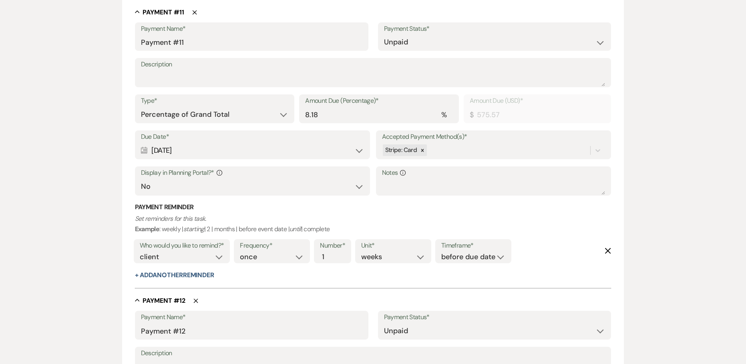
scroll to position [3814, 0]
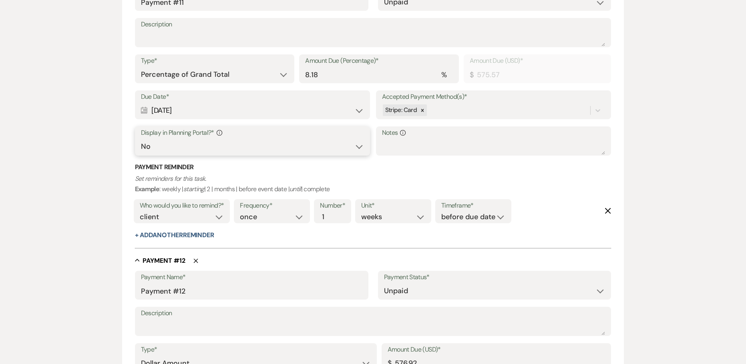
click at [237, 149] on select "Yes No" at bounding box center [252, 147] width 223 height 16
click at [141, 139] on select "Yes No" at bounding box center [252, 147] width 223 height 16
click at [181, 235] on button "+ Add Another Reminder" at bounding box center [174, 235] width 79 height 6
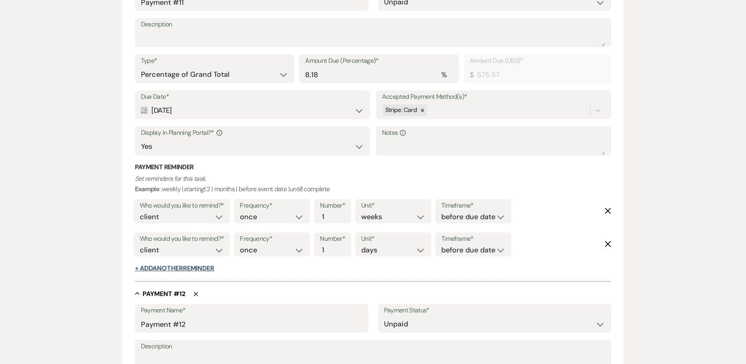
click at [175, 264] on div "Payment Reminder Set reminders for this task. Example : weekly | starting | 2 |…" at bounding box center [373, 218] width 476 height 110
drag, startPoint x: 172, startPoint y: 268, endPoint x: 175, endPoint y: 259, distance: 9.4
click at [171, 268] on button "+ Add Another Reminder" at bounding box center [174, 268] width 79 height 6
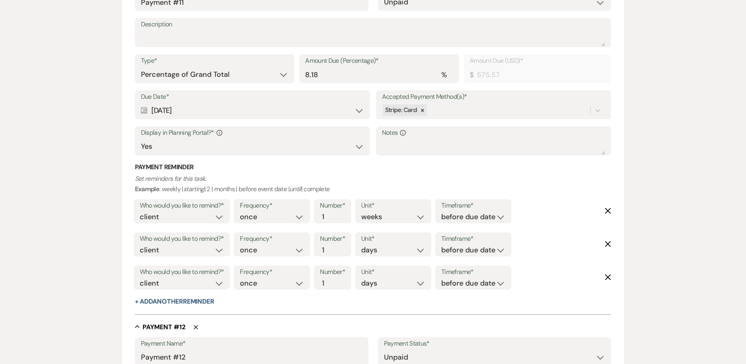
click at [184, 242] on label "Who would you like to remind?*" at bounding box center [182, 239] width 84 height 12
click at [183, 248] on select "client venue both" at bounding box center [182, 250] width 84 height 11
click at [140, 245] on select "client venue both" at bounding box center [182, 250] width 84 height 11
click at [461, 257] on div "Frequency* once daily weekly monthly Number* 1 Unit* days weeks months Timefram…" at bounding box center [372, 247] width 281 height 33
click at [463, 255] on select "before due date after due date on due date on custom date" at bounding box center [473, 250] width 64 height 11
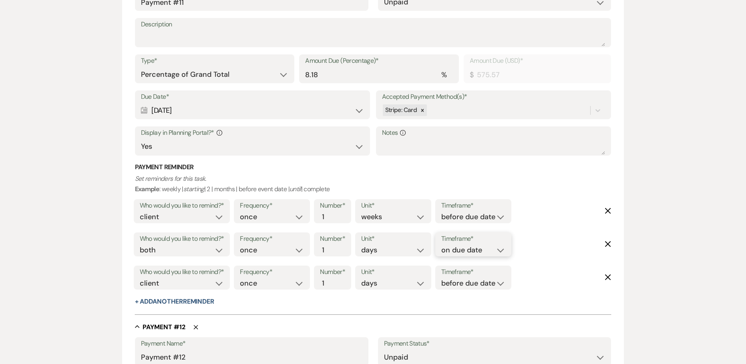
click at [441, 245] on select "before due date after due date on due date on custom date" at bounding box center [473, 250] width 64 height 11
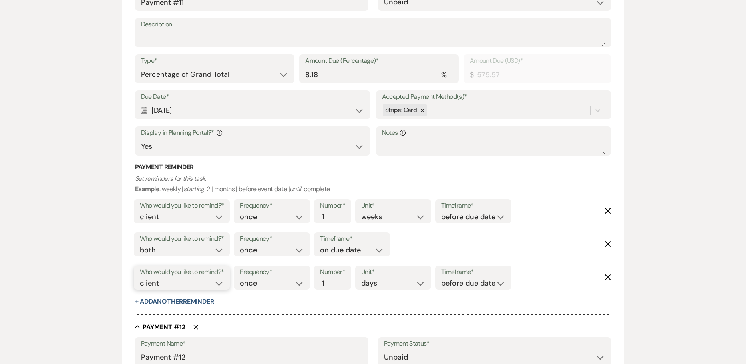
click at [205, 286] on select "client venue both" at bounding box center [182, 283] width 84 height 11
click at [140, 278] on select "client venue both" at bounding box center [182, 283] width 84 height 11
click at [333, 278] on input "2" at bounding box center [328, 283] width 17 height 11
click at [333, 278] on input "3" at bounding box center [328, 283] width 17 height 11
click at [483, 277] on label "Timeframe*" at bounding box center [473, 273] width 64 height 12
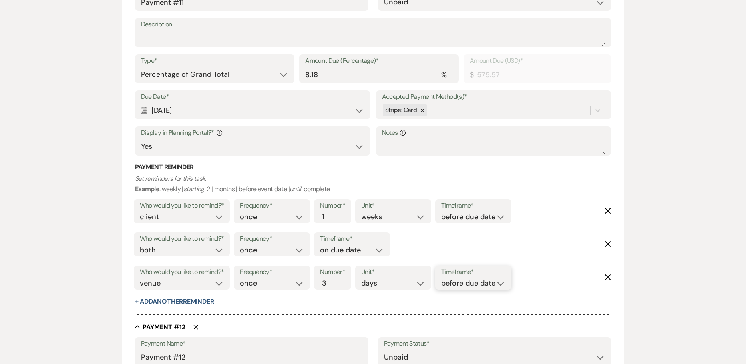
click at [477, 285] on select "before due date after due date on due date on custom date" at bounding box center [473, 283] width 64 height 11
click at [443, 278] on select "before due date after due date on due date on custom date" at bounding box center [473, 283] width 64 height 11
click at [403, 307] on div at bounding box center [373, 311] width 476 height 8
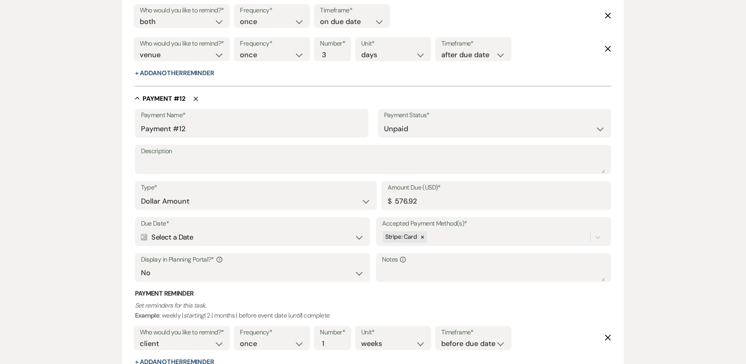
scroll to position [4094, 0]
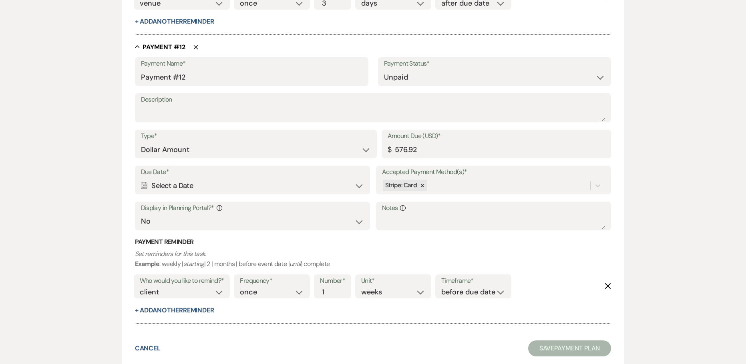
click at [217, 184] on div "Calendar Select a Date Expand" at bounding box center [252, 186] width 223 height 16
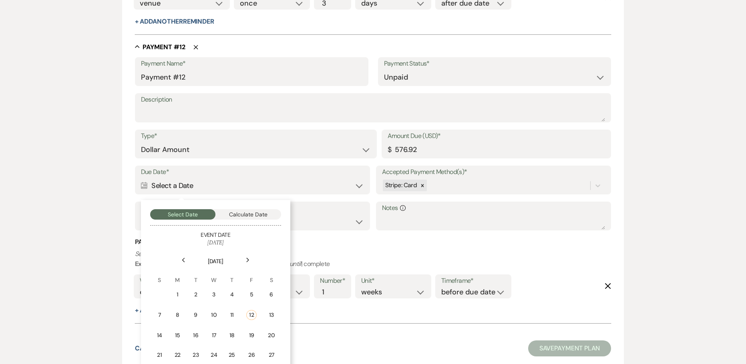
click at [247, 262] on icon "Next" at bounding box center [248, 260] width 4 height 5
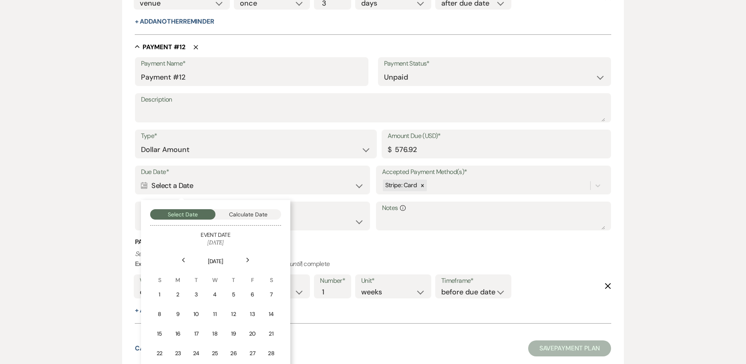
click at [247, 262] on icon "Next" at bounding box center [248, 260] width 4 height 5
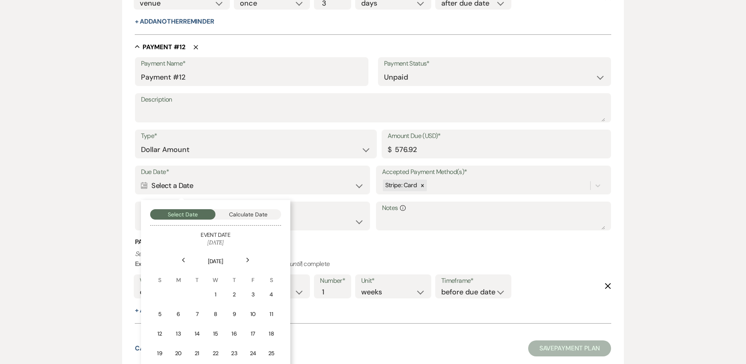
click at [249, 260] on icon "Next" at bounding box center [248, 260] width 4 height 5
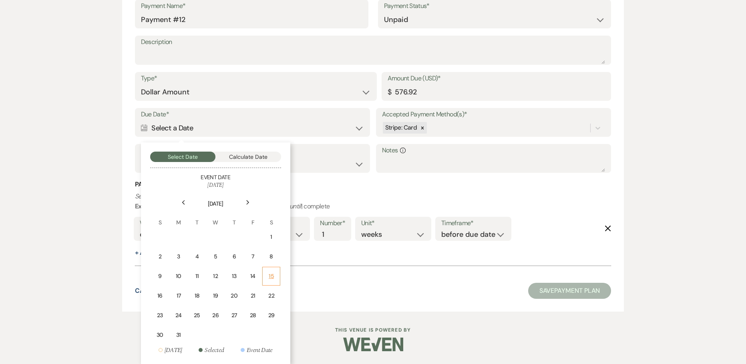
click at [270, 275] on div "15" at bounding box center [270, 276] width 7 height 8
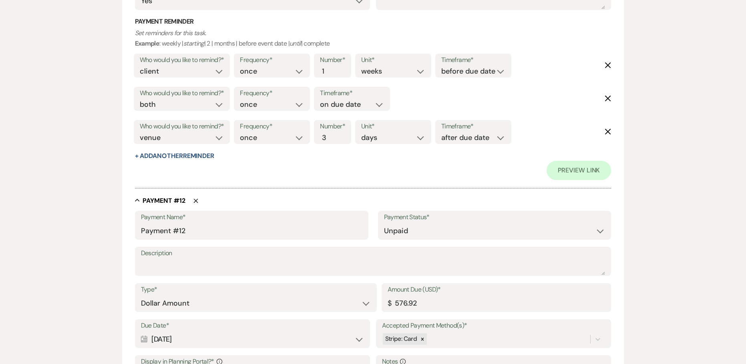
scroll to position [4363, 0]
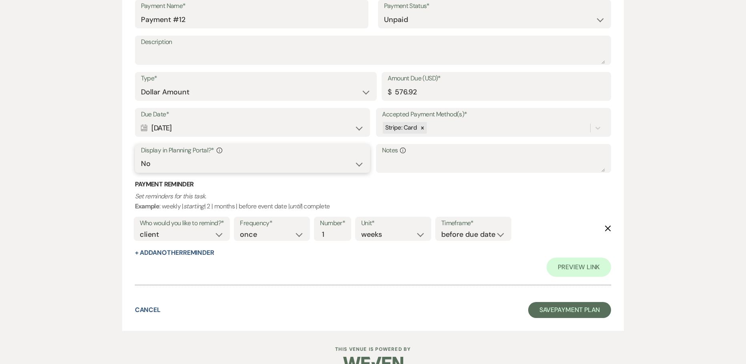
click at [210, 160] on select "Yes No" at bounding box center [252, 164] width 223 height 16
click at [141, 156] on select "Yes No" at bounding box center [252, 164] width 223 height 16
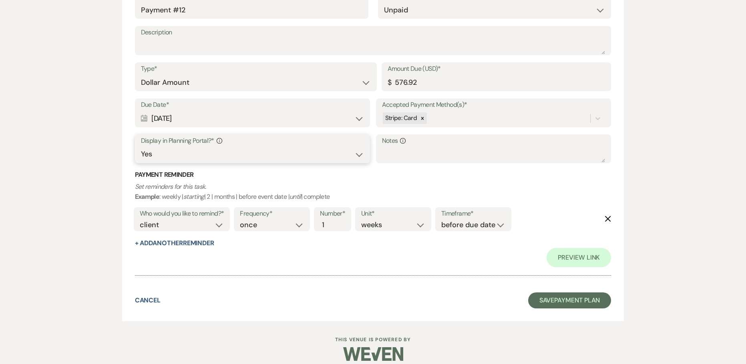
scroll to position [4382, 0]
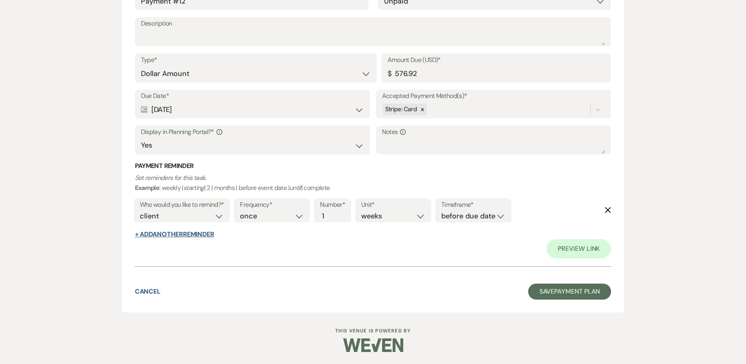
click at [175, 231] on div "Payment Reminder Set reminders for this task. Example : weekly | starting | 2 |…" at bounding box center [373, 200] width 476 height 77
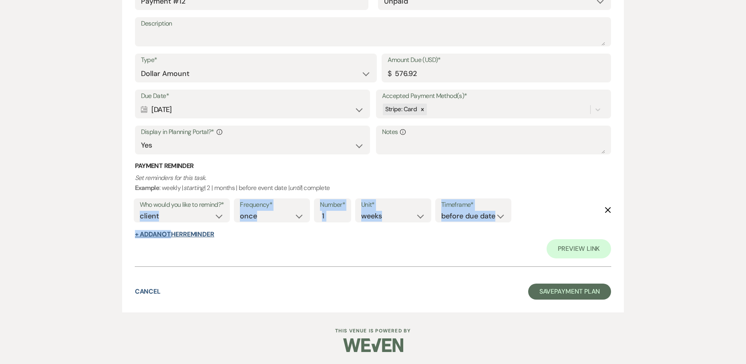
click at [175, 238] on button "+ Add Another Reminder" at bounding box center [174, 234] width 79 height 6
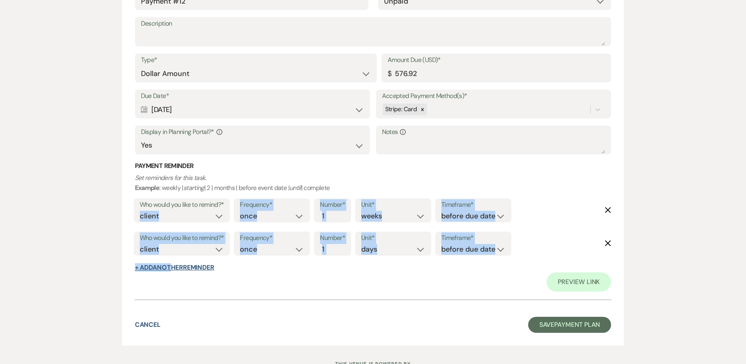
click at [183, 267] on button "+ Add Another Reminder" at bounding box center [174, 268] width 79 height 6
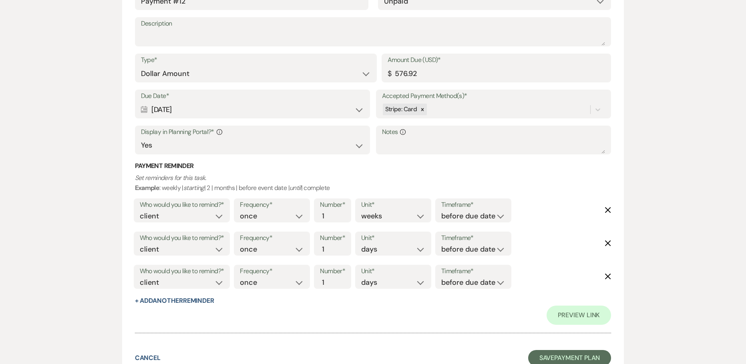
click at [268, 308] on div "Preview Link" at bounding box center [373, 315] width 476 height 19
click at [208, 245] on select "client venue both" at bounding box center [182, 249] width 84 height 11
click at [140, 244] on select "client venue both" at bounding box center [182, 249] width 84 height 11
click at [190, 289] on div "Who would you like to remind?* client venue both" at bounding box center [182, 279] width 100 height 33
click at [189, 284] on select "client venue both" at bounding box center [182, 282] width 84 height 11
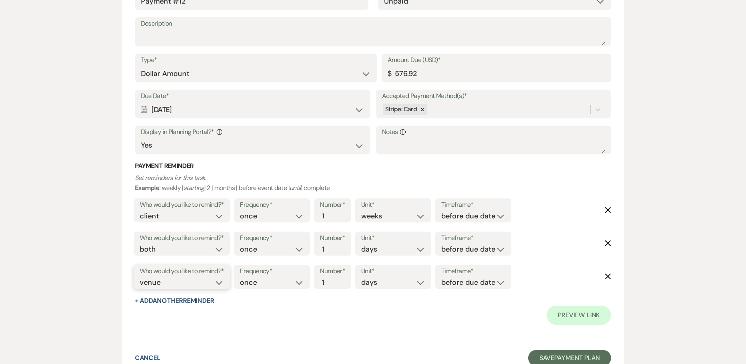
click at [140, 277] on select "client venue both" at bounding box center [182, 282] width 84 height 11
click at [333, 279] on input "2" at bounding box center [328, 282] width 17 height 11
click at [333, 279] on input "3" at bounding box center [328, 282] width 17 height 11
click at [459, 279] on select "before due date after due date on due date on custom date" at bounding box center [473, 282] width 64 height 11
click at [443, 277] on select "before due date after due date on due date on custom date" at bounding box center [473, 282] width 64 height 11
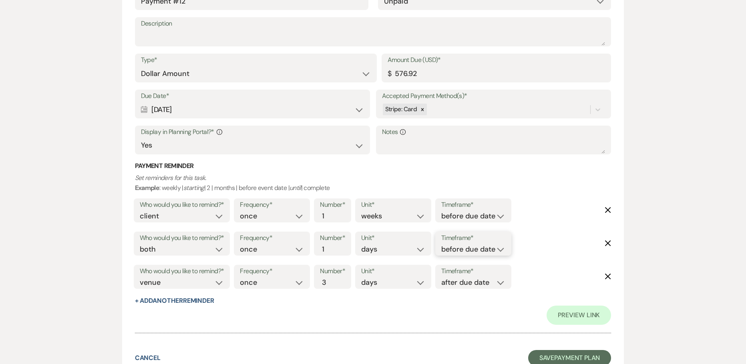
click at [458, 251] on select "before due date after due date on due date on custom date" at bounding box center [473, 249] width 64 height 11
click at [441, 244] on select "before due date after due date on due date on custom date" at bounding box center [473, 249] width 64 height 11
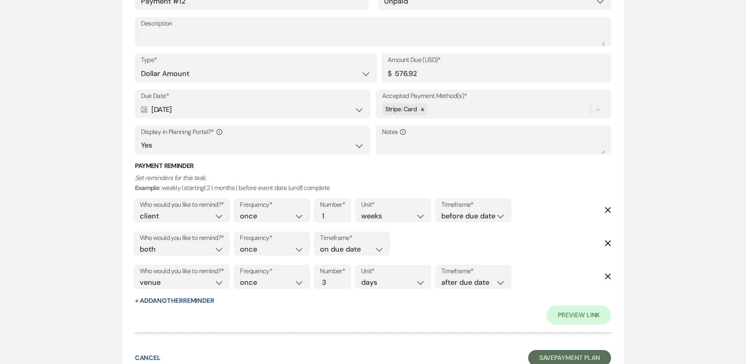
click at [422, 307] on div "Preview Link" at bounding box center [373, 315] width 476 height 19
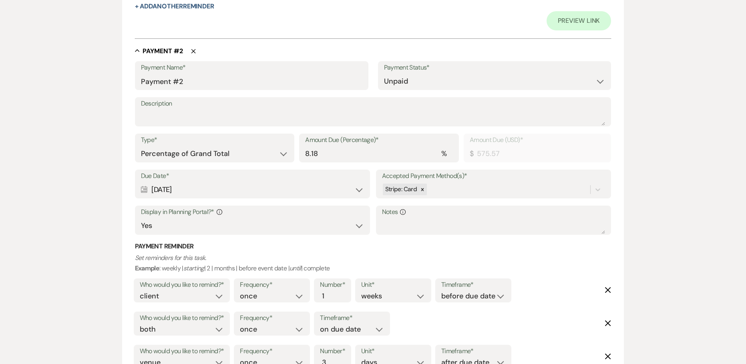
scroll to position [573, 0]
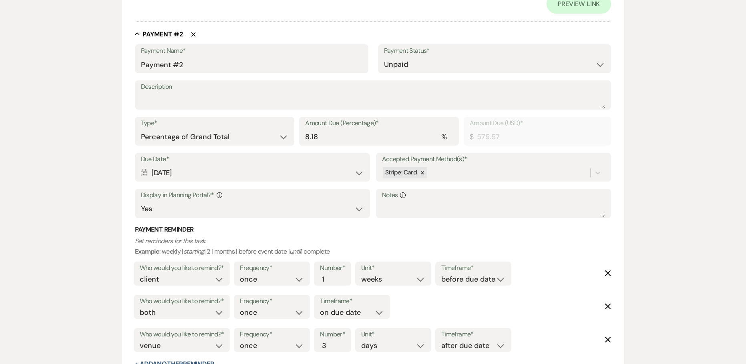
drag, startPoint x: 198, startPoint y: 173, endPoint x: 132, endPoint y: 167, distance: 65.9
copy div "[DATE]"
drag, startPoint x: 184, startPoint y: 68, endPoint x: 104, endPoint y: 66, distance: 80.5
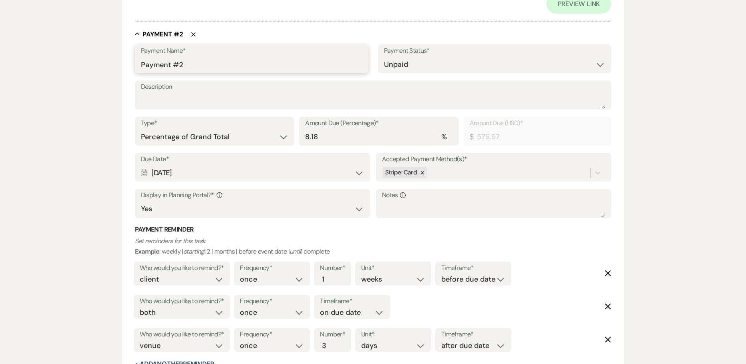
paste input "[DATE]"
drag, startPoint x: 218, startPoint y: 64, endPoint x: 87, endPoint y: 66, distance: 130.9
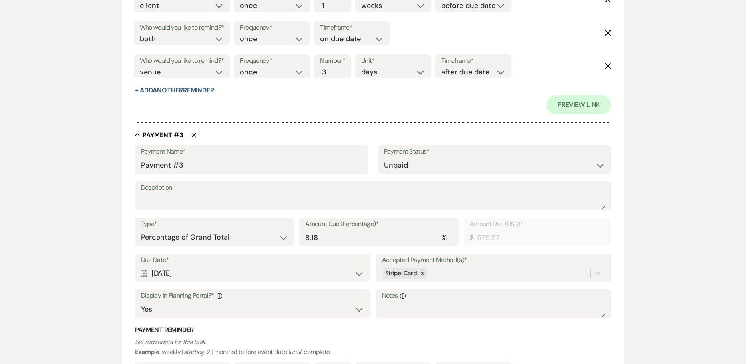
scroll to position [853, 0]
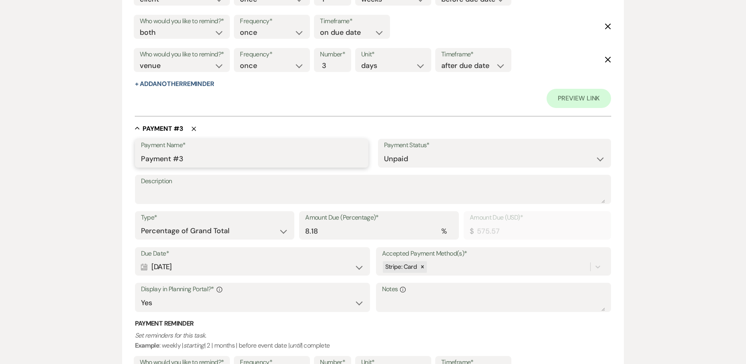
drag, startPoint x: 191, startPoint y: 159, endPoint x: 86, endPoint y: 139, distance: 106.8
paste input "[DATE] Payment"
click at [153, 158] on input "[DATE] Payment" at bounding box center [251, 159] width 221 height 16
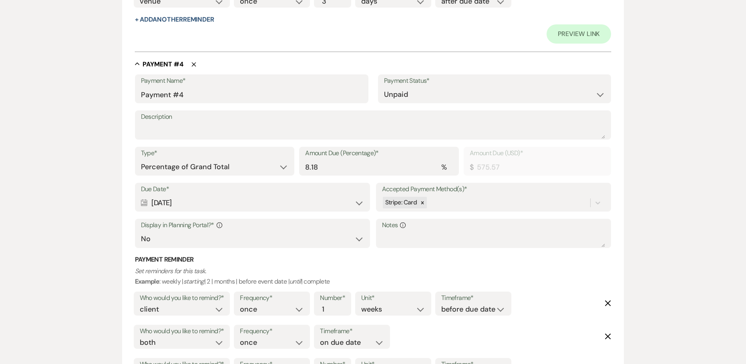
scroll to position [1294, 0]
paste input "[DATE] Payment"
click at [149, 94] on input "[DATE] Payment" at bounding box center [251, 93] width 221 height 16
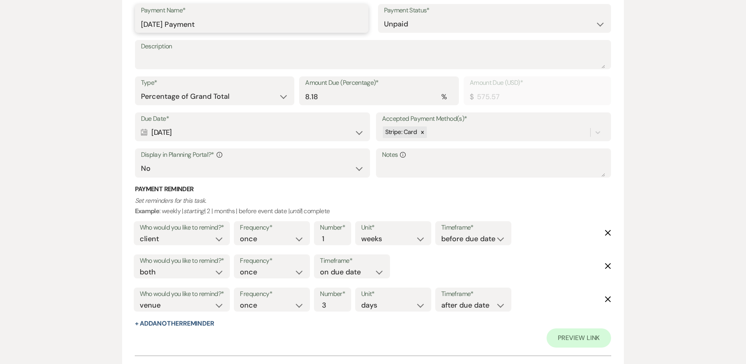
scroll to position [1374, 0]
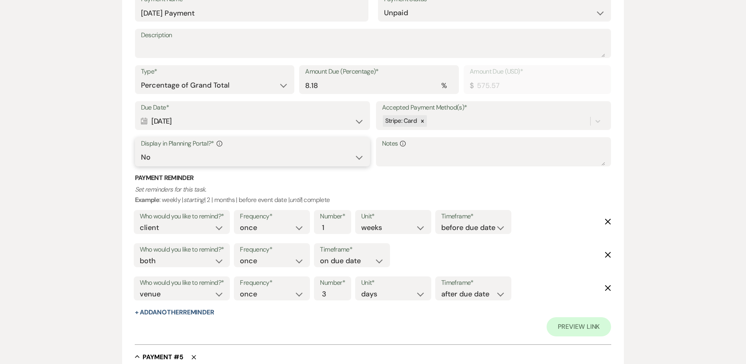
click at [171, 161] on select "Yes No" at bounding box center [252, 158] width 223 height 16
click at [141, 150] on select "Yes No" at bounding box center [252, 158] width 223 height 16
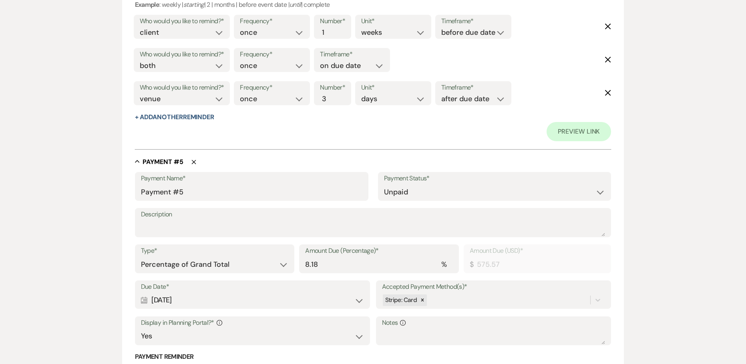
scroll to position [1614, 0]
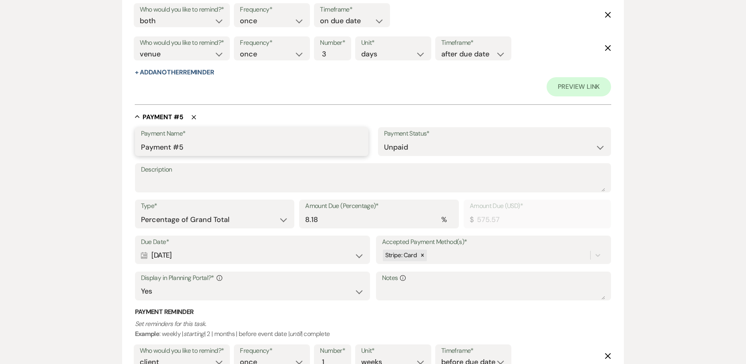
drag, startPoint x: 187, startPoint y: 147, endPoint x: 54, endPoint y: 132, distance: 134.5
drag, startPoint x: 194, startPoint y: 256, endPoint x: 127, endPoint y: 243, distance: 68.1
click at [209, 255] on div "Calendar [DATE] Expand" at bounding box center [252, 256] width 223 height 16
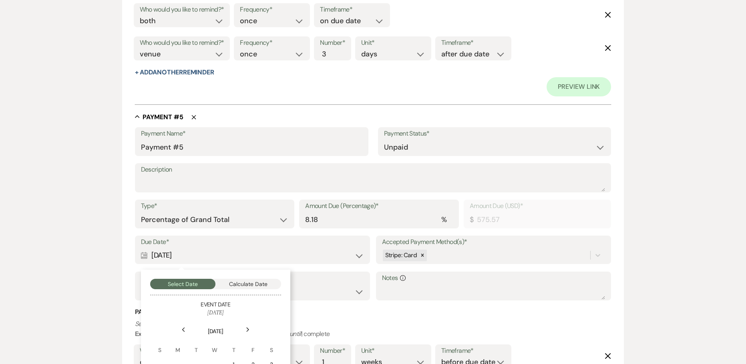
drag, startPoint x: 198, startPoint y: 258, endPoint x: 148, endPoint y: 250, distance: 50.2
click at [148, 250] on div "Calendar [DATE] Collapse" at bounding box center [252, 256] width 223 height 16
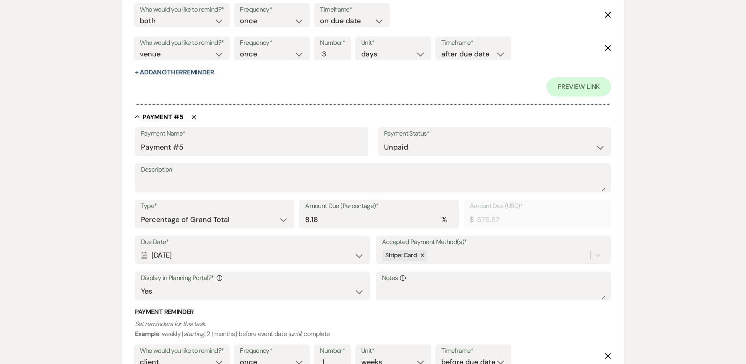
click at [201, 255] on div "Calendar [DATE] Expand" at bounding box center [252, 256] width 223 height 16
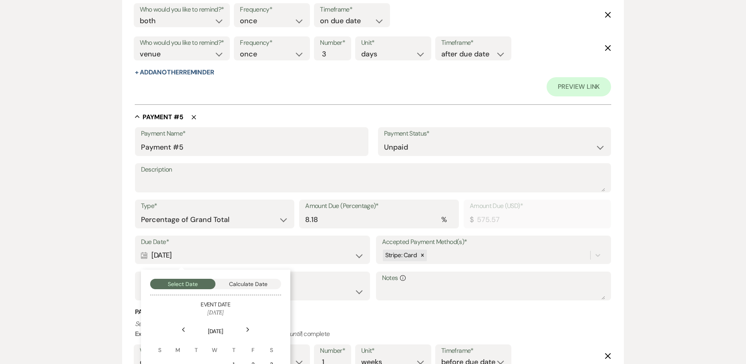
drag, startPoint x: 201, startPoint y: 255, endPoint x: 149, endPoint y: 252, distance: 52.9
click at [149, 252] on div "Calendar [DATE] Collapse" at bounding box center [252, 256] width 223 height 16
